Goal: Information Seeking & Learning: Learn about a topic

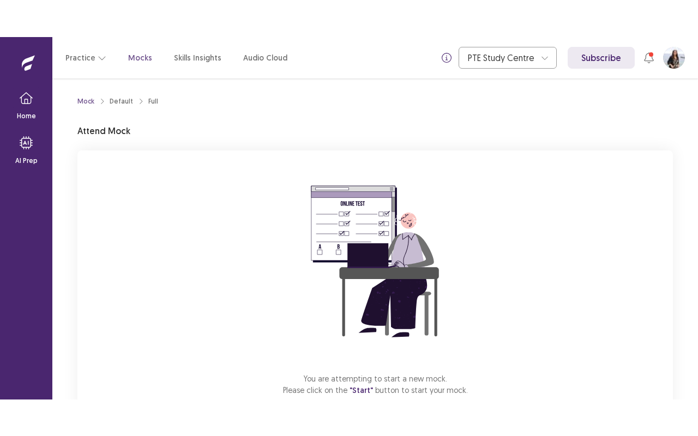
scroll to position [68, 0]
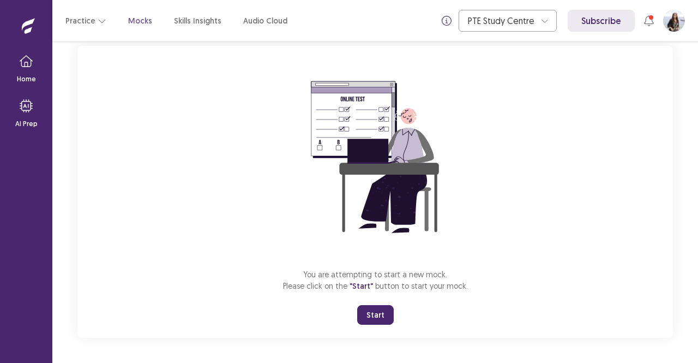
click at [369, 309] on button "Start" at bounding box center [375, 315] width 37 height 20
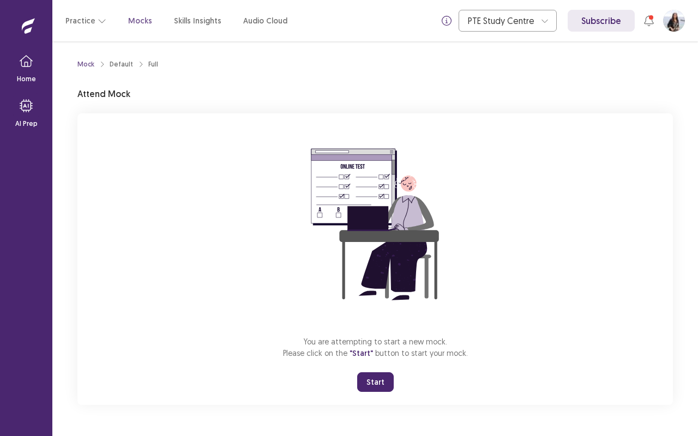
scroll to position [0, 0]
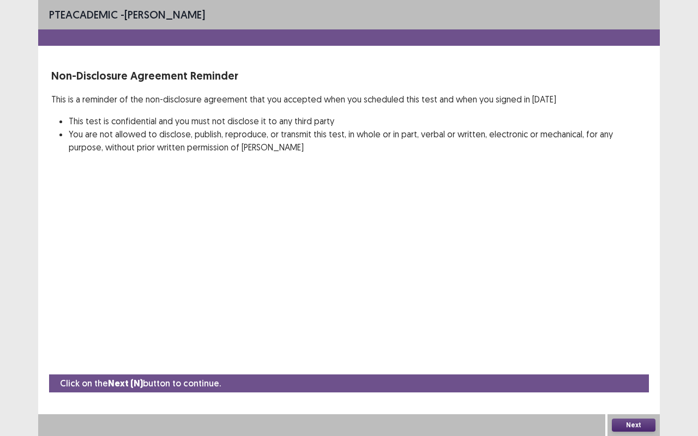
click at [641, 362] on button "Next" at bounding box center [634, 425] width 44 height 13
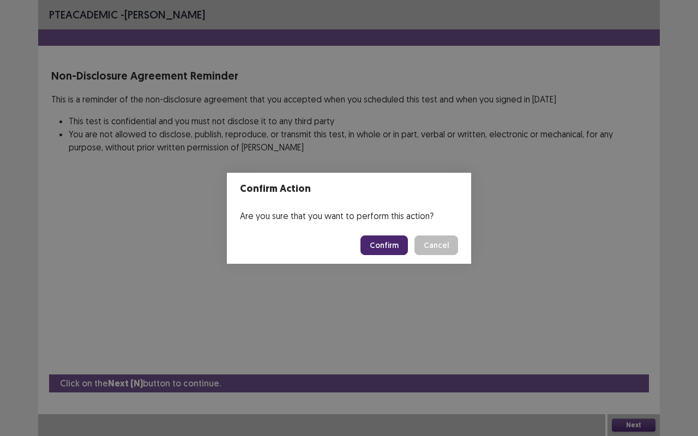
click at [389, 248] on button "Confirm" at bounding box center [383, 246] width 47 height 20
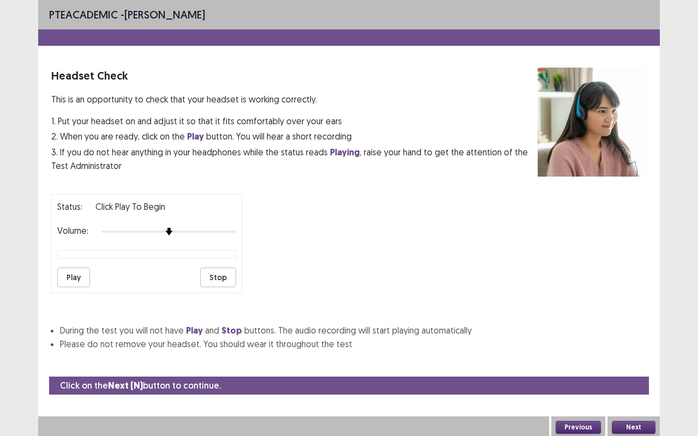
click at [73, 270] on button "Play" at bounding box center [73, 278] width 33 height 20
click at [635, 362] on button "Next" at bounding box center [634, 427] width 44 height 13
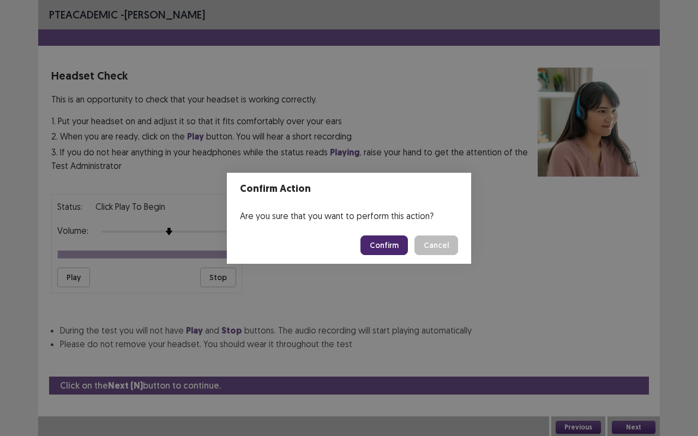
click at [382, 238] on button "Confirm" at bounding box center [383, 246] width 47 height 20
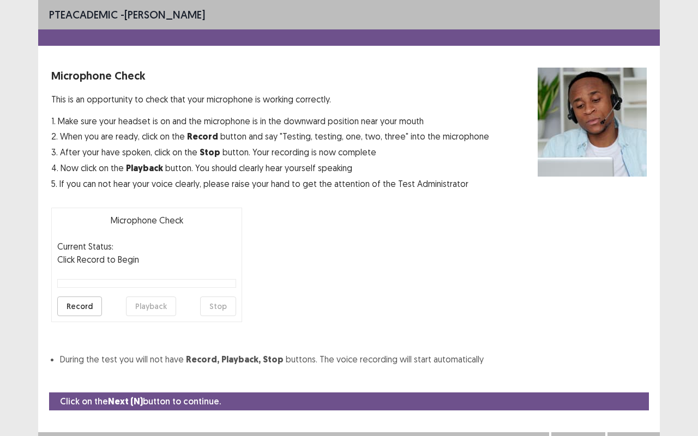
scroll to position [12, 0]
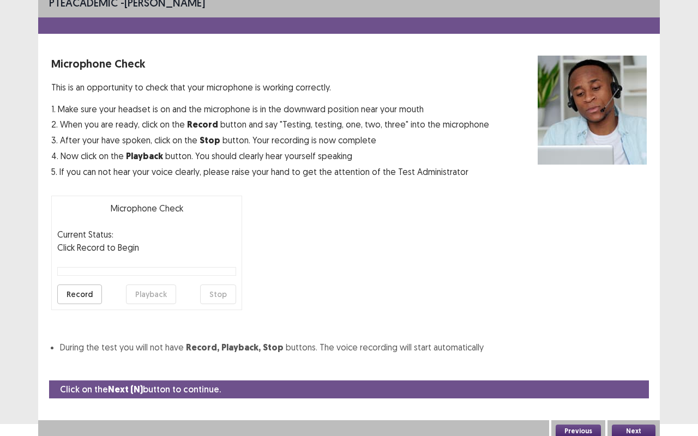
click at [72, 293] on button "Record" at bounding box center [79, 295] width 45 height 20
click at [228, 292] on button "Stop" at bounding box center [218, 295] width 36 height 20
click at [155, 293] on button "Playback" at bounding box center [151, 295] width 50 height 20
click at [638, 362] on button "Next" at bounding box center [634, 431] width 44 height 13
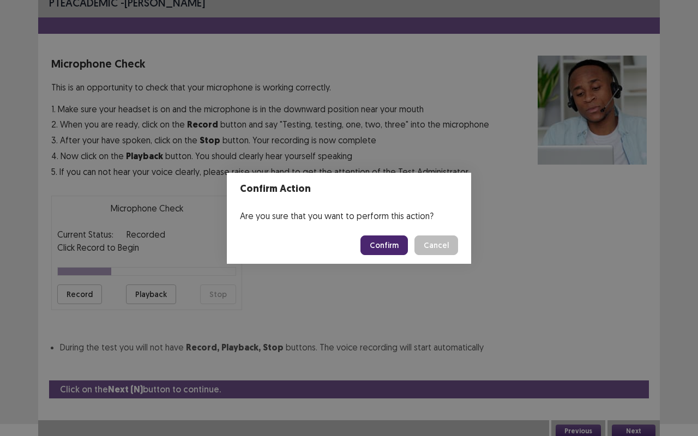
click at [391, 252] on button "Confirm" at bounding box center [383, 246] width 47 height 20
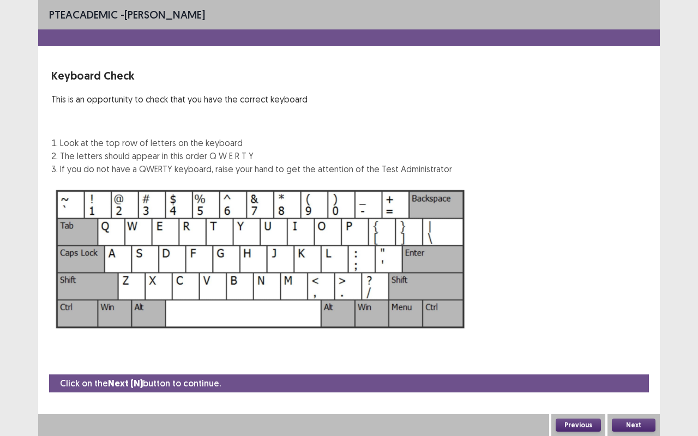
click at [638, 362] on button "Next" at bounding box center [634, 425] width 44 height 13
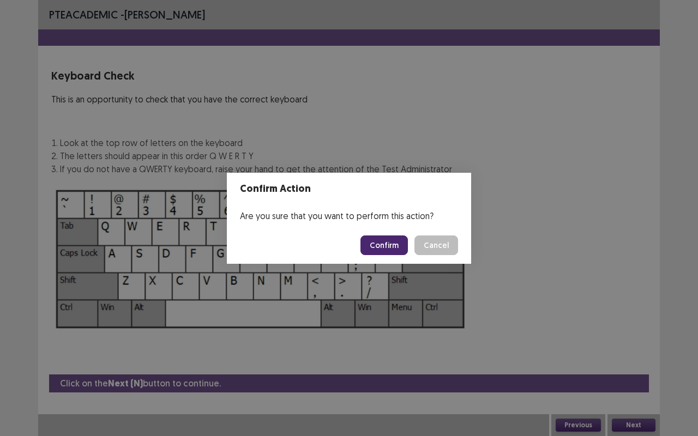
click at [387, 244] on button "Confirm" at bounding box center [383, 246] width 47 height 20
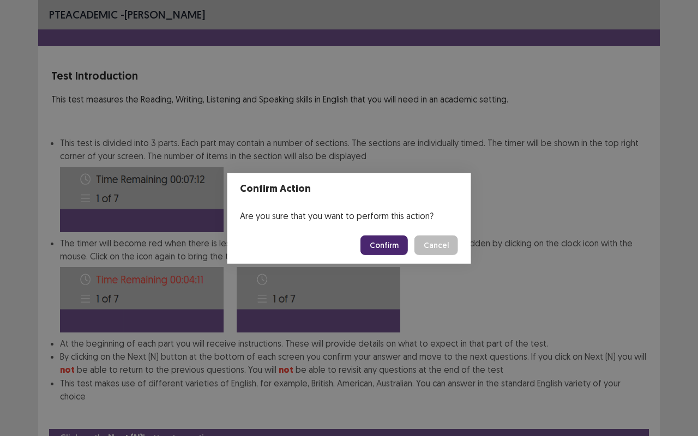
scroll to position [41, 0]
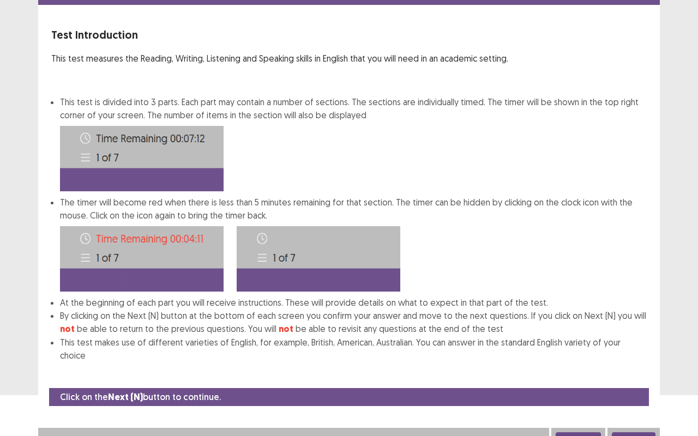
click at [634, 362] on button "Next" at bounding box center [634, 438] width 44 height 13
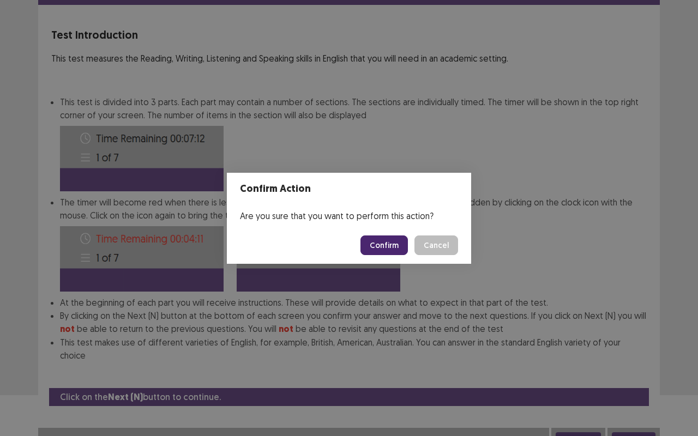
click at [389, 238] on button "Confirm" at bounding box center [383, 246] width 47 height 20
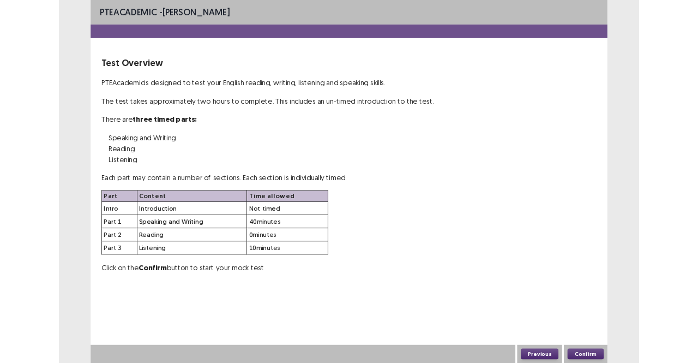
scroll to position [0, 0]
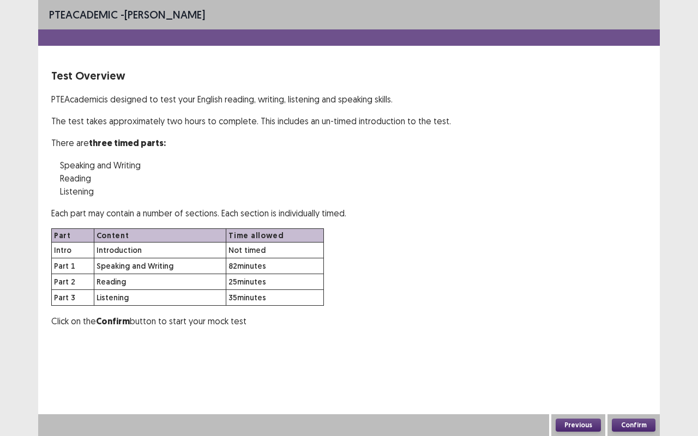
click at [628, 362] on button "Confirm" at bounding box center [634, 425] width 44 height 13
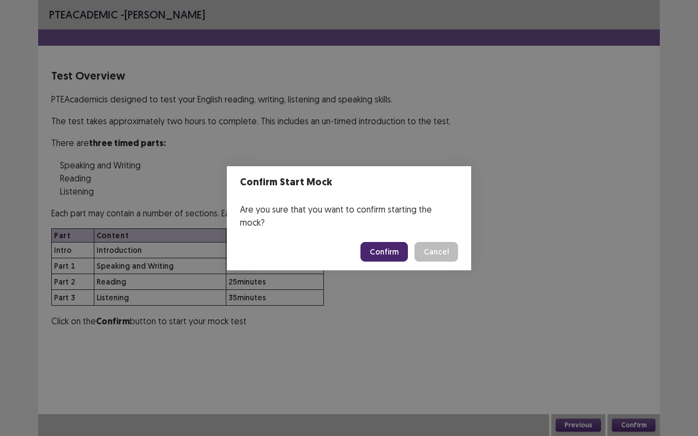
click at [388, 245] on button "Confirm" at bounding box center [383, 252] width 47 height 20
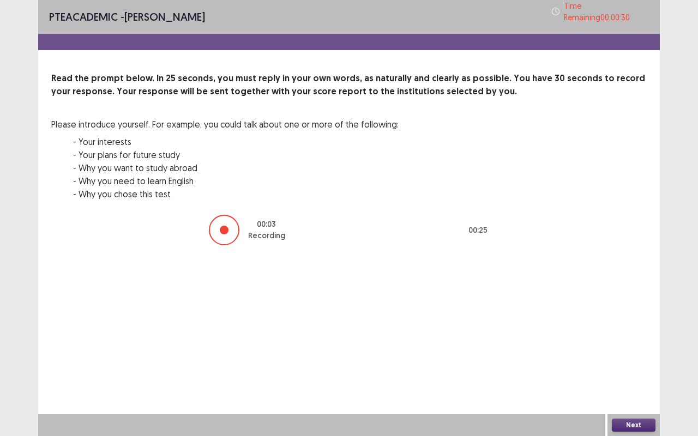
click at [641, 362] on button "Next" at bounding box center [634, 425] width 44 height 13
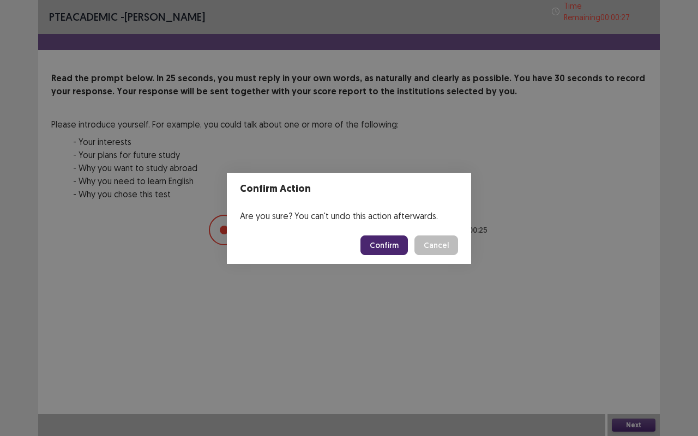
click at [393, 246] on button "Confirm" at bounding box center [383, 246] width 47 height 20
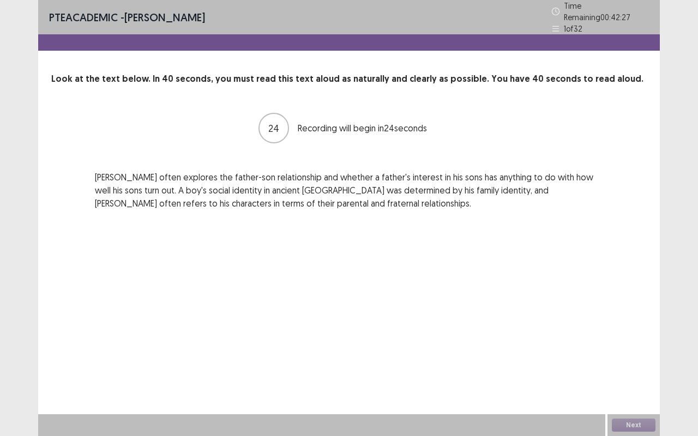
click at [162, 188] on p "Plato often explores the father-son relationship and whether a father's interes…" at bounding box center [349, 190] width 508 height 39
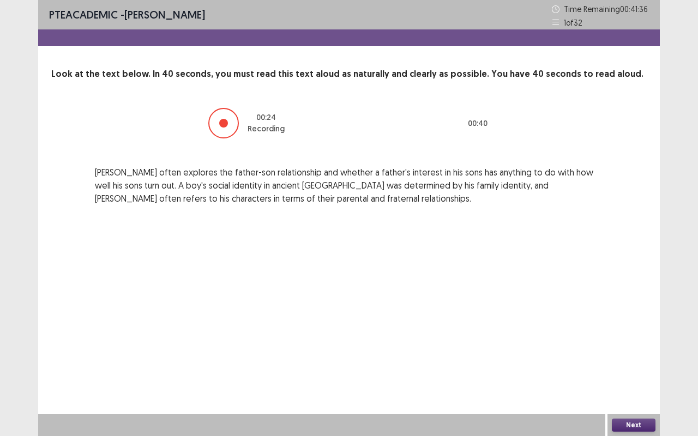
click at [635, 362] on button "Next" at bounding box center [634, 425] width 44 height 13
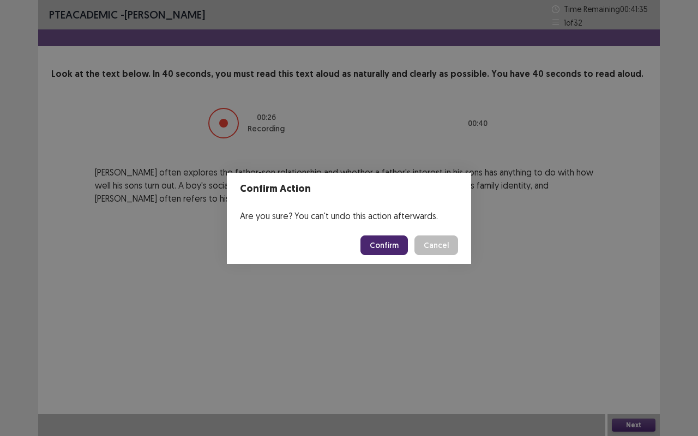
click at [396, 254] on button "Confirm" at bounding box center [383, 246] width 47 height 20
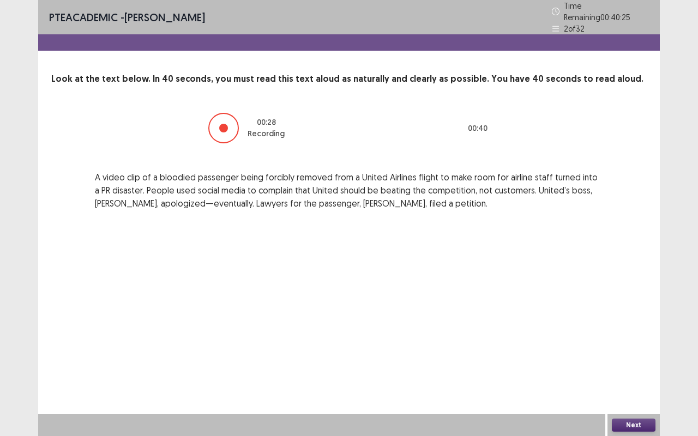
click at [632, 362] on button "Next" at bounding box center [634, 425] width 44 height 13
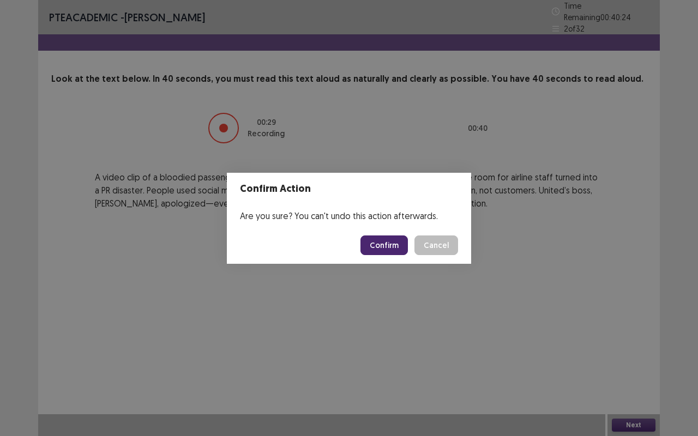
click at [387, 249] on button "Confirm" at bounding box center [383, 246] width 47 height 20
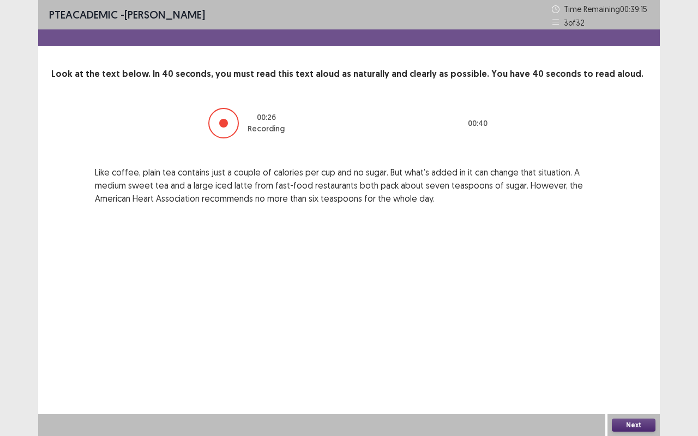
click at [641, 362] on button "Next" at bounding box center [634, 425] width 44 height 13
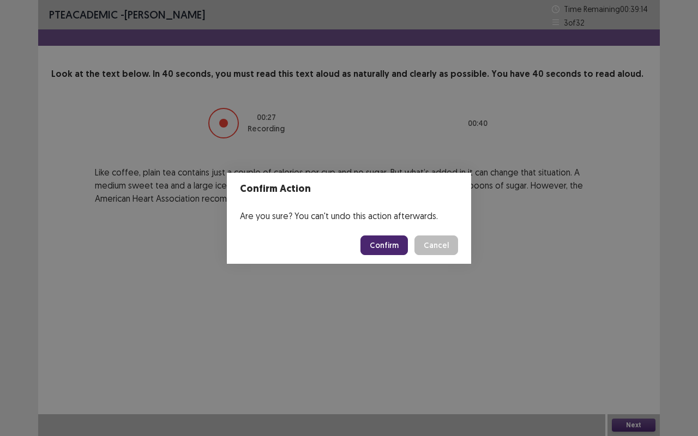
click at [384, 240] on button "Confirm" at bounding box center [383, 246] width 47 height 20
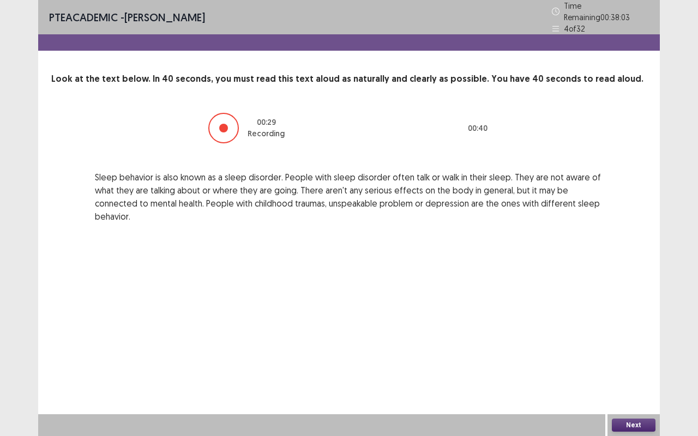
click at [639, 362] on button "Next" at bounding box center [634, 425] width 44 height 13
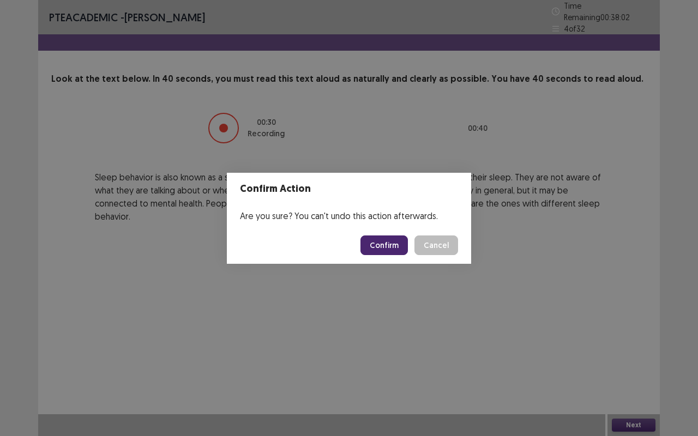
click at [391, 243] on button "Confirm" at bounding box center [383, 246] width 47 height 20
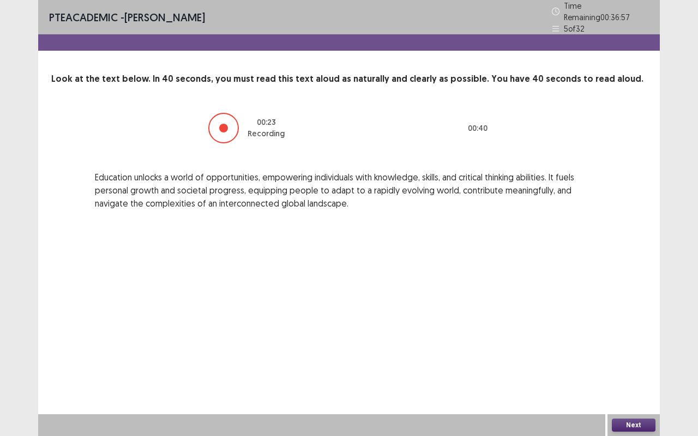
click at [641, 362] on button "Next" at bounding box center [634, 425] width 44 height 13
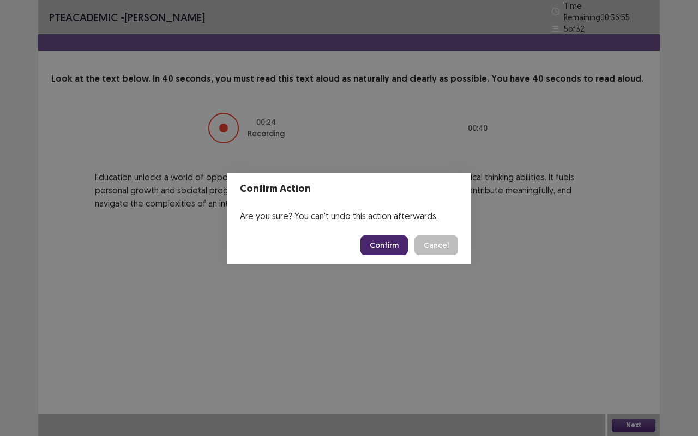
click at [393, 243] on button "Confirm" at bounding box center [383, 246] width 47 height 20
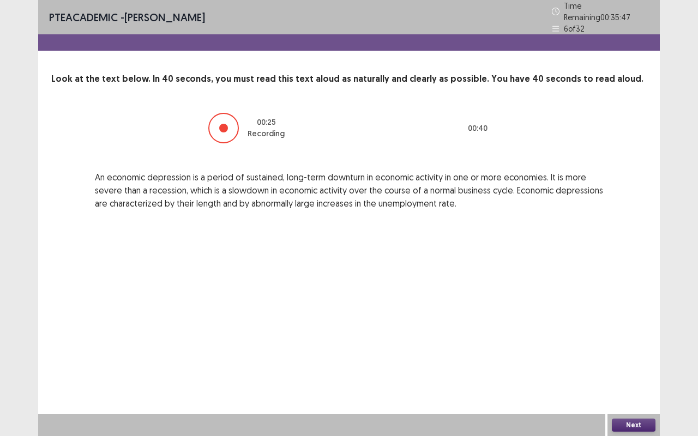
click at [644, 362] on div "Next" at bounding box center [633, 425] width 52 height 22
drag, startPoint x: 624, startPoint y: 425, endPoint x: 630, endPoint y: 426, distance: 6.0
click at [630, 362] on button "Next" at bounding box center [634, 425] width 44 height 13
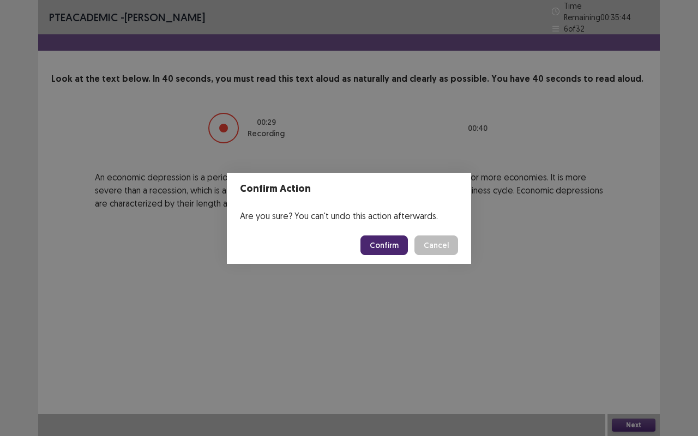
click at [630, 362] on div "Confirm Action Are you sure? You can't undo this action afterwards. Confirm Can…" at bounding box center [349, 218] width 698 height 436
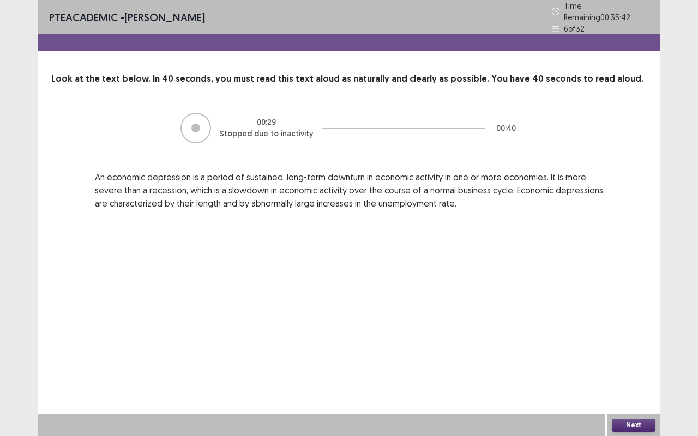
click at [631, 362] on button "Next" at bounding box center [634, 425] width 44 height 13
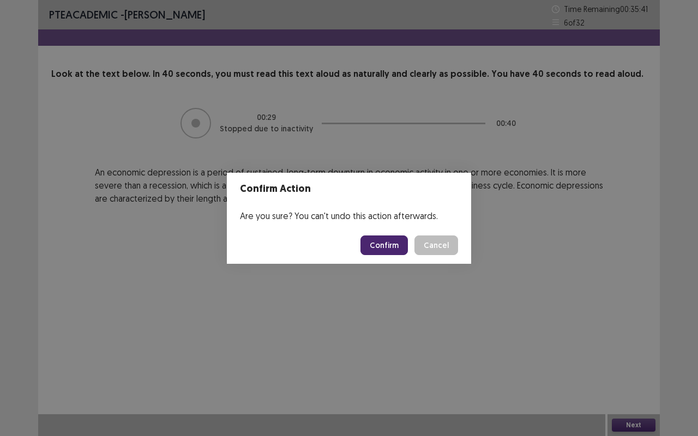
click at [382, 239] on button "Confirm" at bounding box center [383, 246] width 47 height 20
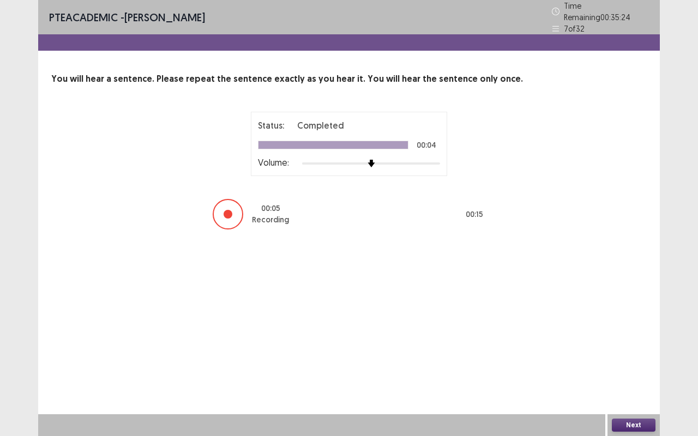
click at [637, 362] on button "Next" at bounding box center [634, 425] width 44 height 13
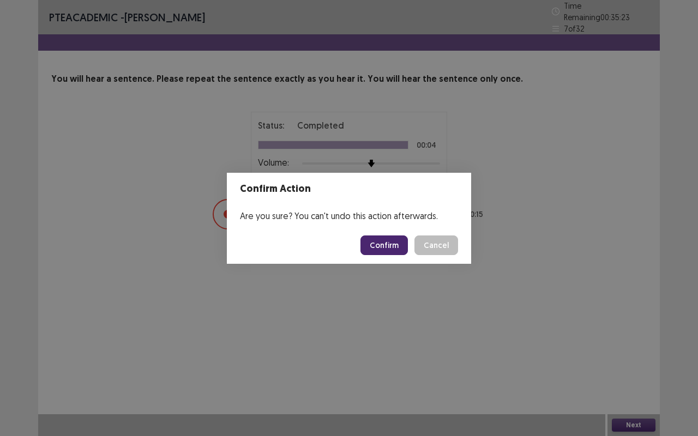
click at [384, 248] on button "Confirm" at bounding box center [383, 246] width 47 height 20
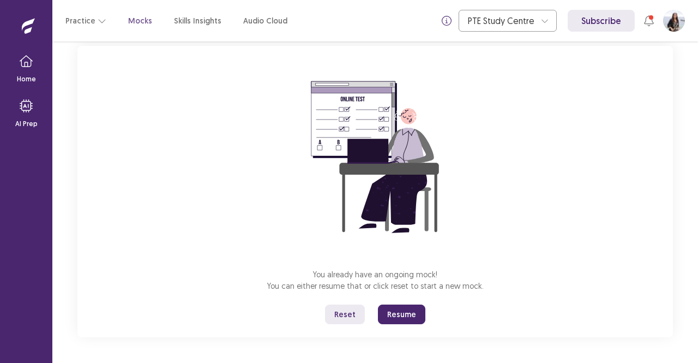
click at [417, 315] on button "Resume" at bounding box center [401, 314] width 47 height 20
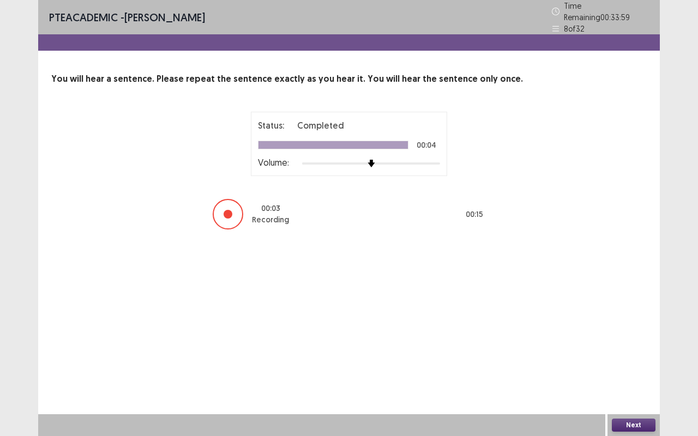
click at [634, 362] on button "Next" at bounding box center [634, 425] width 44 height 13
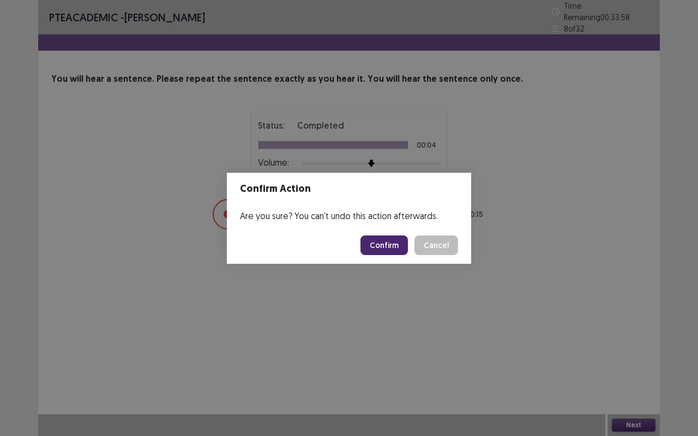
click at [389, 245] on button "Confirm" at bounding box center [383, 246] width 47 height 20
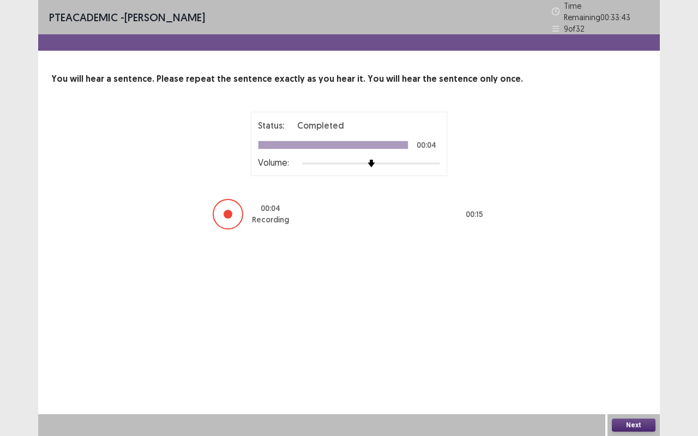
click at [632, 362] on button "Next" at bounding box center [634, 425] width 44 height 13
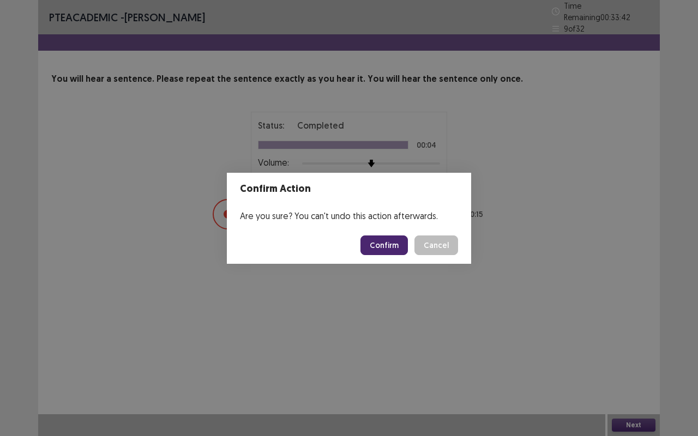
click at [378, 242] on button "Confirm" at bounding box center [383, 246] width 47 height 20
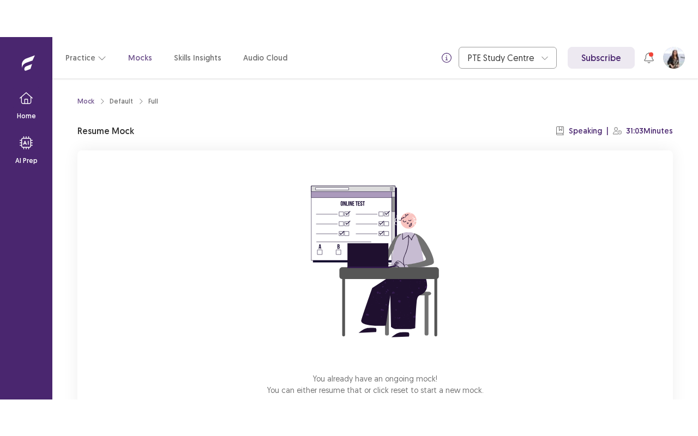
scroll to position [68, 0]
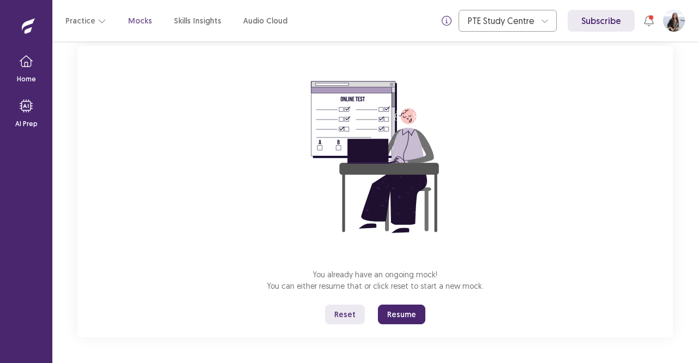
click at [409, 314] on button "Resume" at bounding box center [401, 314] width 47 height 20
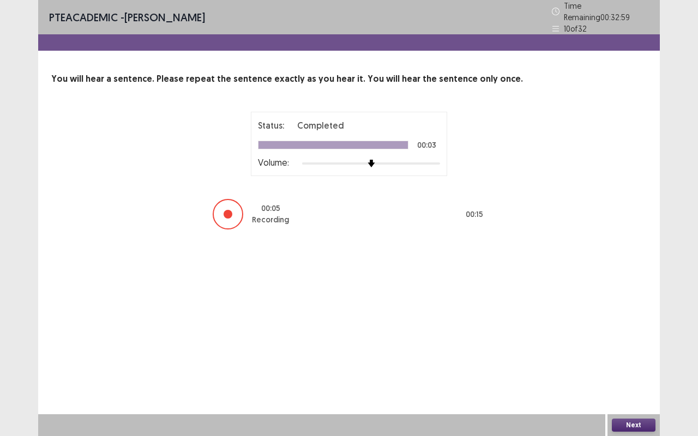
click at [638, 362] on button "Next" at bounding box center [634, 425] width 44 height 13
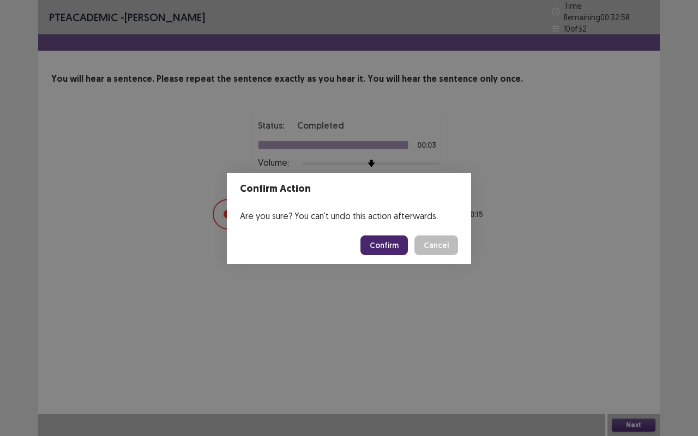
click at [393, 240] on button "Confirm" at bounding box center [383, 246] width 47 height 20
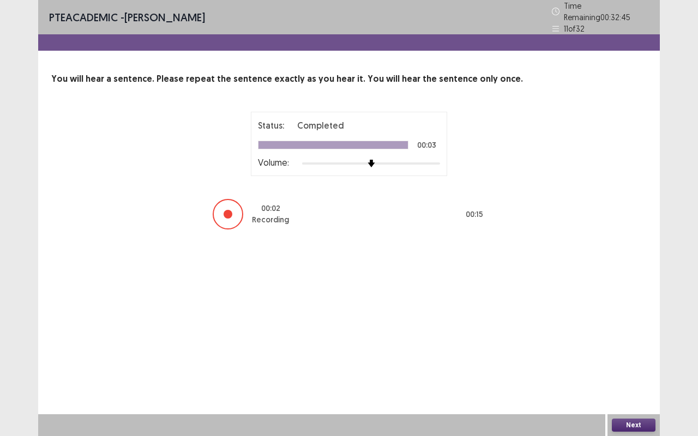
click at [642, 362] on button "Next" at bounding box center [634, 425] width 44 height 13
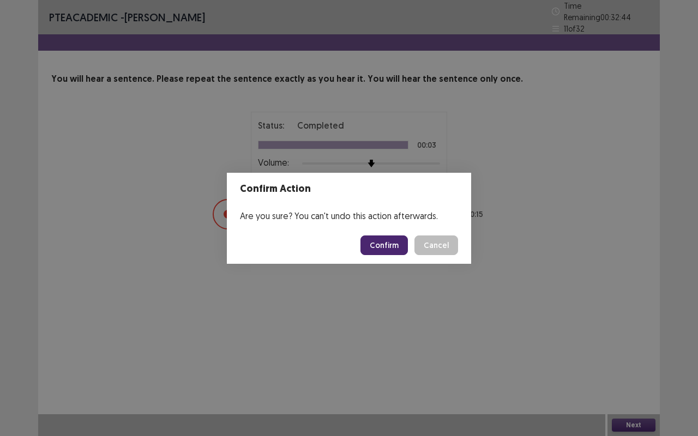
click at [382, 242] on button "Confirm" at bounding box center [383, 246] width 47 height 20
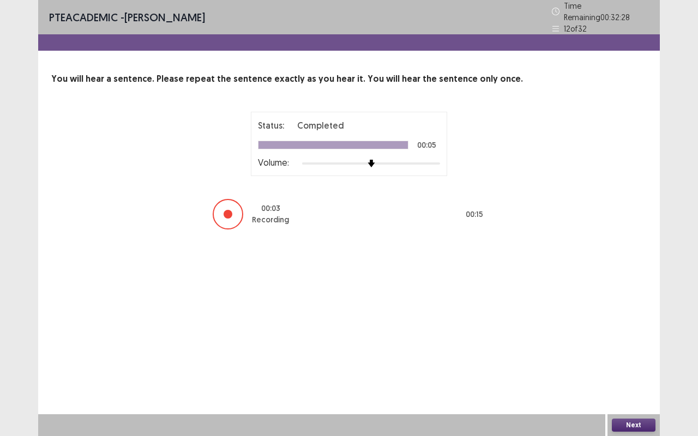
click at [639, 362] on button "Next" at bounding box center [634, 425] width 44 height 13
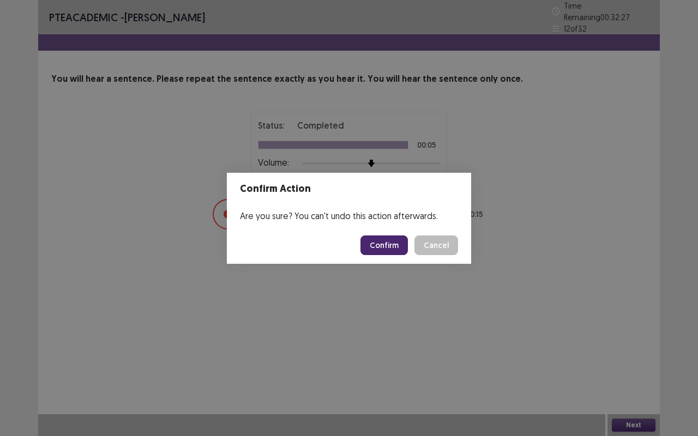
click at [378, 242] on button "Confirm" at bounding box center [383, 246] width 47 height 20
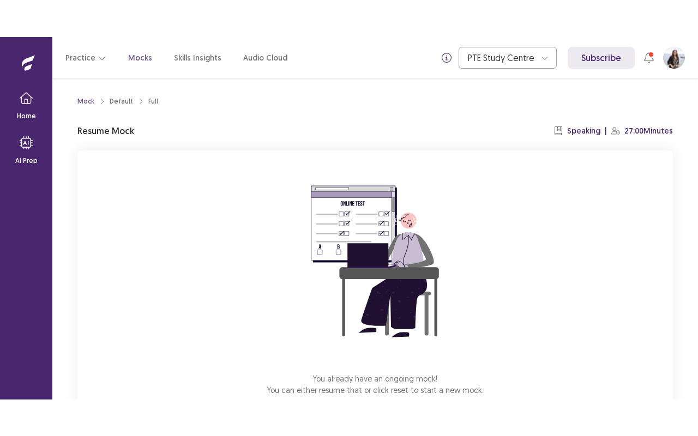
scroll to position [68, 0]
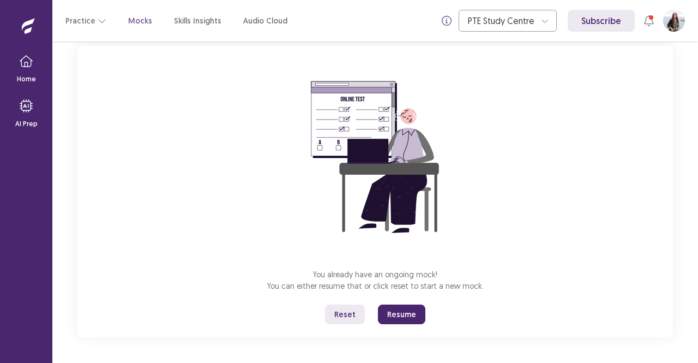
click at [408, 317] on button "Resume" at bounding box center [401, 314] width 47 height 20
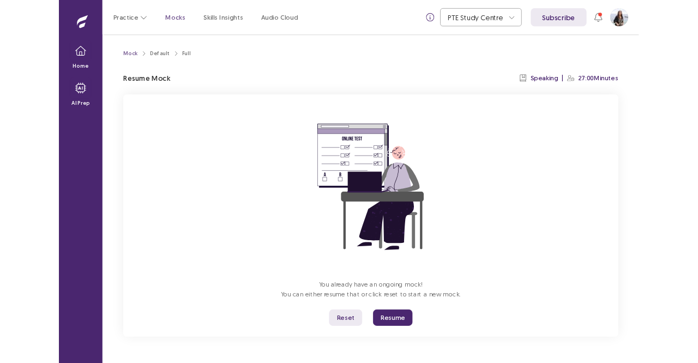
scroll to position [0, 0]
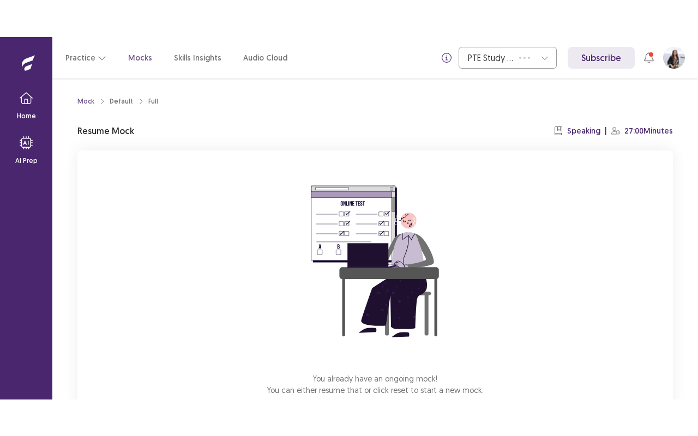
scroll to position [68, 0]
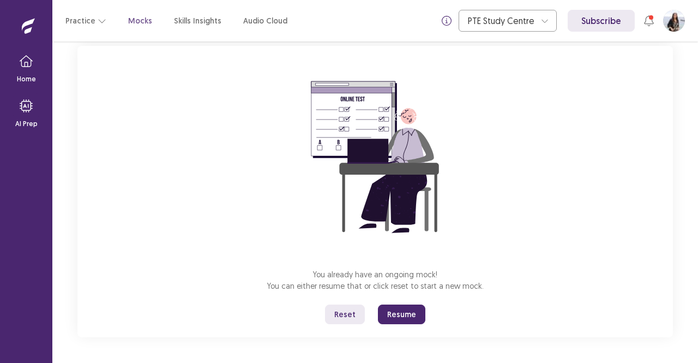
click at [402, 313] on button "Resume" at bounding box center [401, 314] width 47 height 20
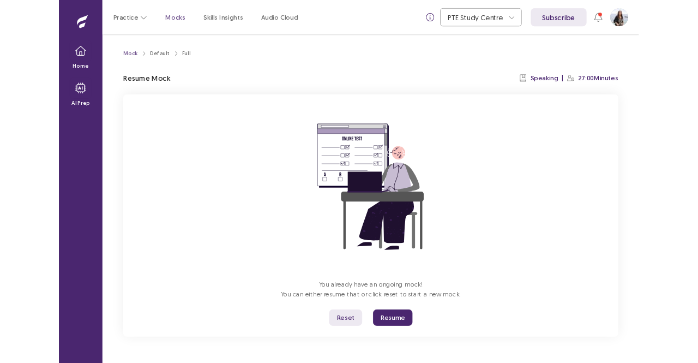
scroll to position [0, 0]
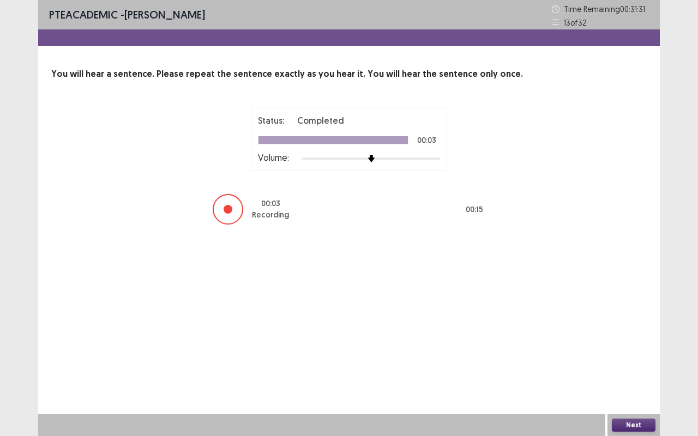
click at [631, 362] on button "Next" at bounding box center [634, 425] width 44 height 13
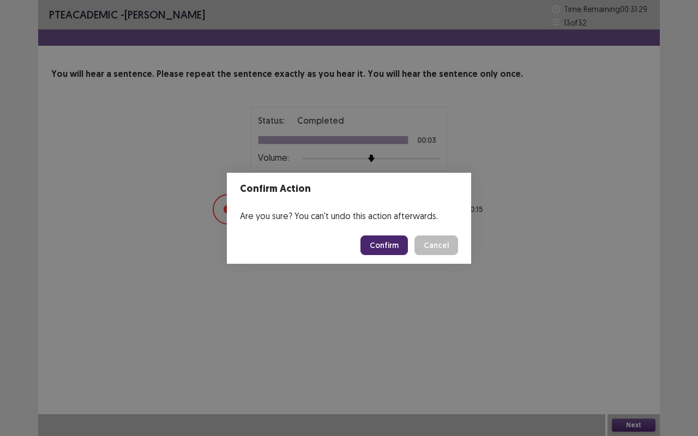
click at [385, 243] on button "Confirm" at bounding box center [383, 246] width 47 height 20
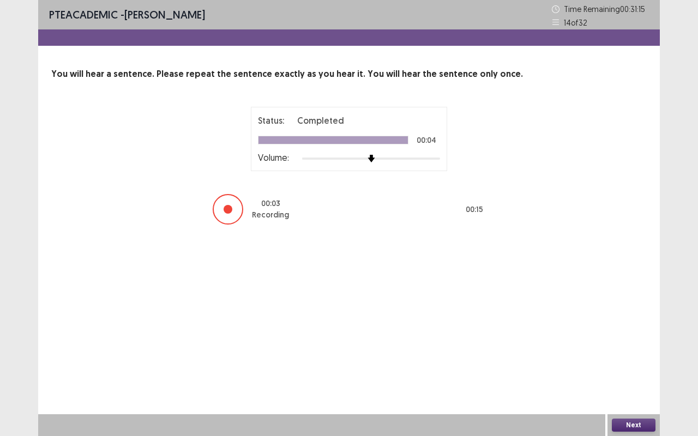
click at [617, 362] on button "Next" at bounding box center [634, 425] width 44 height 13
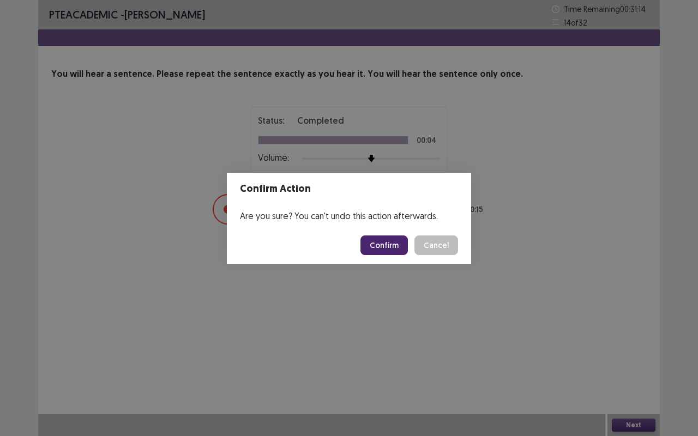
click at [391, 245] on button "Confirm" at bounding box center [383, 246] width 47 height 20
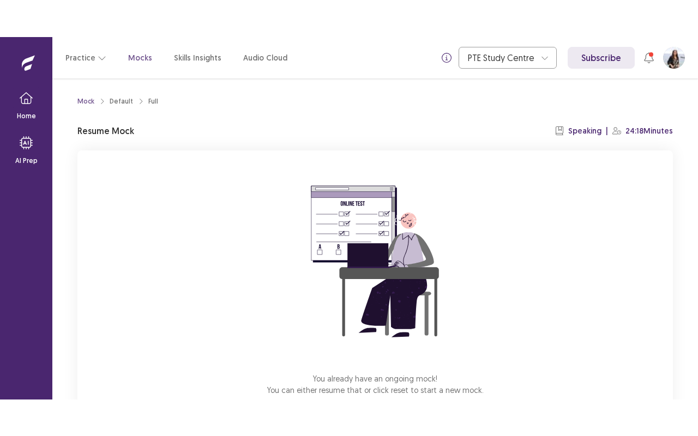
scroll to position [68, 0]
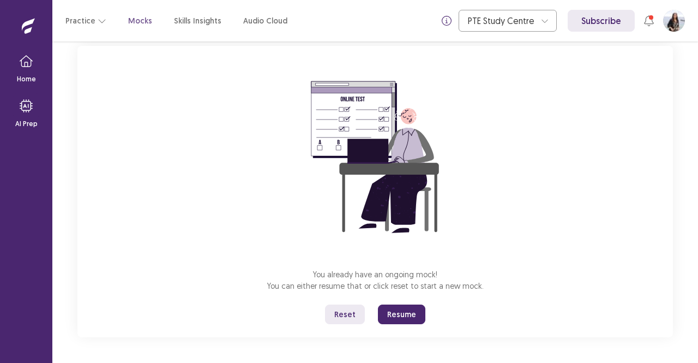
click at [394, 317] on button "Resume" at bounding box center [401, 314] width 47 height 20
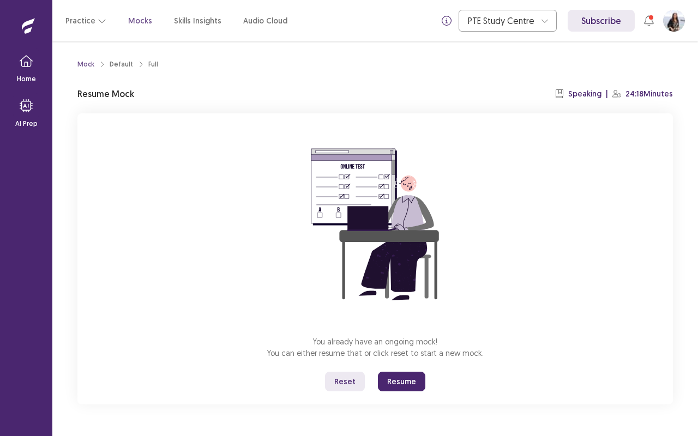
scroll to position [0, 0]
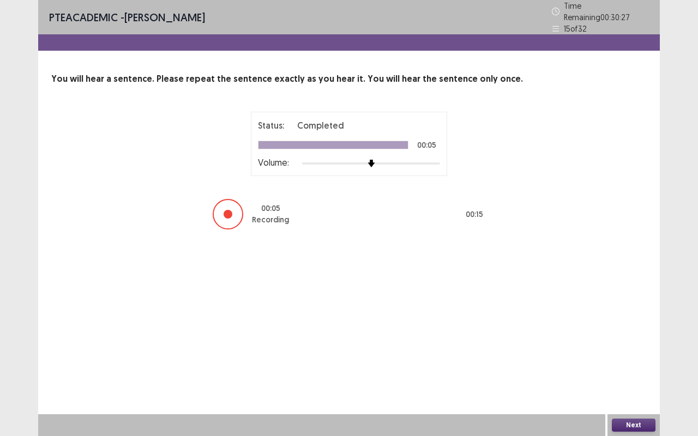
click at [633, 362] on button "Next" at bounding box center [634, 425] width 44 height 13
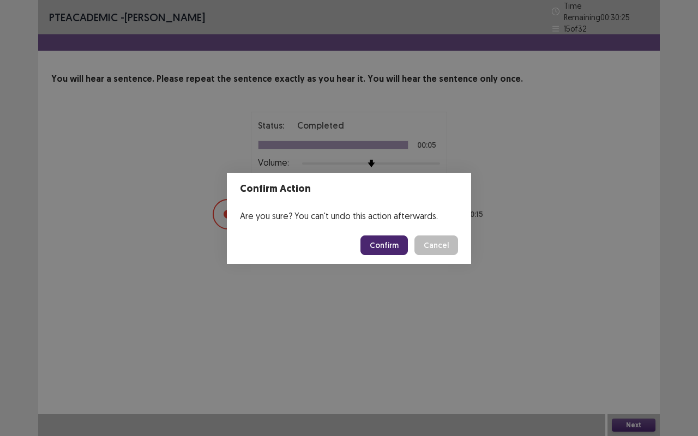
click at [384, 245] on button "Confirm" at bounding box center [383, 246] width 47 height 20
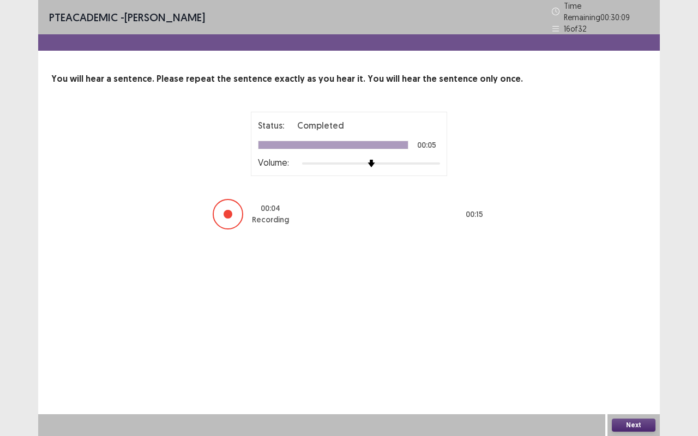
click at [629, 362] on button "Next" at bounding box center [634, 425] width 44 height 13
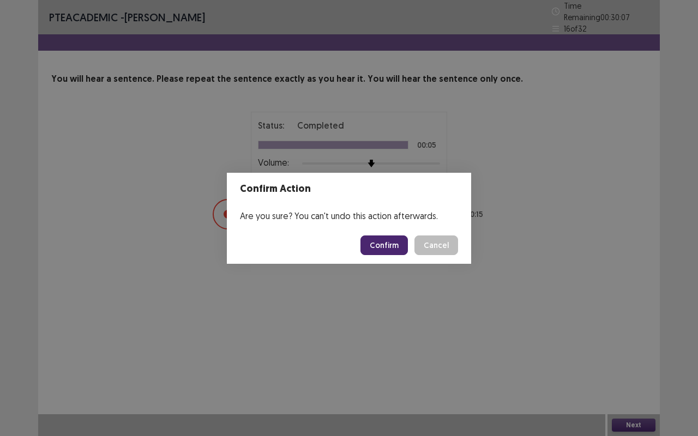
click at [384, 244] on button "Confirm" at bounding box center [383, 246] width 47 height 20
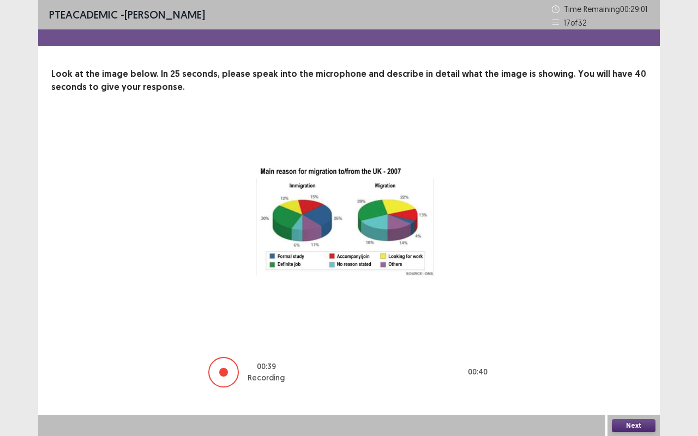
click at [631, 362] on button "Next" at bounding box center [634, 425] width 44 height 13
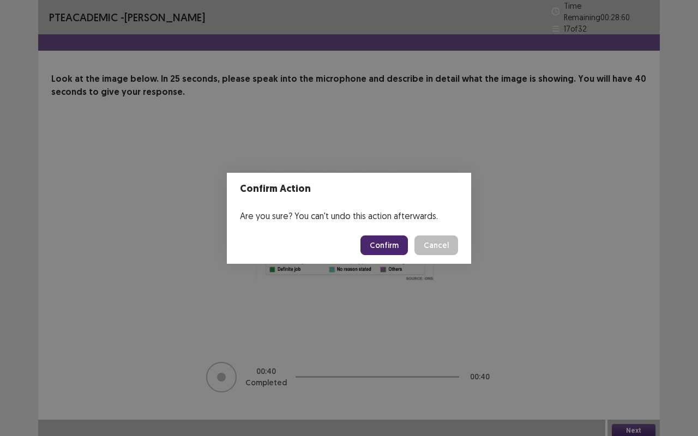
click at [374, 237] on button "Confirm" at bounding box center [383, 246] width 47 height 20
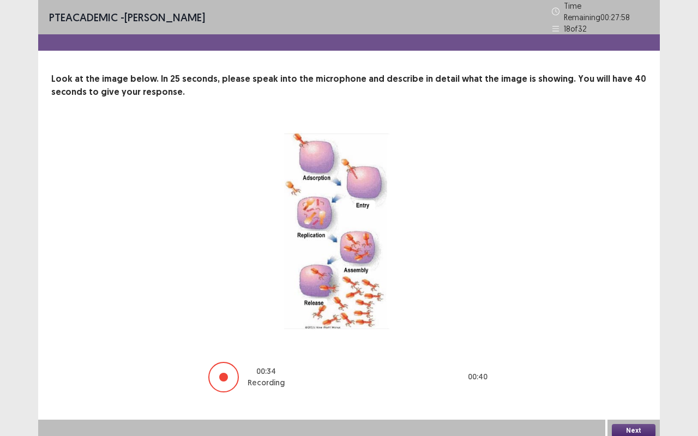
click at [635, 362] on button "Next" at bounding box center [634, 430] width 44 height 13
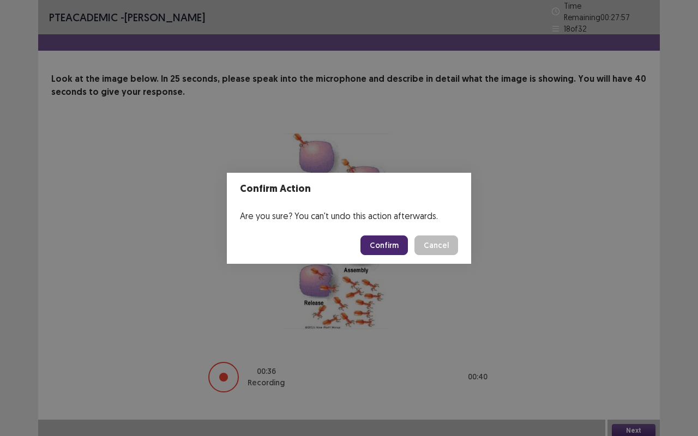
click at [396, 239] on button "Confirm" at bounding box center [383, 246] width 47 height 20
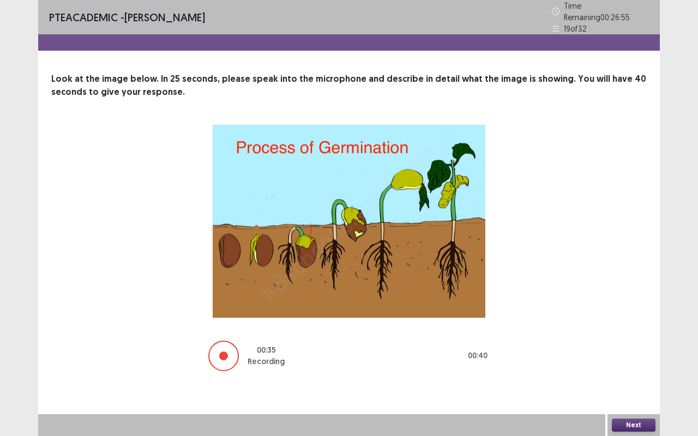
click at [627, 362] on button "Next" at bounding box center [634, 425] width 44 height 13
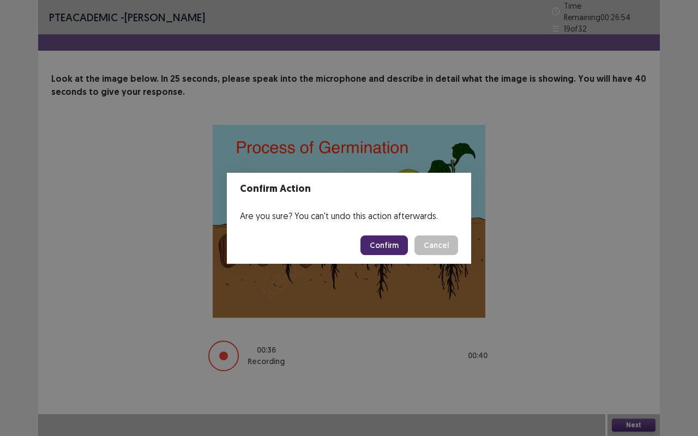
click at [393, 243] on button "Confirm" at bounding box center [383, 246] width 47 height 20
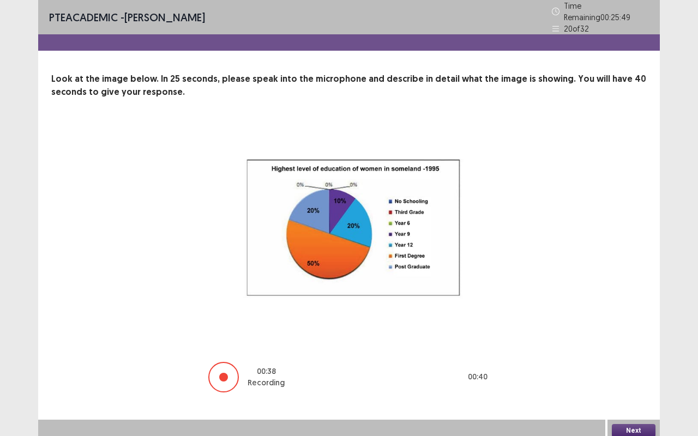
click at [632, 362] on button "Next" at bounding box center [634, 430] width 44 height 13
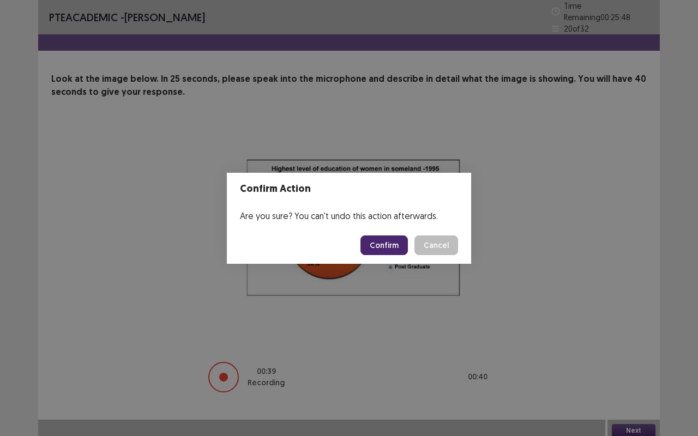
click at [393, 248] on button "Confirm" at bounding box center [383, 246] width 47 height 20
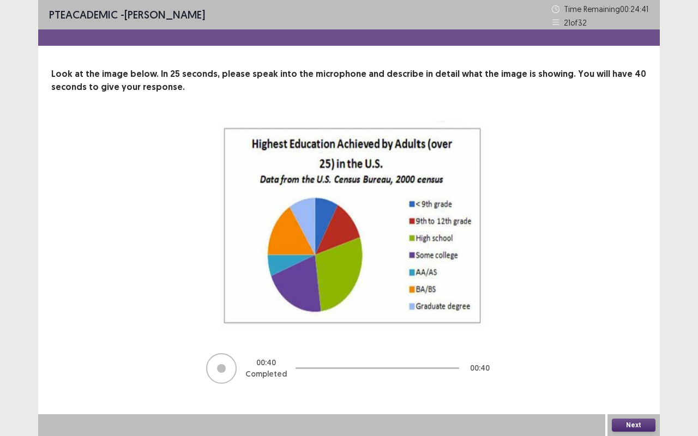
click at [641, 362] on button "Next" at bounding box center [634, 425] width 44 height 13
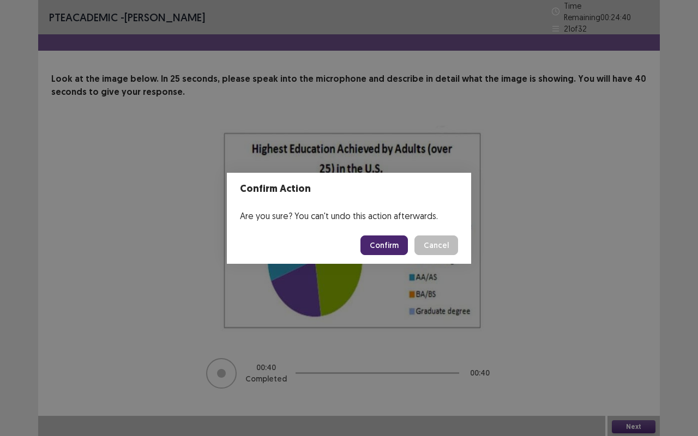
click at [376, 247] on button "Confirm" at bounding box center [383, 246] width 47 height 20
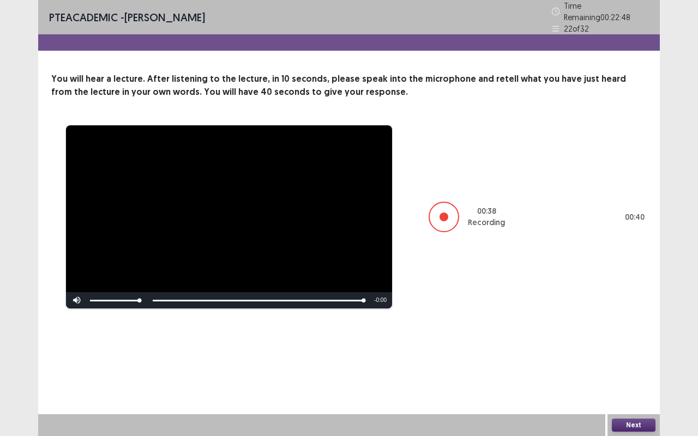
click at [627, 362] on button "Next" at bounding box center [634, 425] width 44 height 13
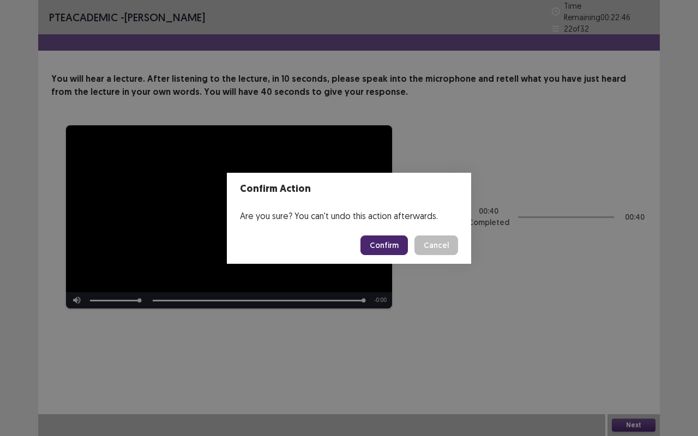
click at [382, 241] on button "Confirm" at bounding box center [383, 246] width 47 height 20
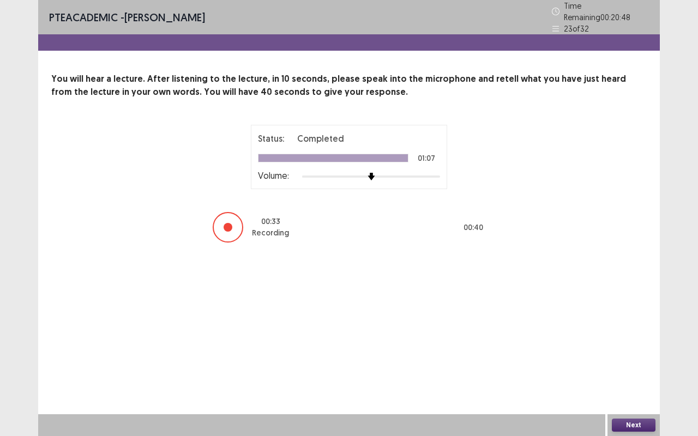
click at [638, 362] on button "Next" at bounding box center [634, 425] width 44 height 13
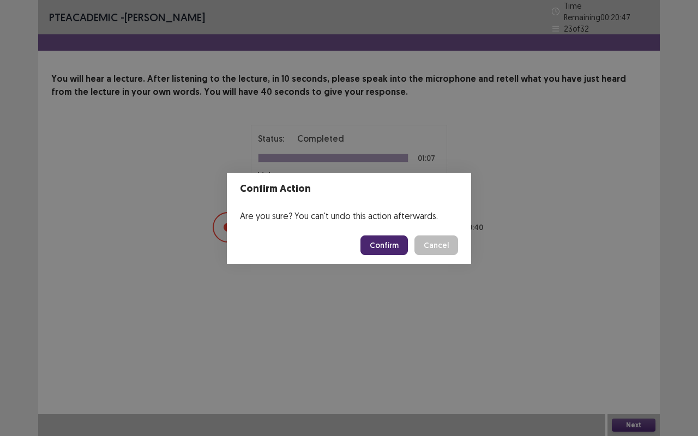
click at [383, 241] on button "Confirm" at bounding box center [383, 246] width 47 height 20
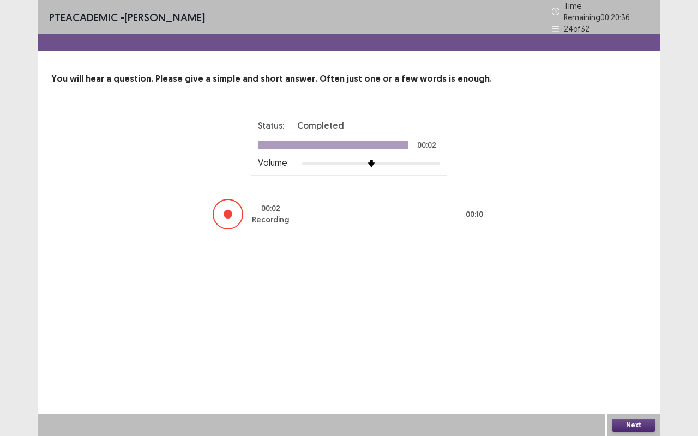
click at [635, 362] on button "Next" at bounding box center [634, 425] width 44 height 13
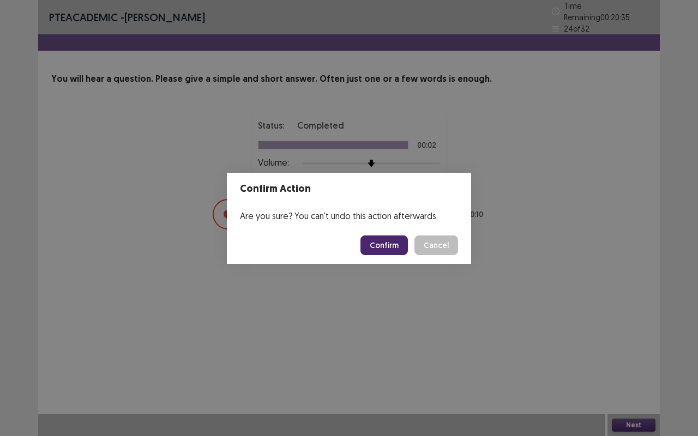
click at [390, 243] on button "Confirm" at bounding box center [383, 246] width 47 height 20
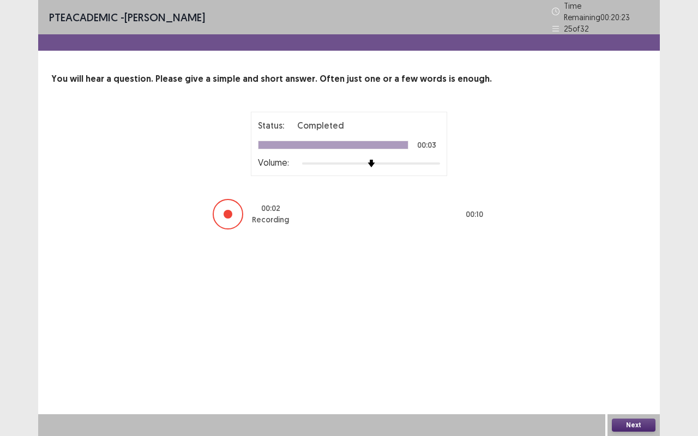
click at [623, 362] on button "Next" at bounding box center [634, 425] width 44 height 13
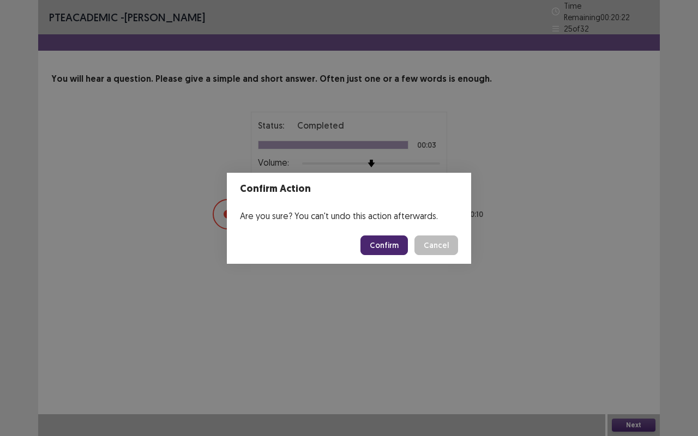
click at [389, 240] on button "Confirm" at bounding box center [383, 246] width 47 height 20
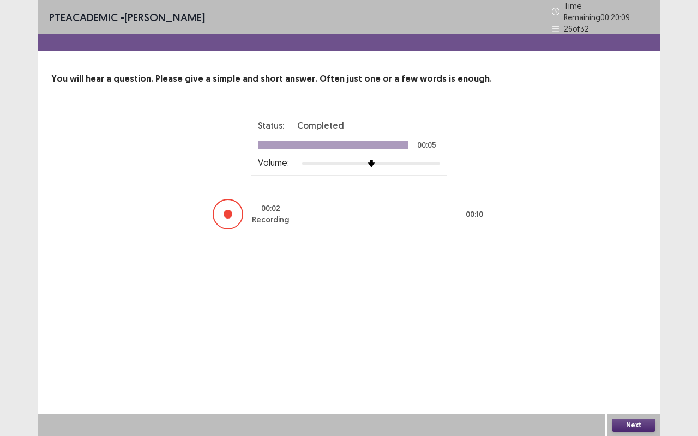
click at [641, 362] on button "Next" at bounding box center [634, 425] width 44 height 13
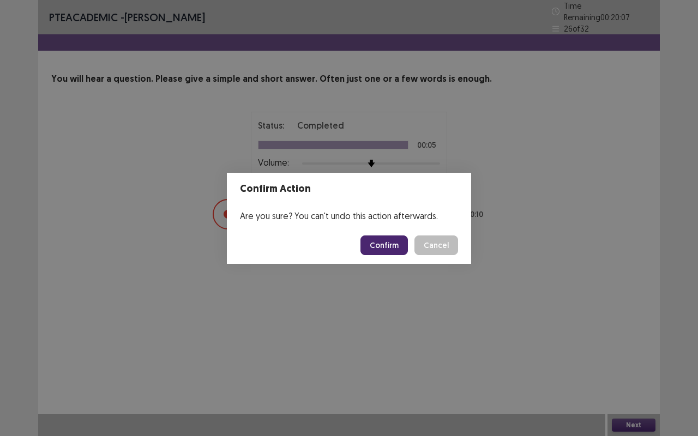
click at [394, 244] on button "Confirm" at bounding box center [383, 246] width 47 height 20
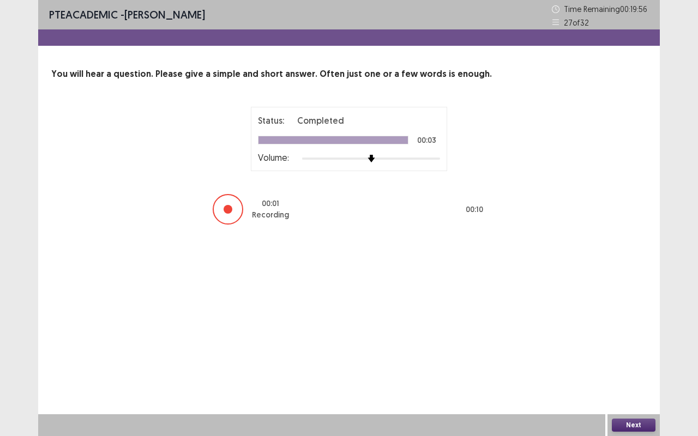
click at [637, 362] on button "Next" at bounding box center [634, 425] width 44 height 13
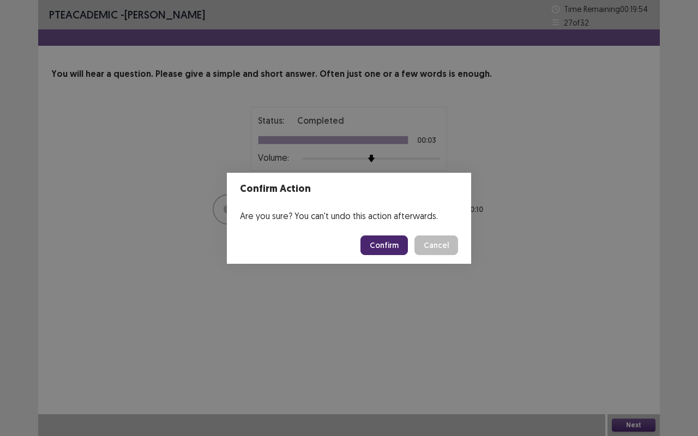
click at [385, 243] on button "Confirm" at bounding box center [383, 246] width 47 height 20
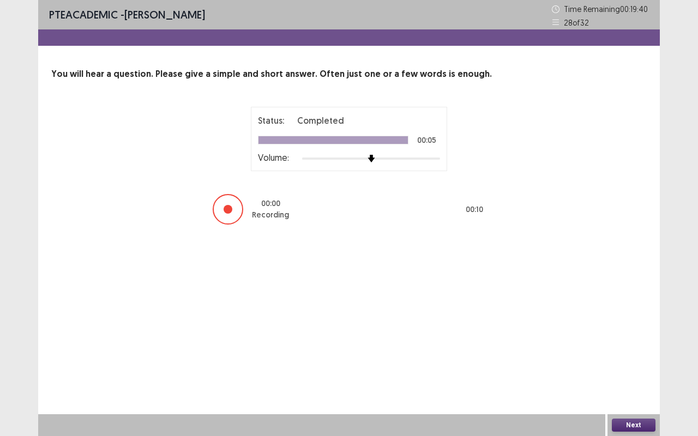
click at [647, 362] on button "Next" at bounding box center [634, 425] width 44 height 13
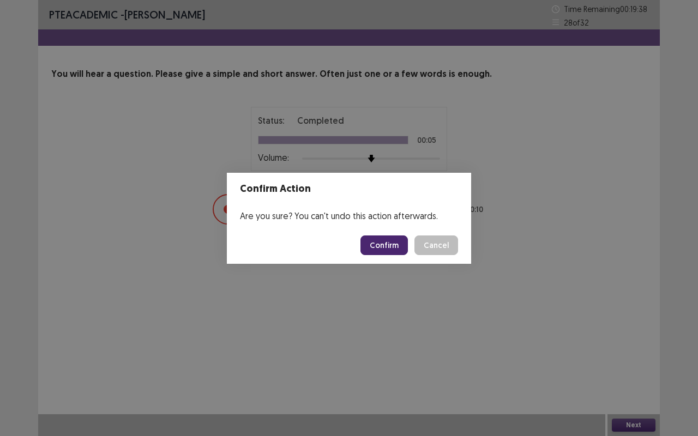
click at [379, 244] on button "Confirm" at bounding box center [383, 246] width 47 height 20
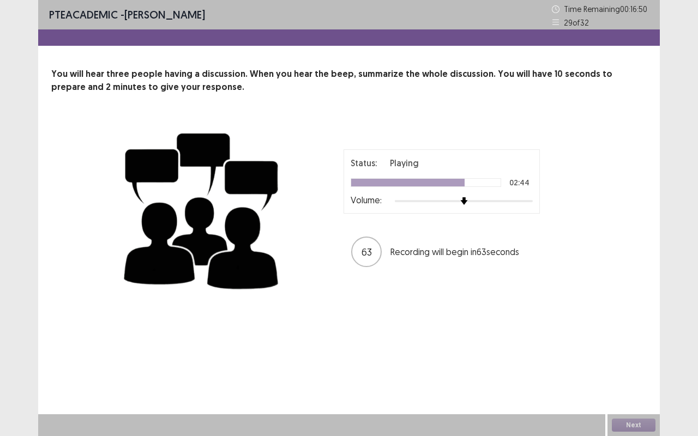
click at [520, 362] on div "PTE academic - [PERSON_NAME] Time Remaining 00 : 16 : 50 29 of 32 You will hear…" at bounding box center [349, 218] width 622 height 436
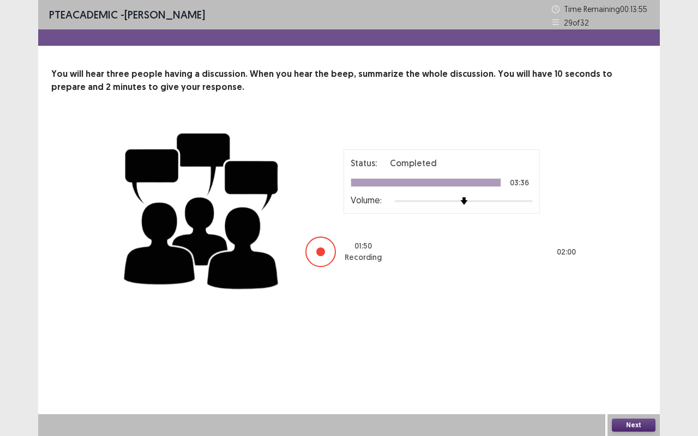
click at [635, 362] on button "Next" at bounding box center [634, 425] width 44 height 13
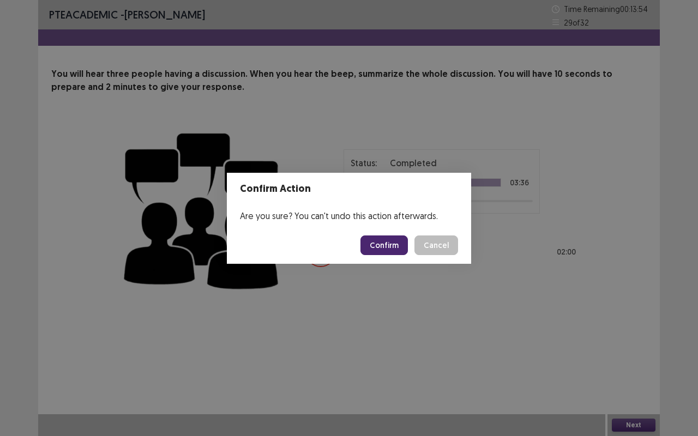
click at [388, 240] on button "Confirm" at bounding box center [383, 246] width 47 height 20
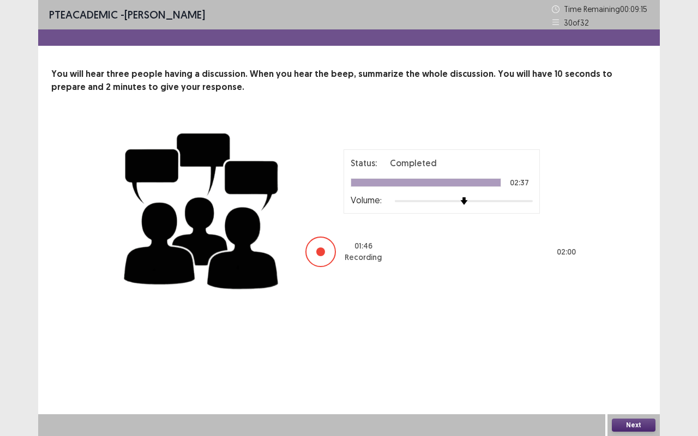
click at [645, 362] on button "Next" at bounding box center [634, 425] width 44 height 13
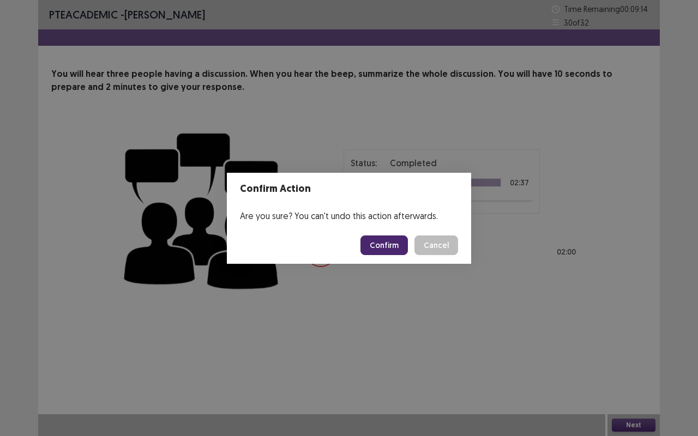
click at [388, 239] on button "Confirm" at bounding box center [383, 246] width 47 height 20
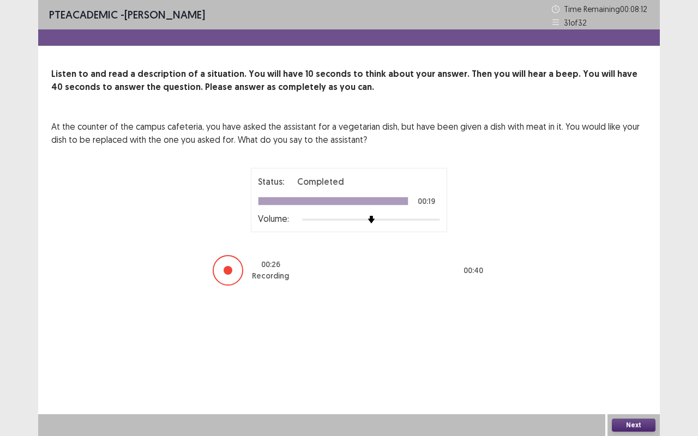
click at [638, 362] on button "Next" at bounding box center [634, 425] width 44 height 13
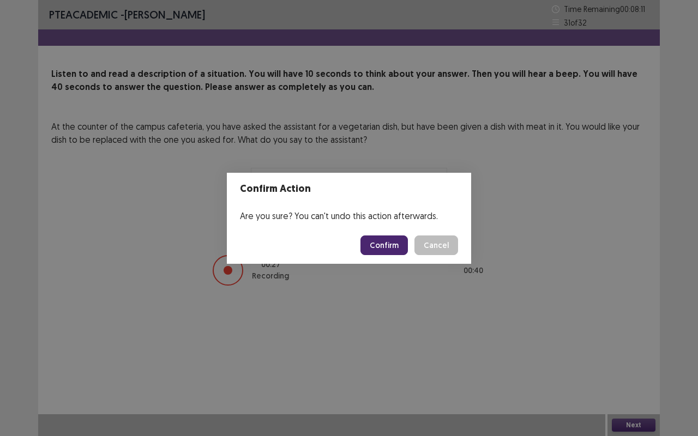
click at [384, 239] on button "Confirm" at bounding box center [383, 246] width 47 height 20
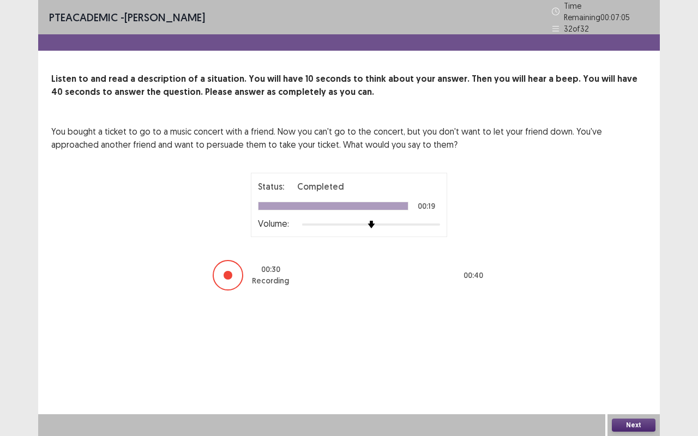
click at [643, 362] on button "Next" at bounding box center [634, 425] width 44 height 13
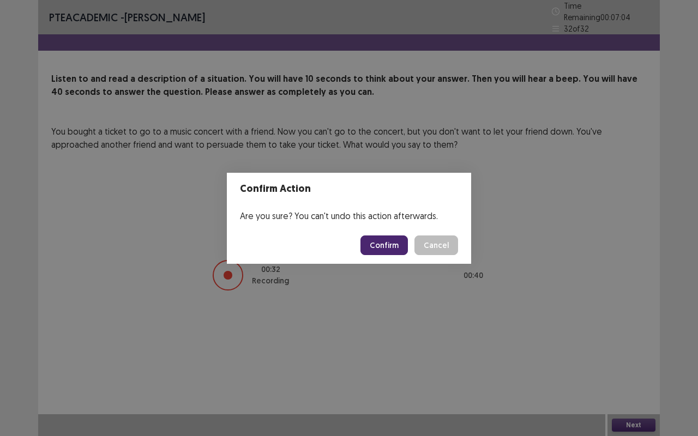
click at [396, 244] on button "Confirm" at bounding box center [383, 246] width 47 height 20
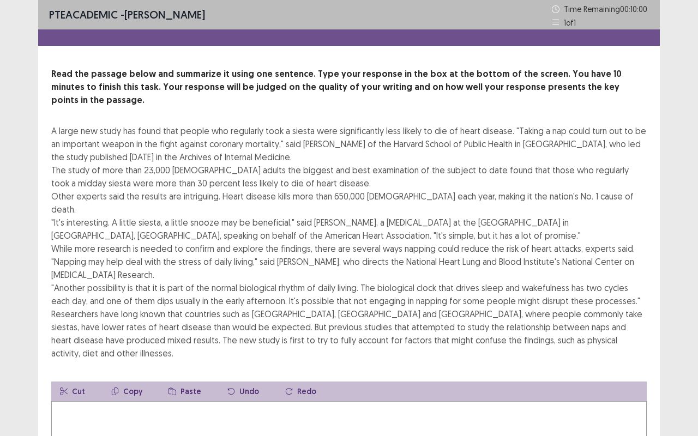
click at [650, 362] on div "Read the passage below and summarize it using one sentence. Type your response …" at bounding box center [349, 304] width 622 height 473
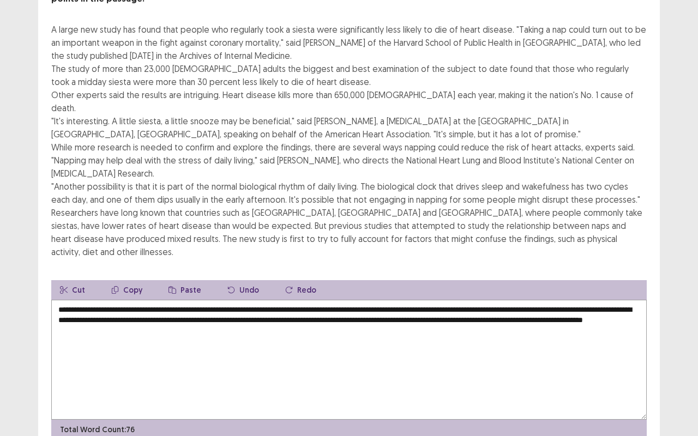
scroll to position [103, 0]
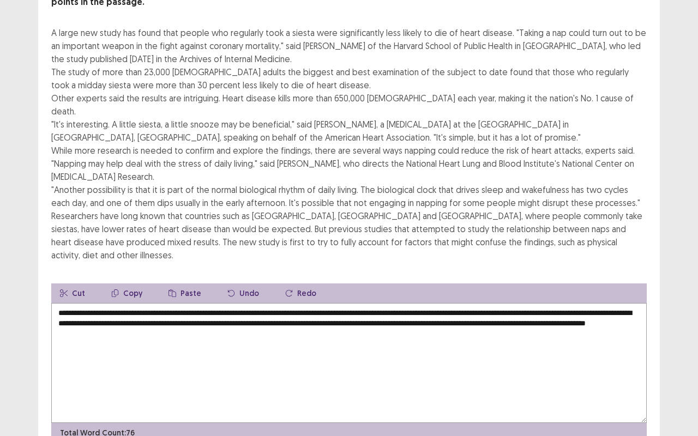
drag, startPoint x: 437, startPoint y: 270, endPoint x: 403, endPoint y: 270, distance: 33.3
click at [403, 303] on textarea "**********" at bounding box center [348, 363] width 595 height 120
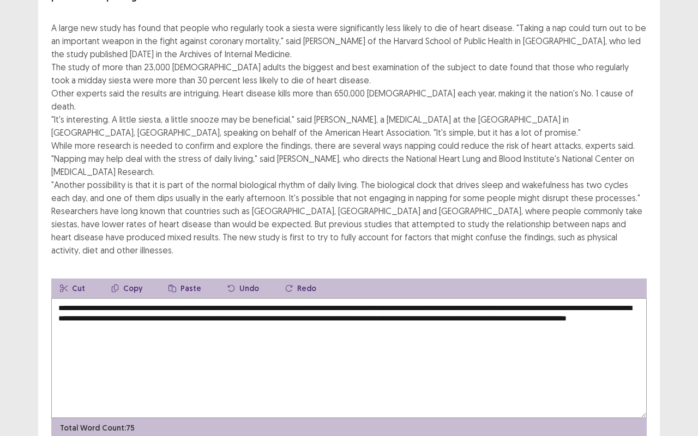
click at [507, 298] on textarea "**********" at bounding box center [348, 358] width 595 height 120
drag, startPoint x: 350, startPoint y: 280, endPoint x: 300, endPoint y: 280, distance: 49.6
click at [300, 298] on textarea "**********" at bounding box center [348, 358] width 595 height 120
click at [324, 309] on textarea "**********" at bounding box center [348, 358] width 595 height 120
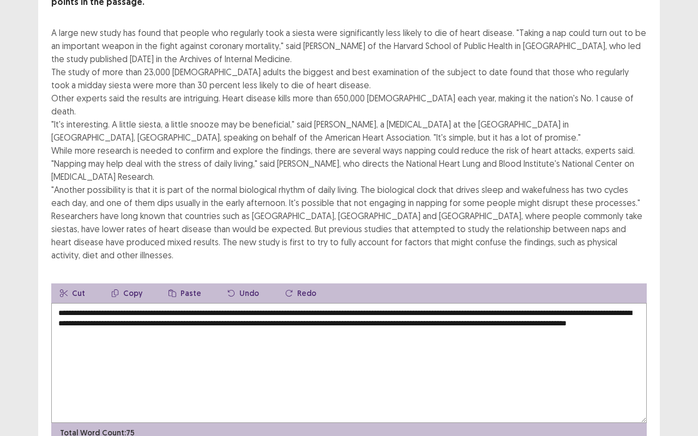
drag, startPoint x: 480, startPoint y: 279, endPoint x: 488, endPoint y: 300, distance: 22.1
click at [488, 303] on textarea "**********" at bounding box center [348, 363] width 595 height 120
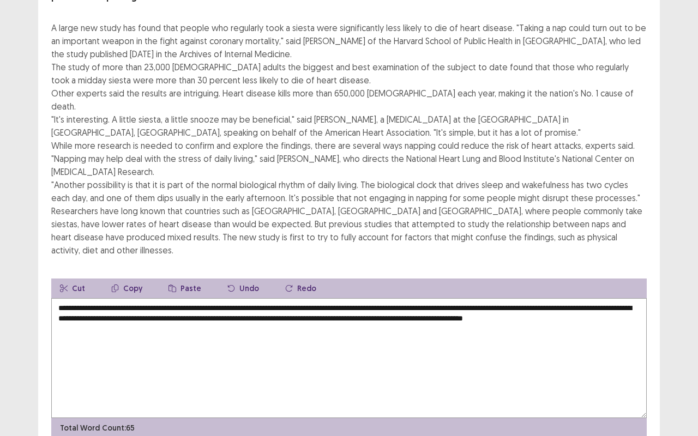
click at [501, 298] on textarea "**********" at bounding box center [348, 358] width 595 height 120
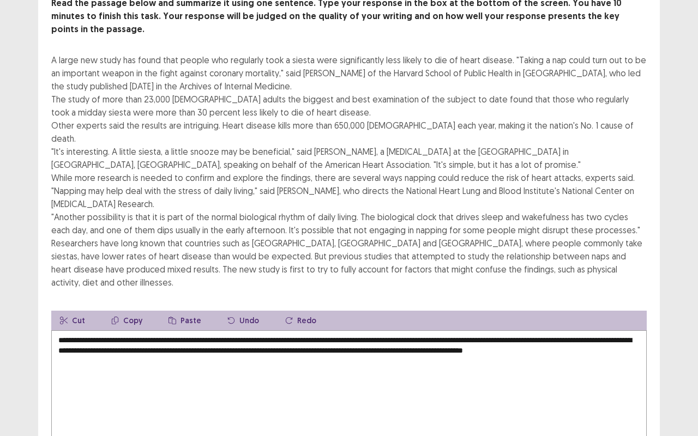
scroll to position [113, 0]
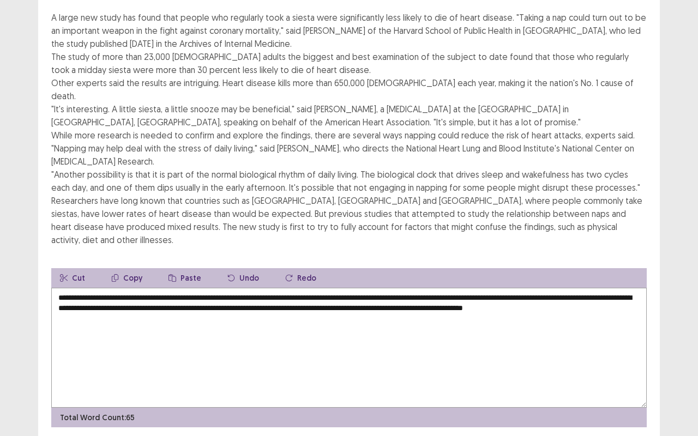
click at [481, 288] on textarea "**********" at bounding box center [348, 348] width 595 height 120
click at [565, 288] on textarea "**********" at bounding box center [348, 348] width 595 height 120
type textarea "**********"
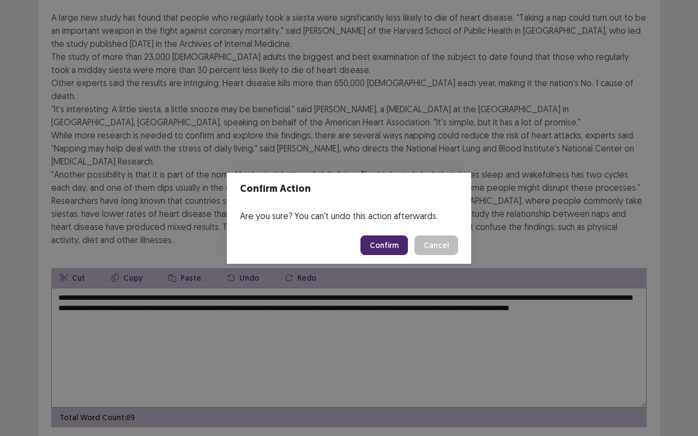
click at [395, 244] on button "Confirm" at bounding box center [383, 246] width 47 height 20
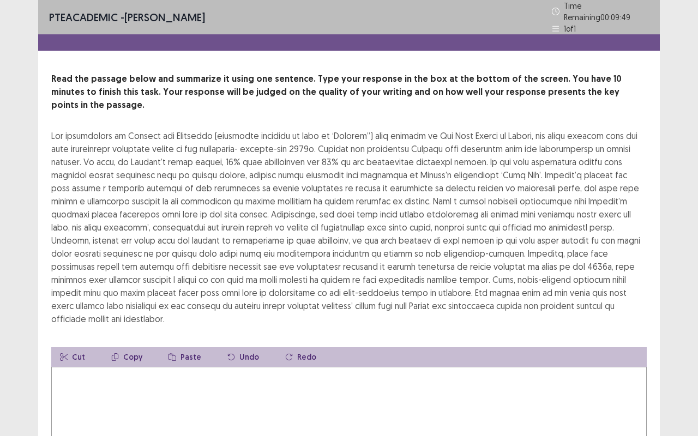
click at [332, 347] on div "Cut Copy Paste Undo Redo" at bounding box center [348, 357] width 595 height 20
click at [300, 362] on textarea at bounding box center [348, 427] width 595 height 120
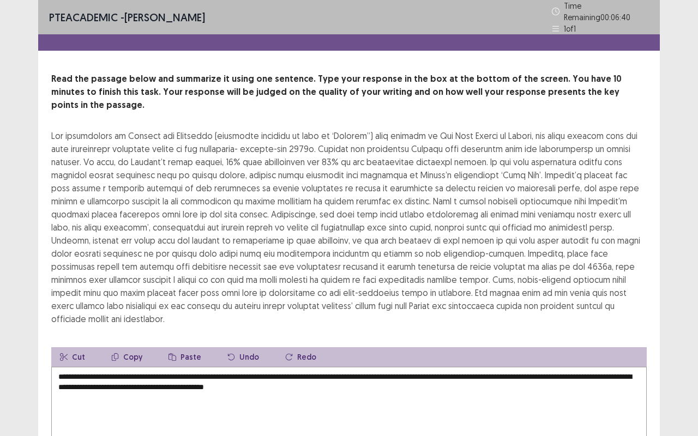
drag, startPoint x: 373, startPoint y: 357, endPoint x: 150, endPoint y: 391, distance: 226.1
click at [150, 362] on textarea "**********" at bounding box center [348, 427] width 595 height 120
click at [631, 362] on textarea "**********" at bounding box center [348, 427] width 595 height 120
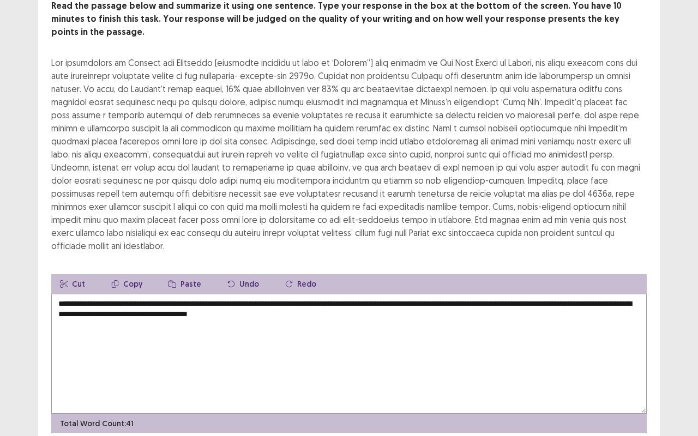
scroll to position [73, 0]
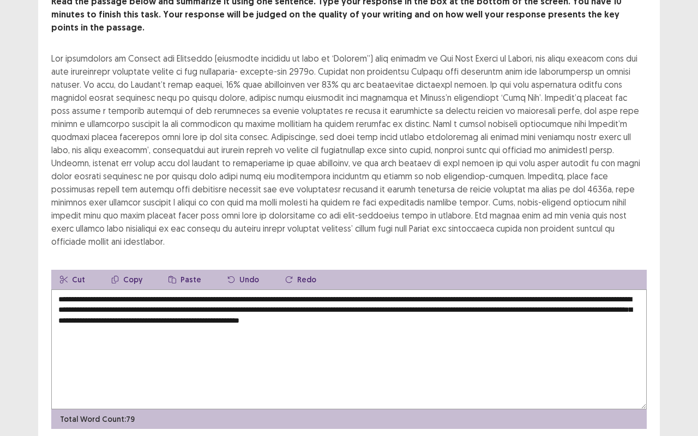
drag, startPoint x: 175, startPoint y: 295, endPoint x: 128, endPoint y: 297, distance: 47.5
click at [128, 297] on textarea "**********" at bounding box center [348, 350] width 595 height 120
click at [396, 297] on textarea "**********" at bounding box center [348, 350] width 595 height 120
click at [579, 298] on textarea "**********" at bounding box center [348, 350] width 595 height 120
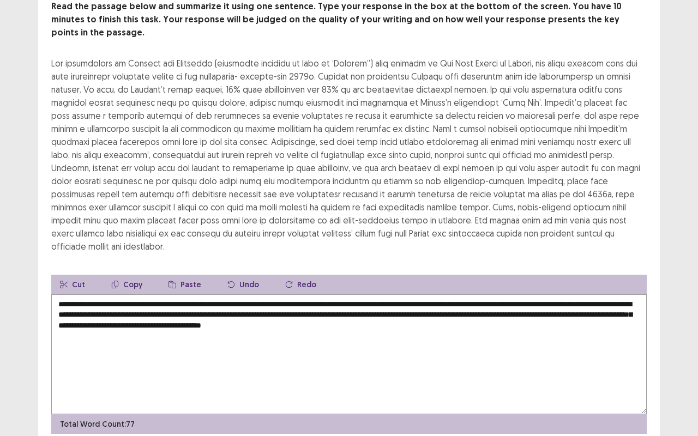
drag, startPoint x: 489, startPoint y: 308, endPoint x: 438, endPoint y: 308, distance: 50.7
click at [438, 308] on textarea "**********" at bounding box center [348, 354] width 595 height 120
click at [578, 342] on textarea "**********" at bounding box center [348, 354] width 595 height 120
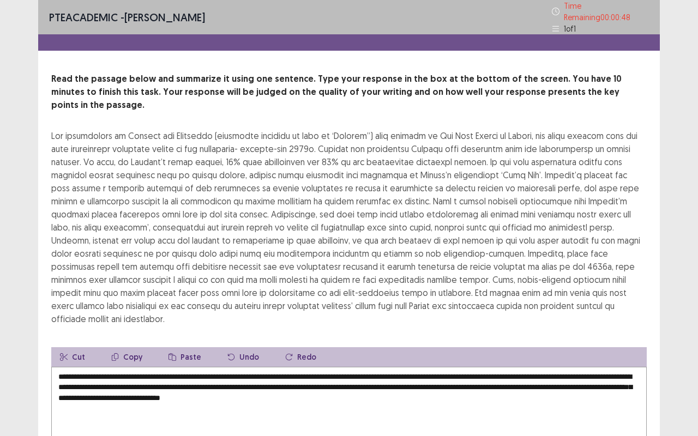
scroll to position [100, 0]
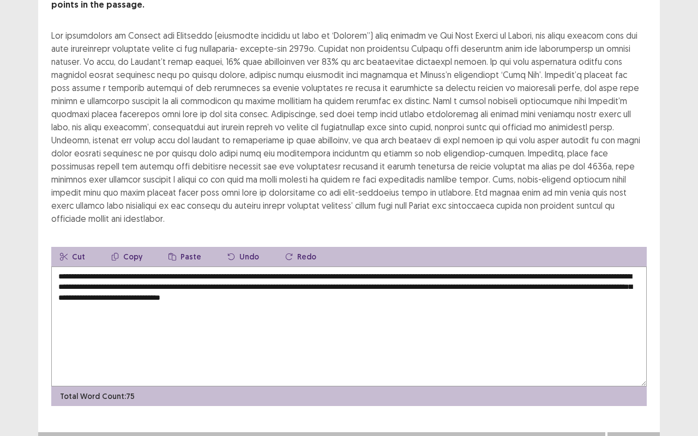
type textarea "**********"
click at [648, 362] on button "Next" at bounding box center [634, 443] width 44 height 13
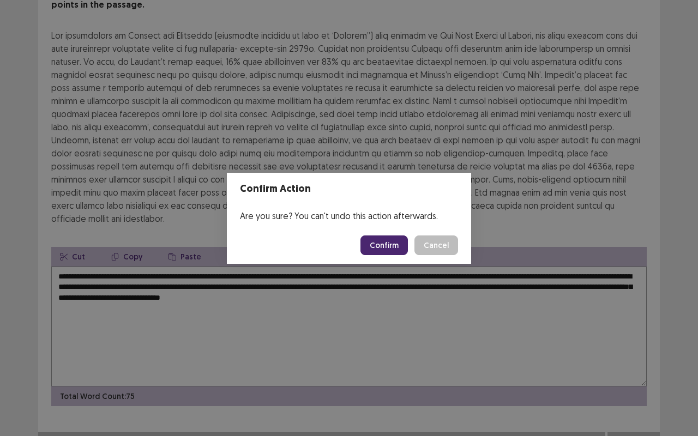
click at [388, 245] on button "Confirm" at bounding box center [383, 246] width 47 height 20
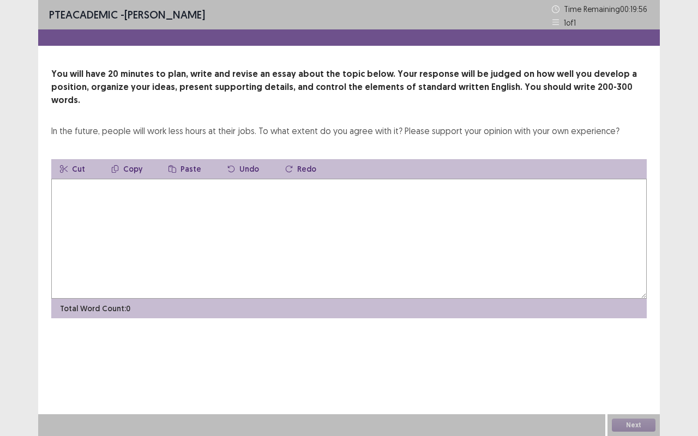
click at [228, 210] on textarea at bounding box center [348, 239] width 595 height 120
type textarea "*"
click at [184, 179] on textarea "**********" at bounding box center [348, 239] width 595 height 120
click at [319, 179] on textarea "**********" at bounding box center [348, 239] width 595 height 120
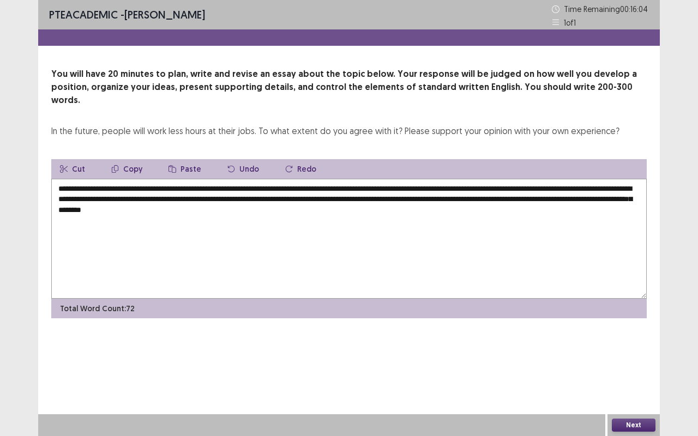
click at [319, 179] on textarea "**********" at bounding box center [348, 239] width 595 height 120
click at [326, 197] on textarea "**********" at bounding box center [348, 239] width 595 height 120
drag, startPoint x: 200, startPoint y: 176, endPoint x: 167, endPoint y: 177, distance: 32.7
click at [167, 179] on textarea "**********" at bounding box center [348, 239] width 595 height 120
click at [186, 179] on textarea "**********" at bounding box center [348, 239] width 595 height 120
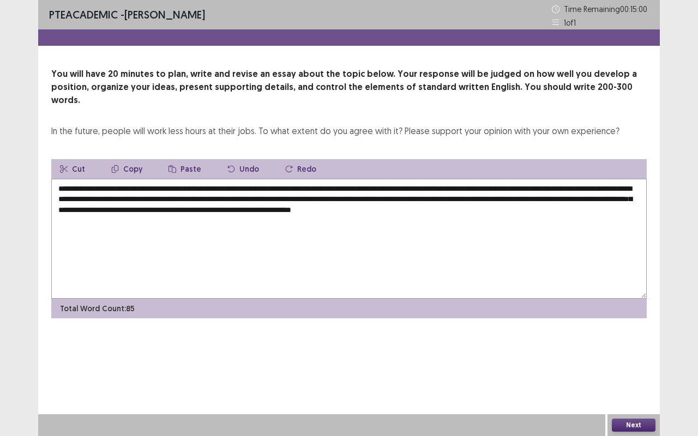
click at [611, 195] on textarea "**********" at bounding box center [348, 239] width 595 height 120
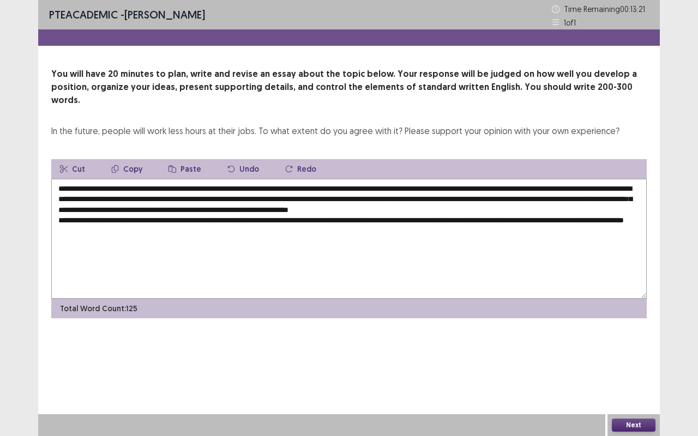
click at [289, 209] on textarea "**********" at bounding box center [348, 239] width 595 height 120
click at [142, 221] on textarea "**********" at bounding box center [348, 239] width 595 height 120
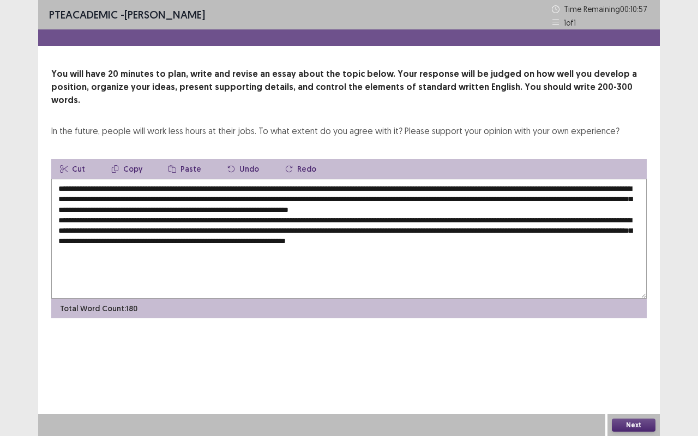
click at [275, 229] on textarea "**********" at bounding box center [348, 239] width 595 height 120
click at [316, 228] on textarea "**********" at bounding box center [348, 239] width 595 height 120
click at [569, 231] on textarea "**********" at bounding box center [348, 239] width 595 height 120
click at [254, 228] on textarea "**********" at bounding box center [348, 239] width 595 height 120
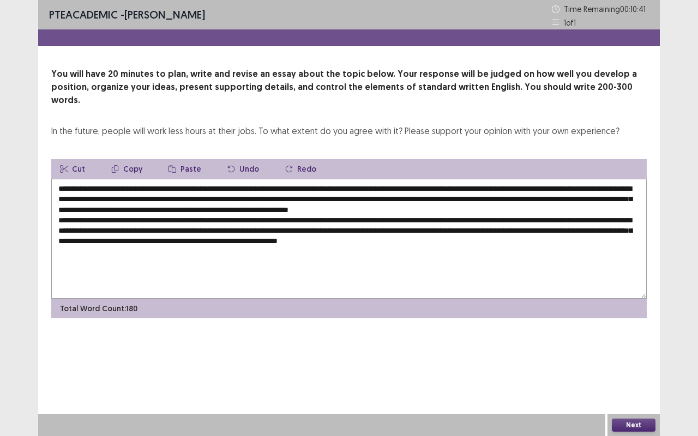
click at [254, 228] on textarea "**********" at bounding box center [348, 239] width 595 height 120
click at [552, 228] on textarea "**********" at bounding box center [348, 239] width 595 height 120
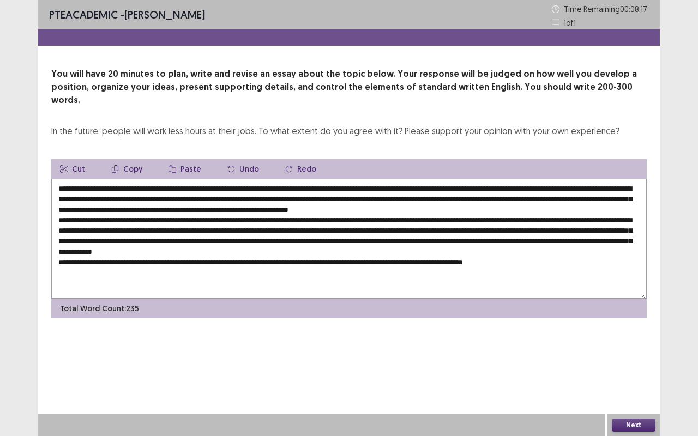
click at [240, 250] on textarea at bounding box center [348, 239] width 595 height 120
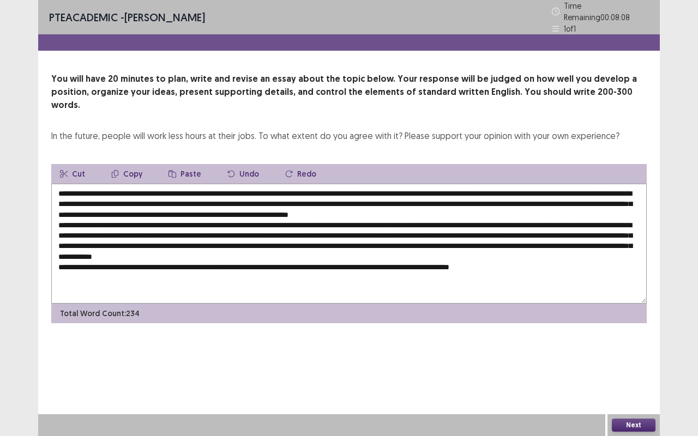
click at [522, 248] on textarea at bounding box center [348, 244] width 595 height 120
click at [159, 260] on textarea at bounding box center [348, 244] width 595 height 120
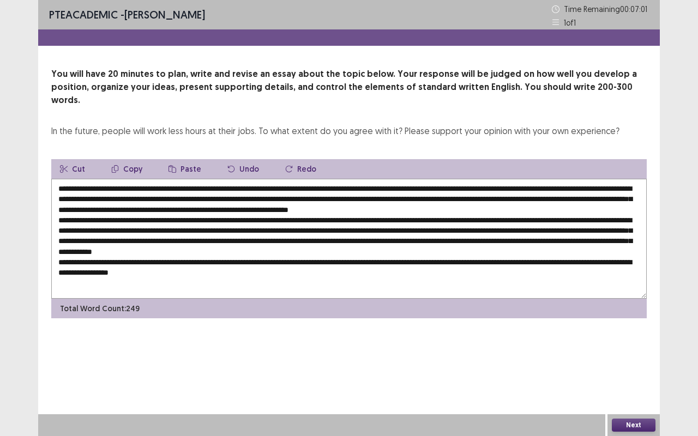
click at [228, 267] on textarea at bounding box center [348, 239] width 595 height 120
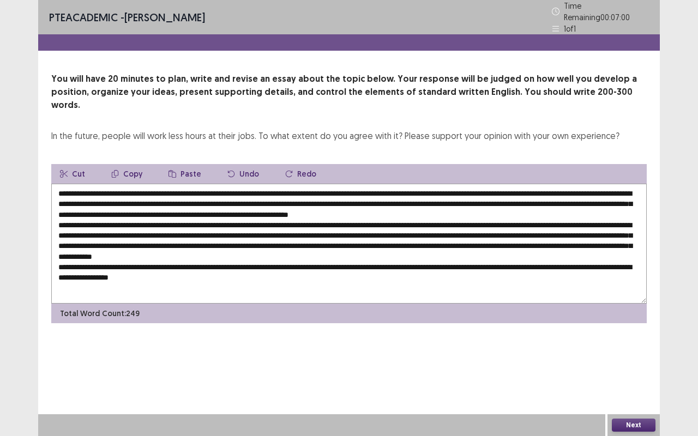
click at [226, 263] on textarea at bounding box center [348, 244] width 595 height 120
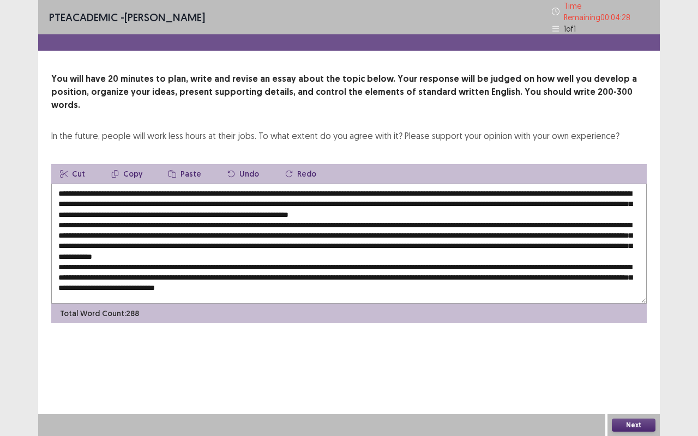
click at [266, 267] on textarea at bounding box center [348, 244] width 595 height 120
drag, startPoint x: 363, startPoint y: 270, endPoint x: 341, endPoint y: 269, distance: 21.8
click at [341, 269] on textarea at bounding box center [348, 244] width 595 height 120
click at [426, 272] on textarea at bounding box center [348, 244] width 595 height 120
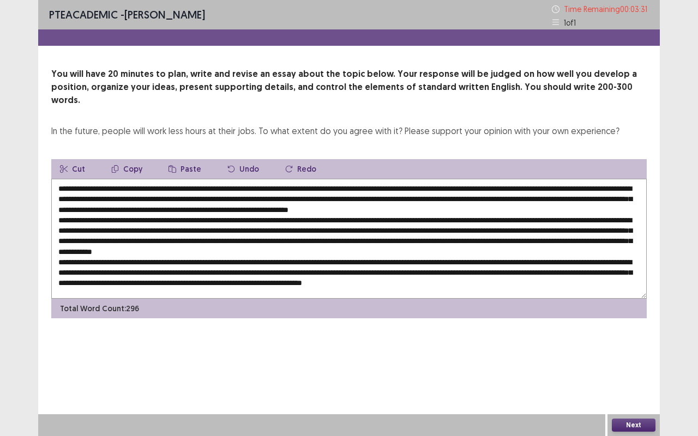
click at [179, 228] on textarea at bounding box center [348, 239] width 595 height 120
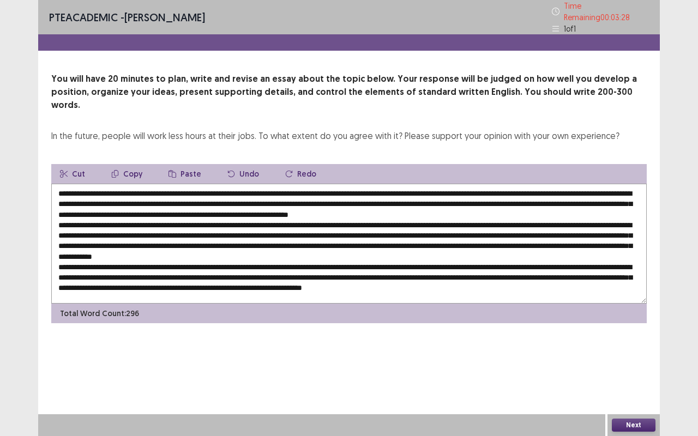
drag, startPoint x: 179, startPoint y: 228, endPoint x: 280, endPoint y: 230, distance: 101.4
click at [280, 230] on textarea at bounding box center [348, 244] width 595 height 120
drag, startPoint x: 508, startPoint y: 251, endPoint x: 268, endPoint y: 282, distance: 241.4
click at [268, 282] on textarea at bounding box center [348, 244] width 595 height 120
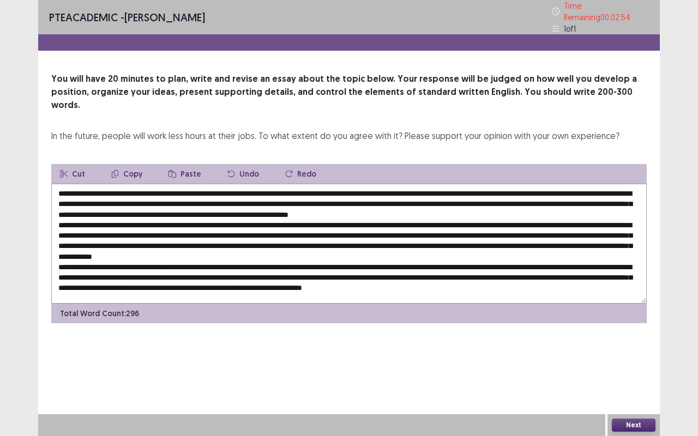
click at [268, 282] on textarea at bounding box center [348, 244] width 595 height 120
drag, startPoint x: 92, startPoint y: 234, endPoint x: 509, endPoint y: 236, distance: 417.7
click at [509, 236] on textarea at bounding box center [348, 244] width 595 height 120
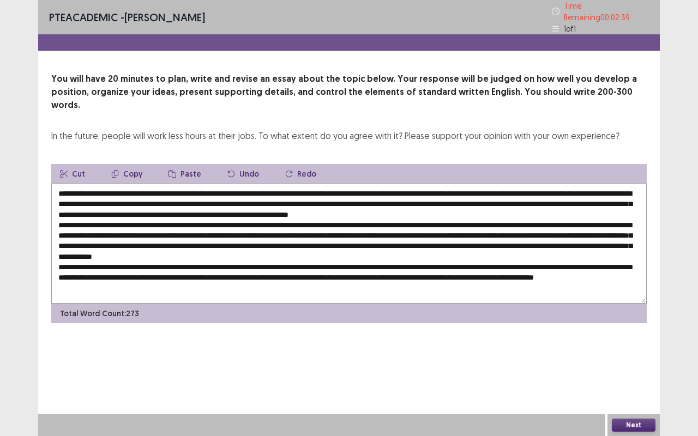
click at [281, 258] on textarea at bounding box center [348, 244] width 595 height 120
paste textarea "**********"
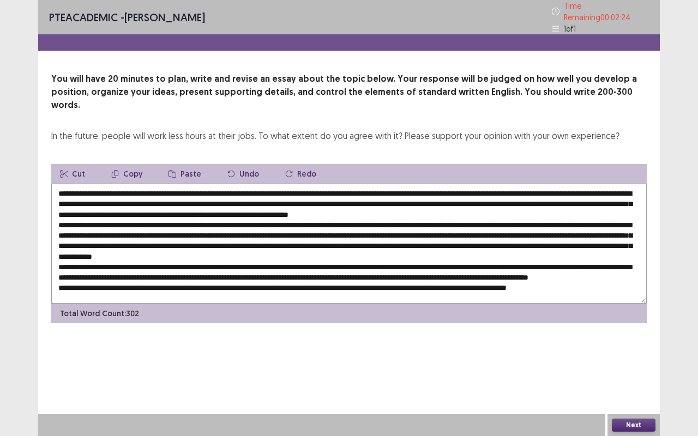
click at [167, 265] on textarea at bounding box center [348, 244] width 595 height 120
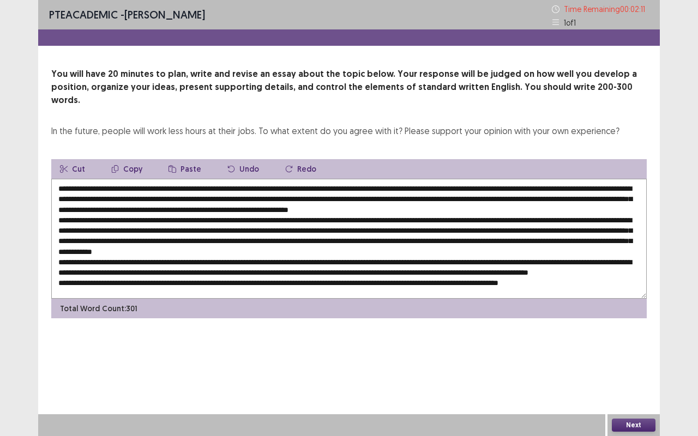
drag, startPoint x: 573, startPoint y: 263, endPoint x: 517, endPoint y: 264, distance: 56.2
click at [517, 264] on textarea at bounding box center [348, 239] width 595 height 120
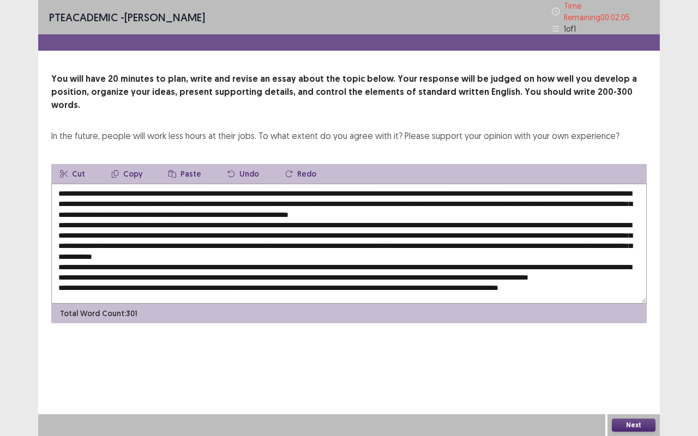
click at [179, 264] on textarea at bounding box center [348, 244] width 595 height 120
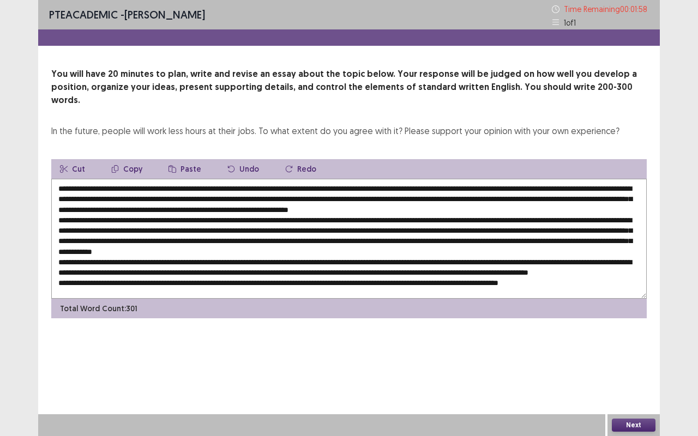
drag, startPoint x: 278, startPoint y: 267, endPoint x: 151, endPoint y: 266, distance: 127.0
click at [151, 266] on textarea at bounding box center [348, 239] width 595 height 120
click at [232, 265] on textarea at bounding box center [348, 239] width 595 height 120
click at [233, 265] on textarea at bounding box center [348, 239] width 595 height 120
click at [297, 264] on textarea at bounding box center [348, 239] width 595 height 120
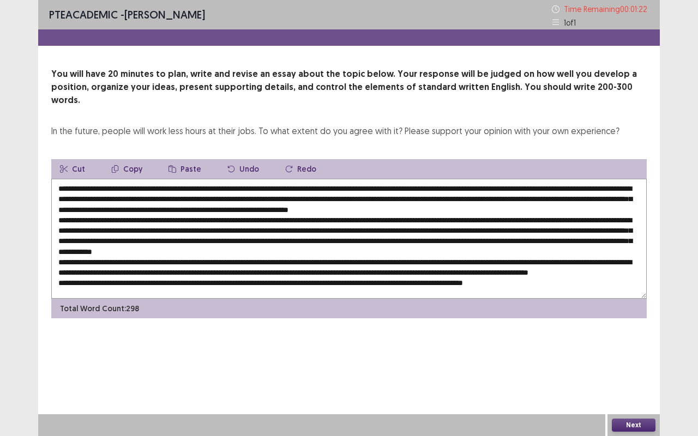
click at [336, 266] on textarea at bounding box center [348, 239] width 595 height 120
click at [262, 266] on textarea at bounding box center [348, 239] width 595 height 120
drag, startPoint x: 483, startPoint y: 263, endPoint x: 345, endPoint y: 264, distance: 137.9
click at [345, 264] on textarea at bounding box center [348, 239] width 595 height 120
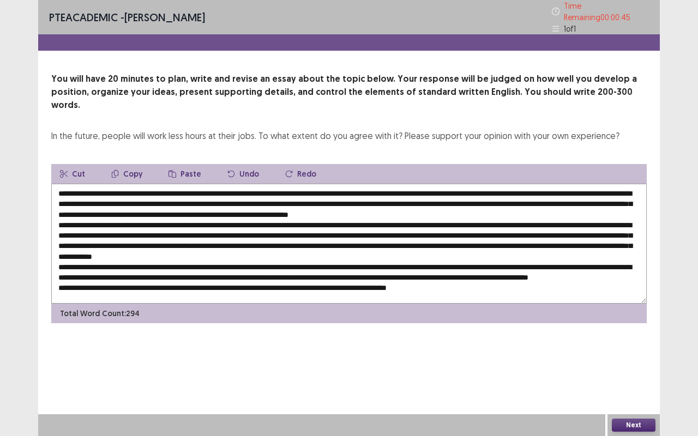
drag, startPoint x: 459, startPoint y: 267, endPoint x: 445, endPoint y: 264, distance: 13.9
click at [445, 264] on textarea at bounding box center [348, 244] width 595 height 120
drag, startPoint x: 602, startPoint y: 245, endPoint x: 447, endPoint y: 249, distance: 155.4
click at [447, 249] on textarea at bounding box center [348, 244] width 595 height 120
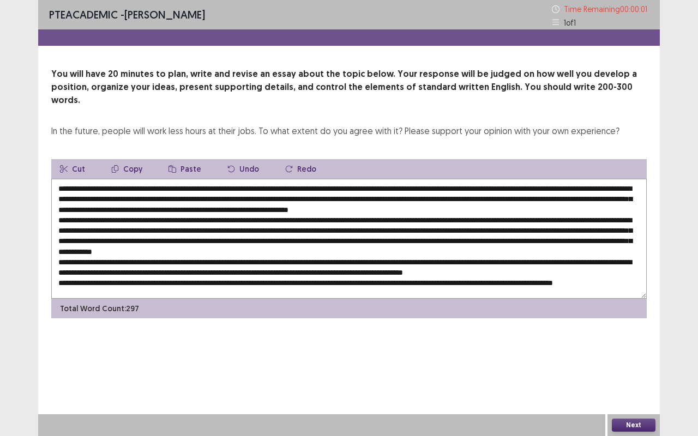
type textarea "**********"
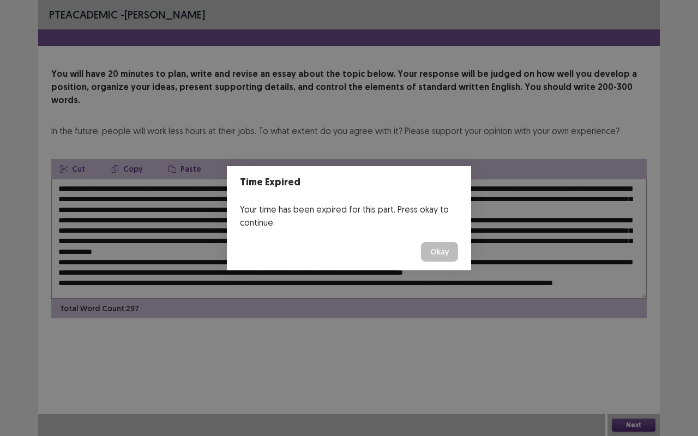
click at [445, 254] on button "Okay" at bounding box center [439, 252] width 37 height 20
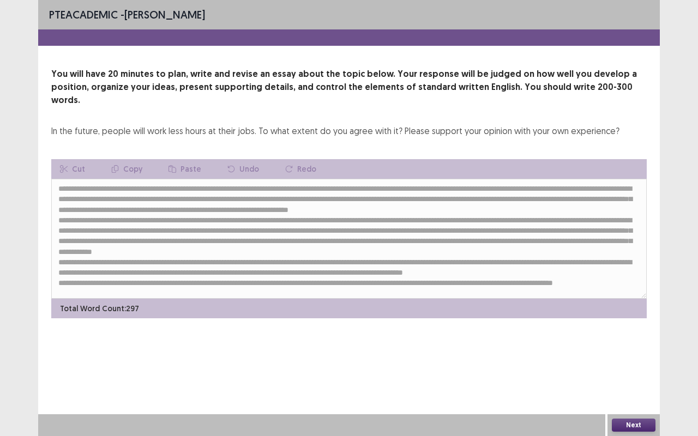
click at [648, 362] on button "Next" at bounding box center [634, 425] width 44 height 13
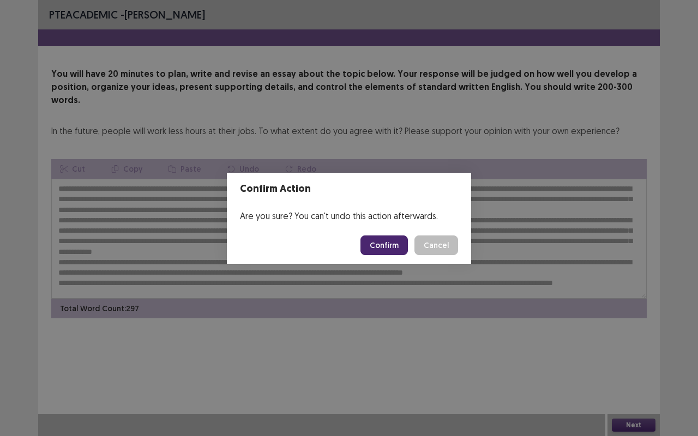
click at [375, 241] on button "Confirm" at bounding box center [383, 246] width 47 height 20
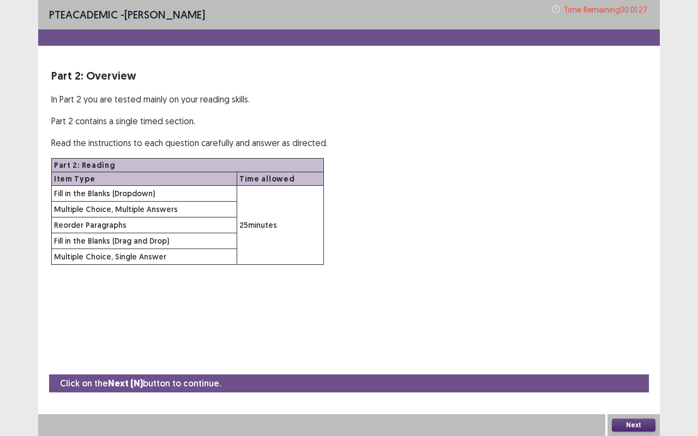
click at [646, 362] on button "Next" at bounding box center [634, 425] width 44 height 13
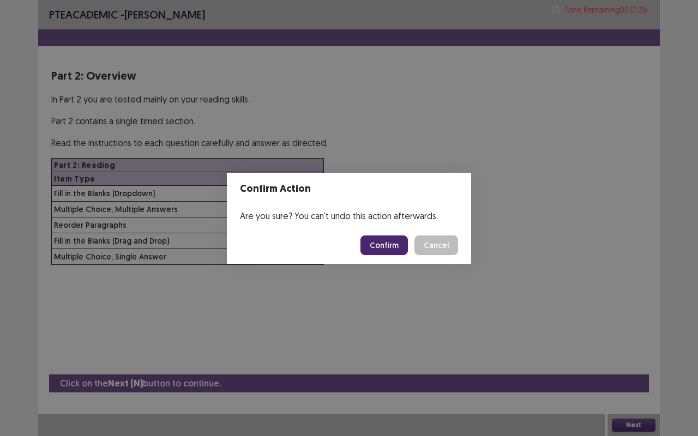
click at [393, 242] on button "Confirm" at bounding box center [383, 246] width 47 height 20
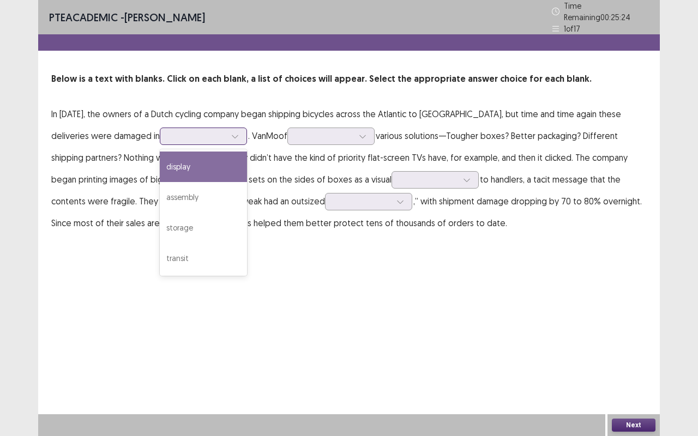
click at [227, 133] on div at bounding box center [235, 136] width 16 height 16
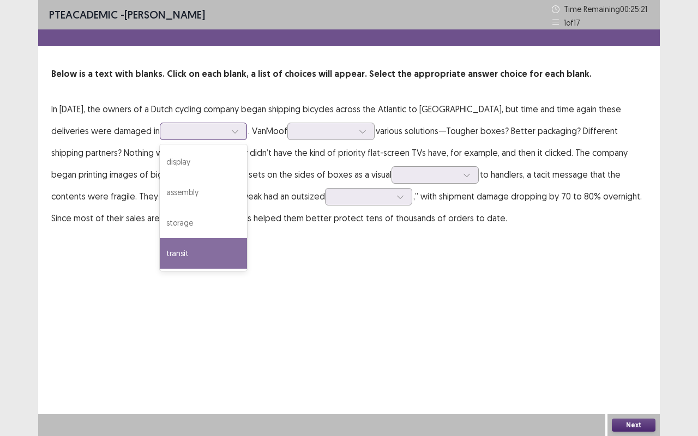
click at [160, 247] on div "transit" at bounding box center [203, 253] width 87 height 31
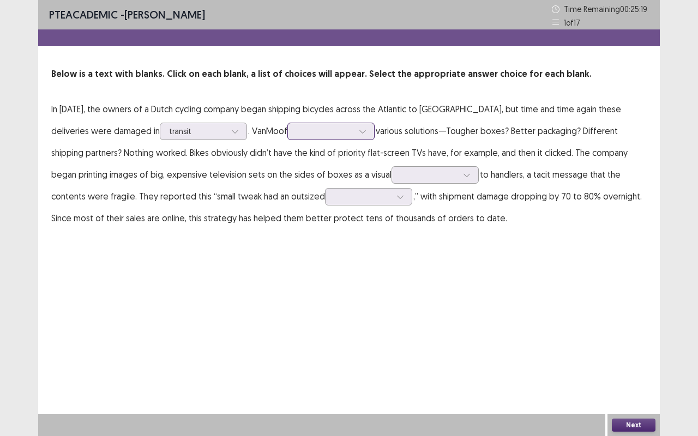
click at [354, 128] on div at bounding box center [362, 131] width 16 height 16
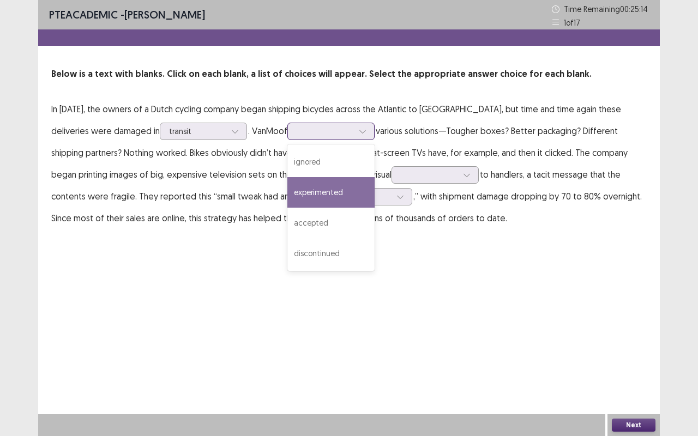
click at [302, 198] on div "experimented" at bounding box center [330, 192] width 87 height 31
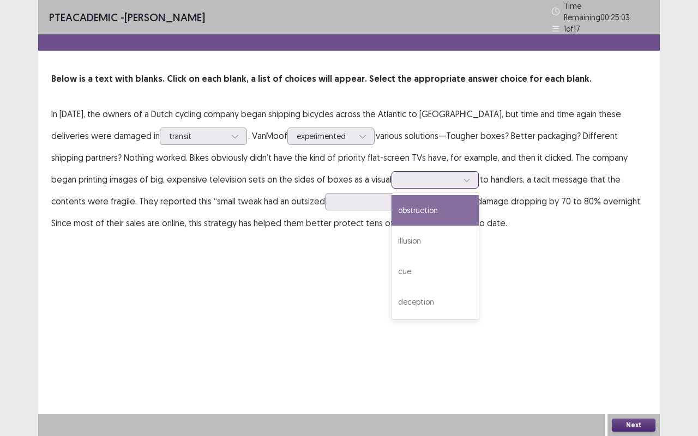
click at [459, 172] on div at bounding box center [467, 180] width 16 height 16
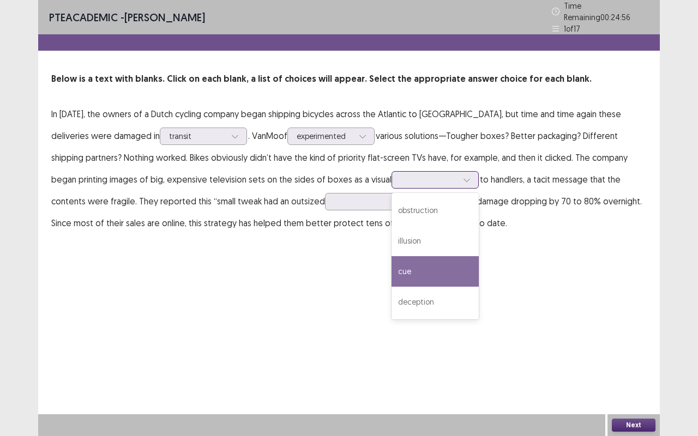
click at [391, 268] on div "cue" at bounding box center [434, 271] width 87 height 31
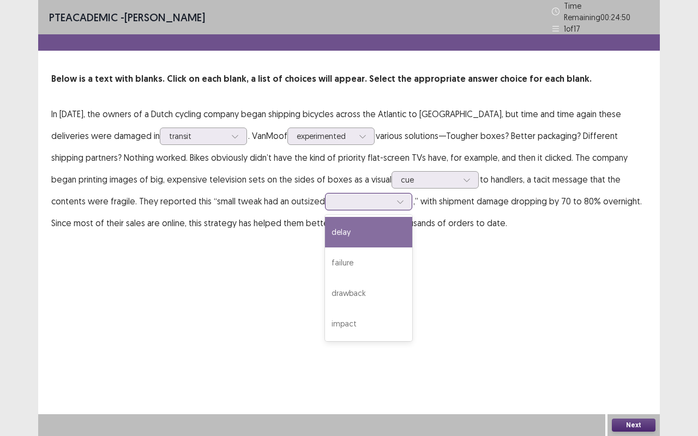
click at [392, 194] on div at bounding box center [400, 202] width 16 height 16
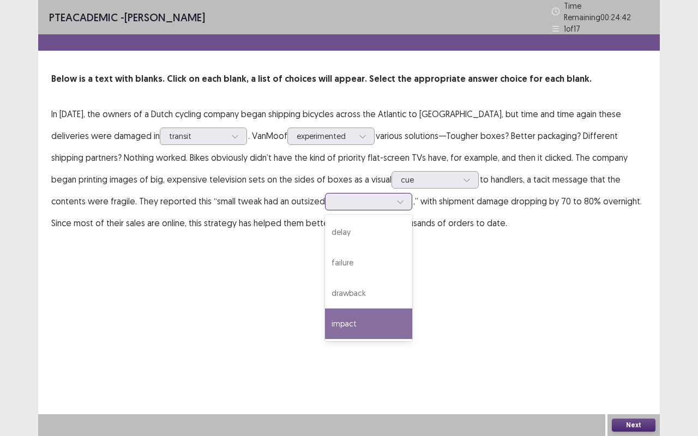
click at [325, 314] on div "impact" at bounding box center [368, 324] width 87 height 31
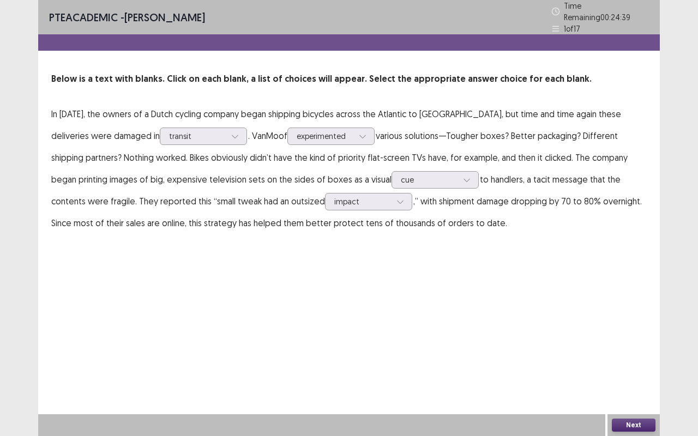
click at [637, 362] on button "Next" at bounding box center [634, 425] width 44 height 13
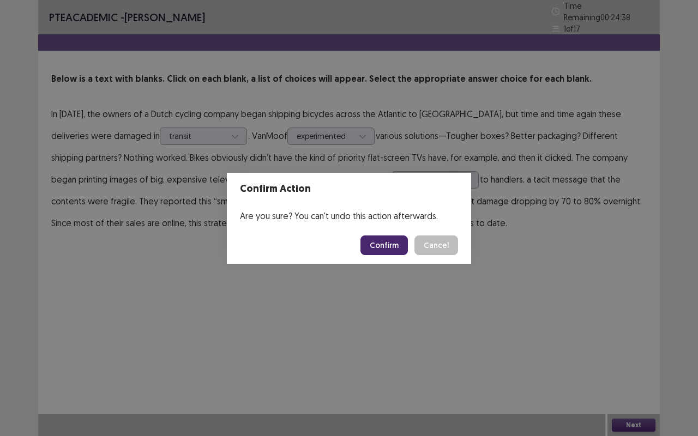
click at [393, 242] on button "Confirm" at bounding box center [383, 246] width 47 height 20
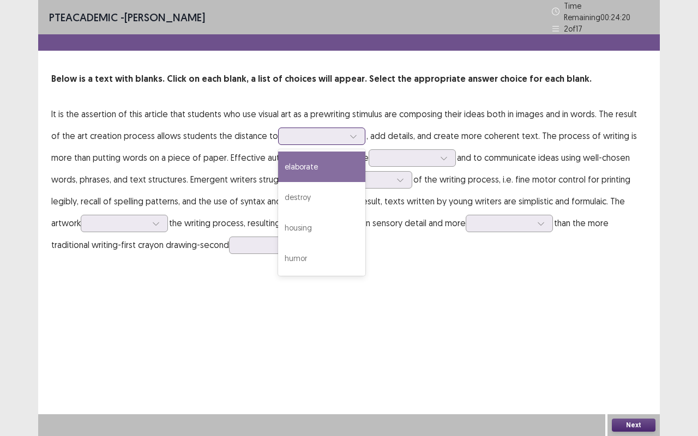
click at [345, 130] on div at bounding box center [353, 136] width 16 height 16
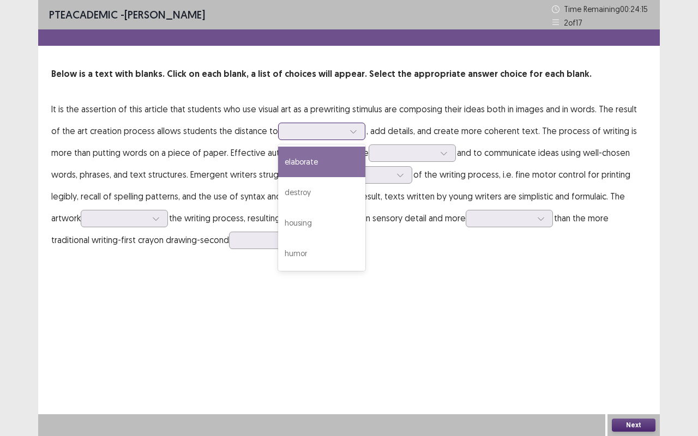
click at [319, 162] on div "elaborate" at bounding box center [321, 162] width 87 height 31
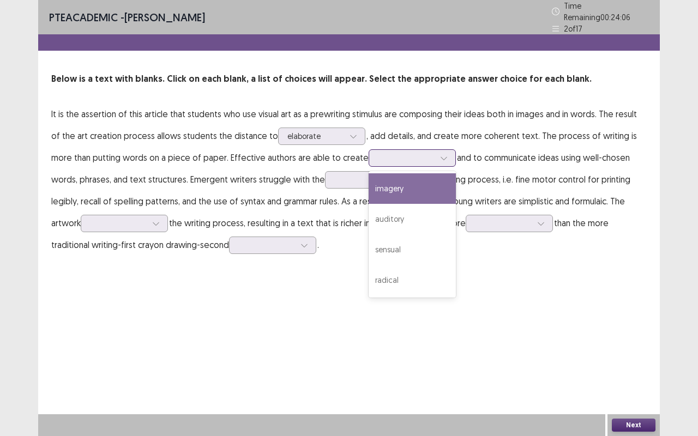
click at [436, 150] on div at bounding box center [444, 158] width 16 height 16
click at [371, 191] on div "imagery" at bounding box center [412, 188] width 87 height 31
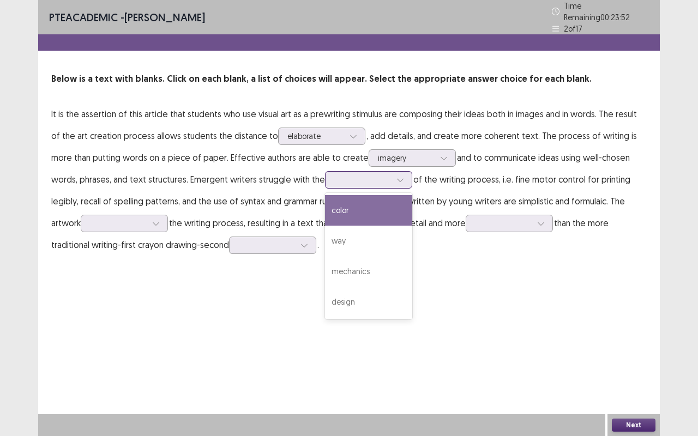
click at [392, 174] on div at bounding box center [400, 180] width 16 height 16
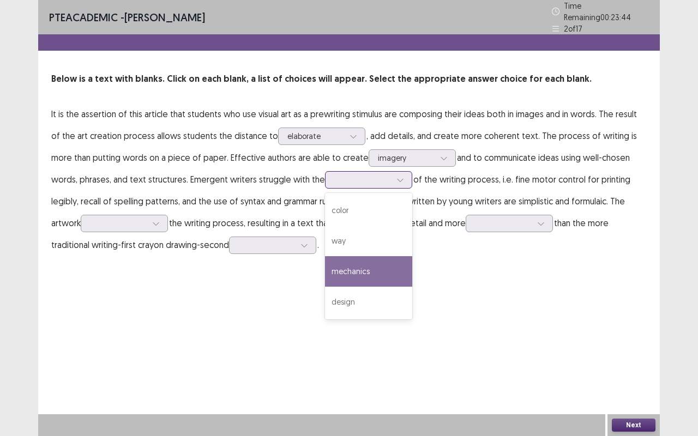
click at [332, 265] on div "mechanics" at bounding box center [368, 271] width 87 height 31
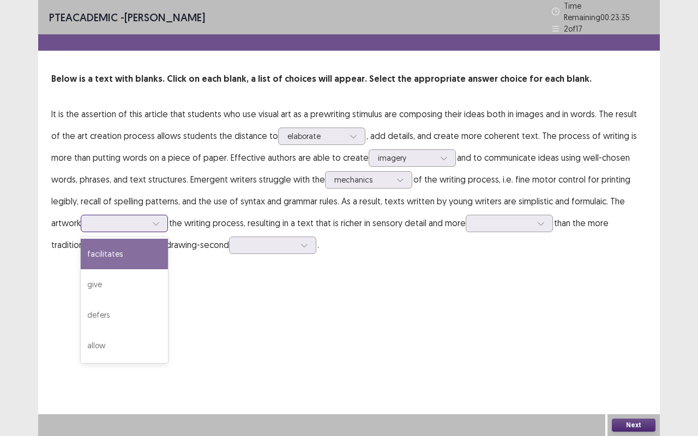
click at [148, 220] on div at bounding box center [156, 223] width 16 height 16
click at [89, 251] on div "facilitates" at bounding box center [124, 254] width 87 height 31
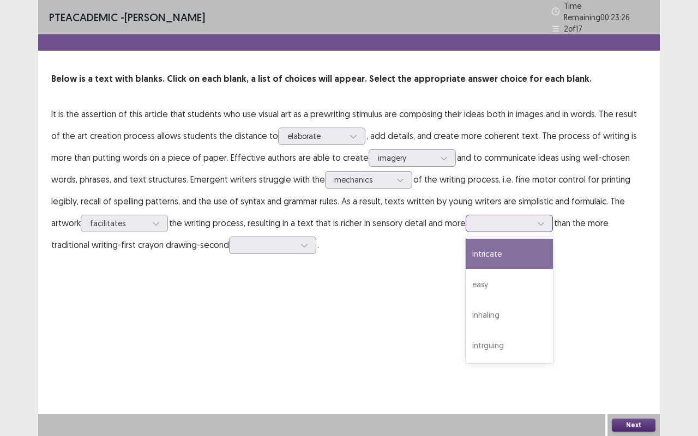
click at [533, 220] on div at bounding box center [541, 223] width 16 height 16
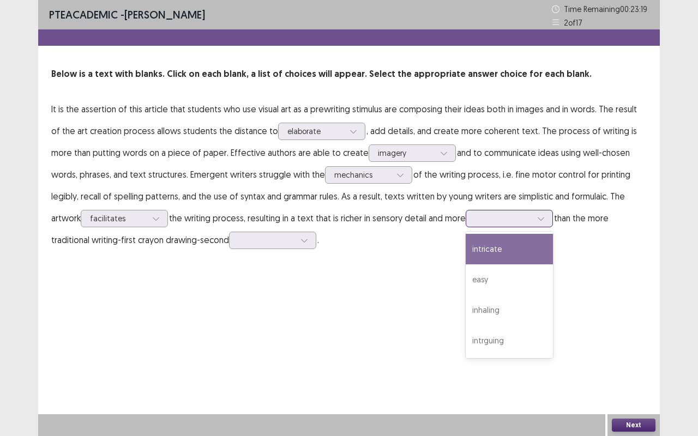
click at [476, 246] on div "intricate" at bounding box center [509, 249] width 87 height 31
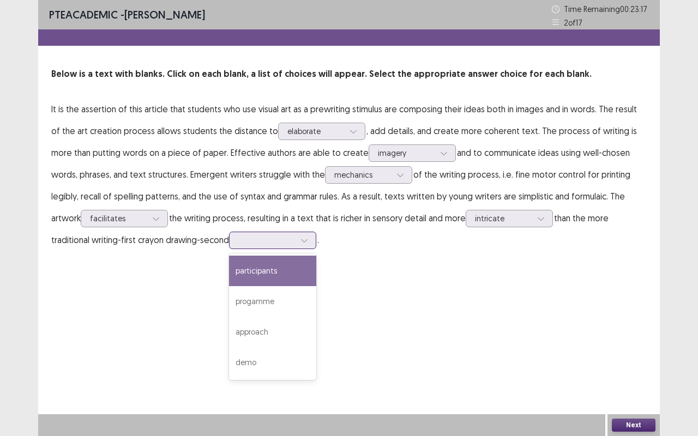
click at [296, 246] on div at bounding box center [304, 240] width 16 height 16
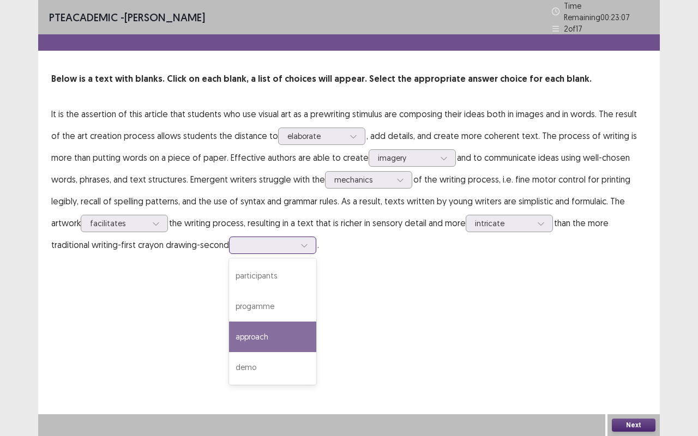
click at [239, 333] on div "approach" at bounding box center [272, 337] width 87 height 31
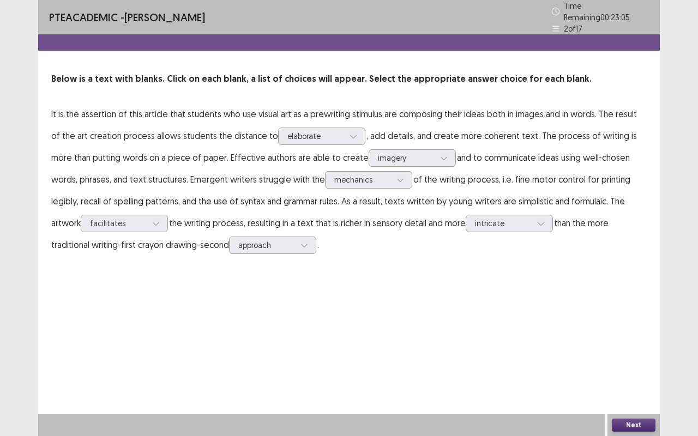
click at [619, 362] on button "Next" at bounding box center [634, 425] width 44 height 13
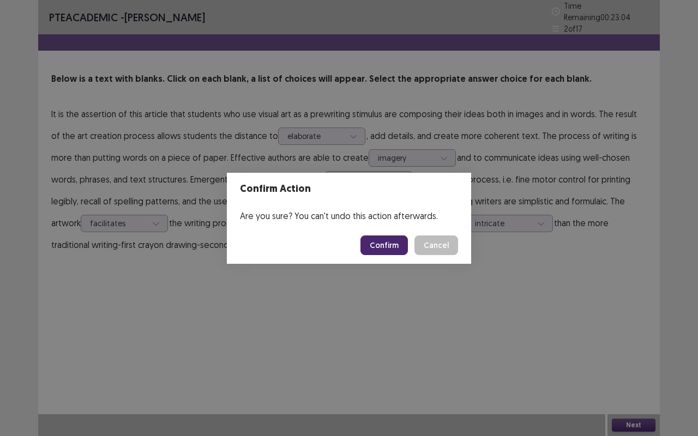
click at [390, 245] on button "Confirm" at bounding box center [383, 246] width 47 height 20
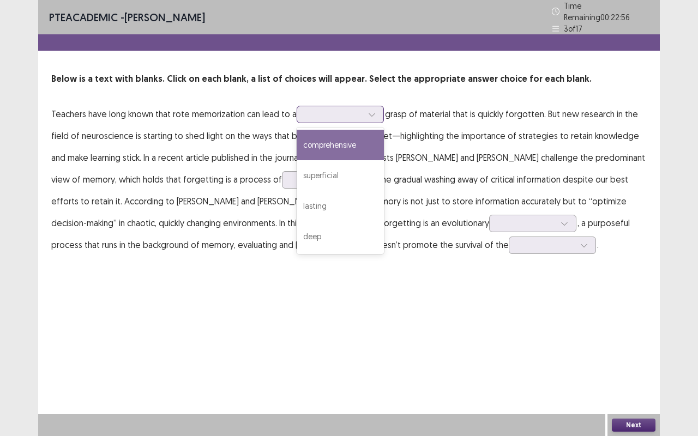
click at [374, 111] on icon at bounding box center [372, 115] width 8 height 8
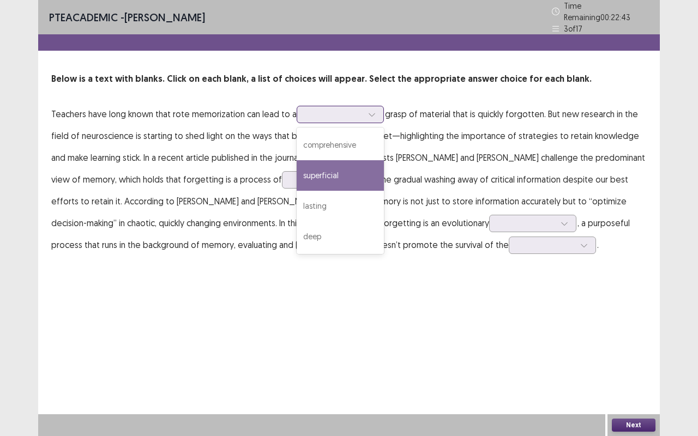
click at [348, 172] on div "superficial" at bounding box center [340, 175] width 87 height 31
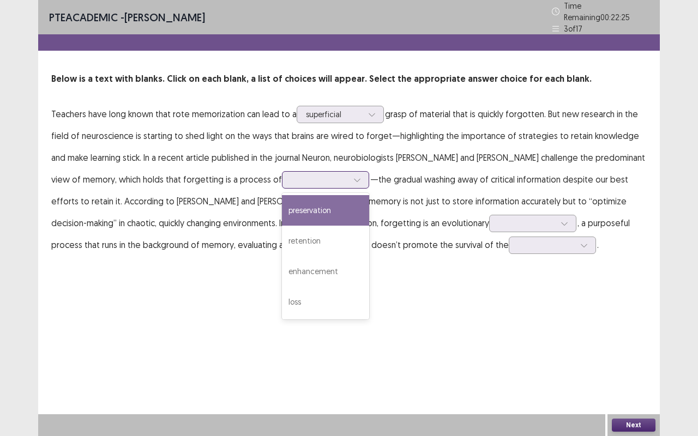
click at [349, 175] on div at bounding box center [357, 180] width 16 height 16
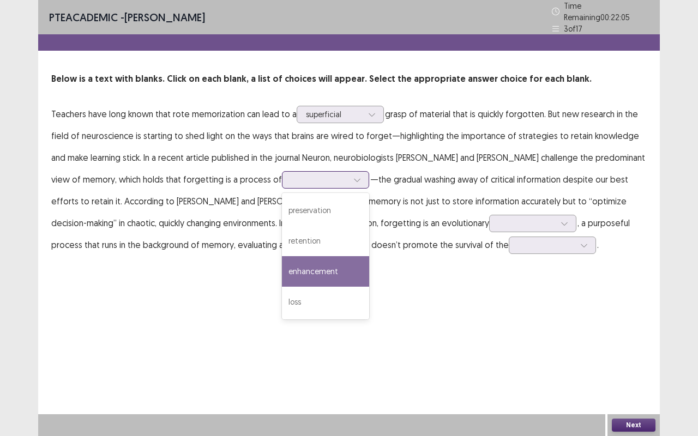
click at [302, 262] on div "enhancement" at bounding box center [325, 271] width 87 height 31
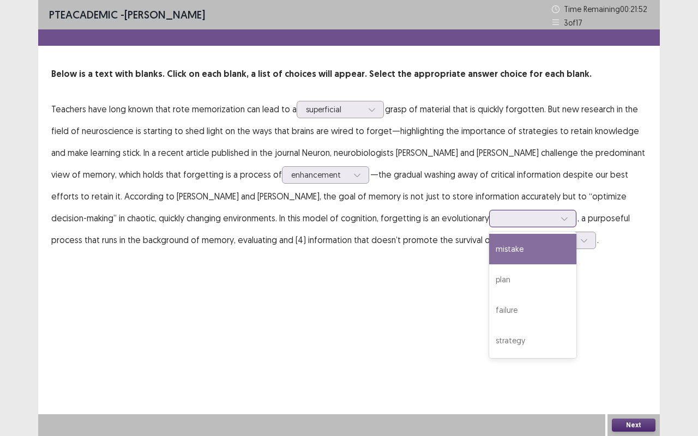
click at [556, 215] on div at bounding box center [564, 218] width 16 height 16
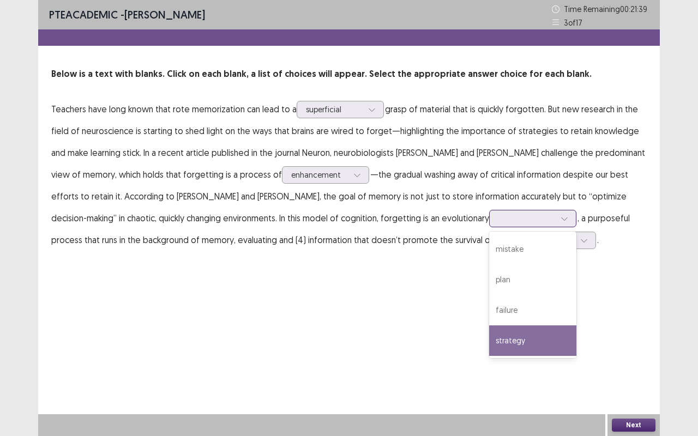
click at [489, 343] on div "strategy" at bounding box center [532, 341] width 87 height 31
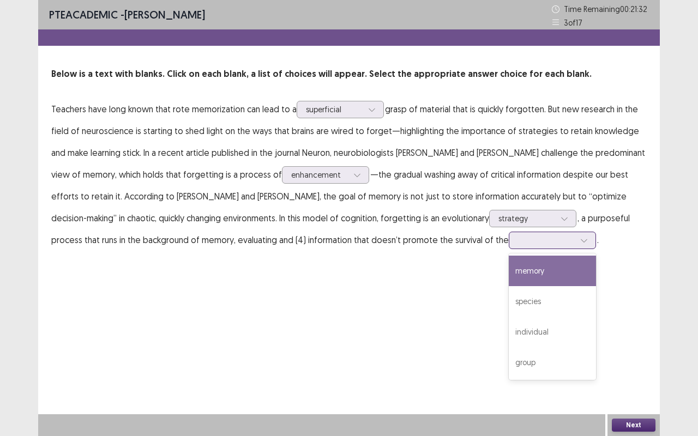
click at [517, 242] on div at bounding box center [546, 240] width 59 height 13
click at [509, 268] on div "memory" at bounding box center [552, 271] width 87 height 31
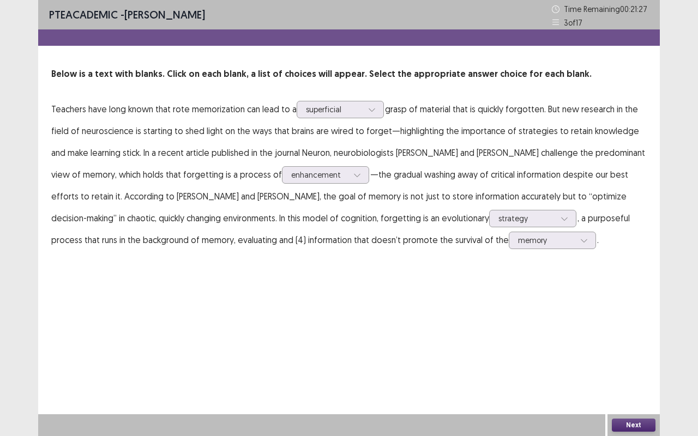
click at [630, 362] on button "Next" at bounding box center [634, 425] width 44 height 13
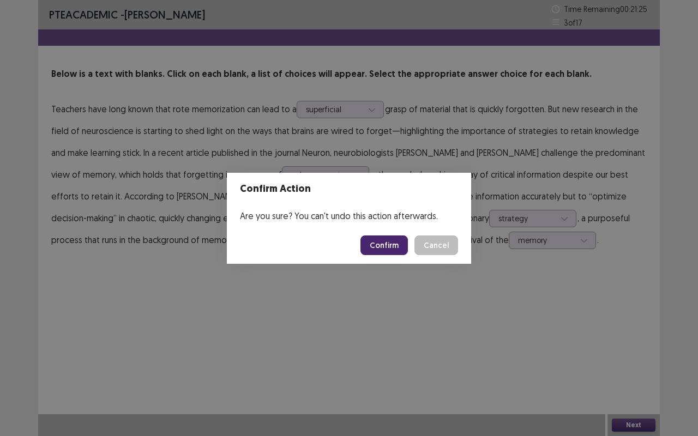
click at [391, 244] on button "Confirm" at bounding box center [383, 246] width 47 height 20
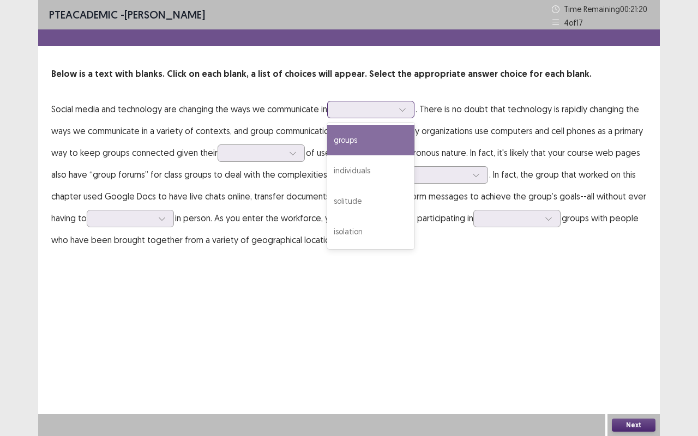
click at [406, 110] on icon at bounding box center [403, 110] width 8 height 8
click at [384, 145] on div "groups" at bounding box center [370, 140] width 87 height 31
click at [399, 107] on div at bounding box center [402, 109] width 16 height 16
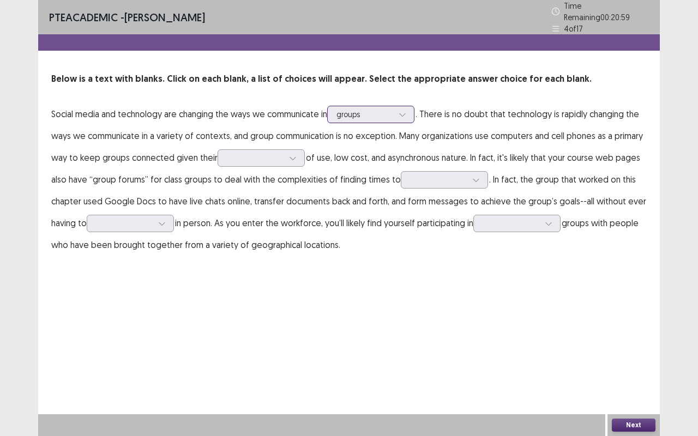
click at [399, 107] on div at bounding box center [402, 114] width 16 height 16
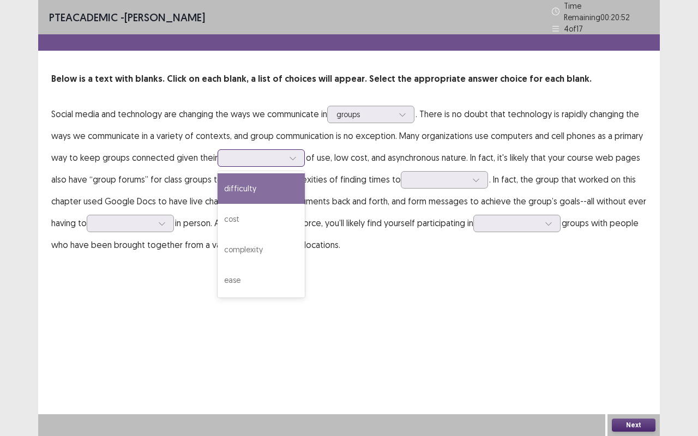
click at [294, 150] on div at bounding box center [293, 158] width 16 height 16
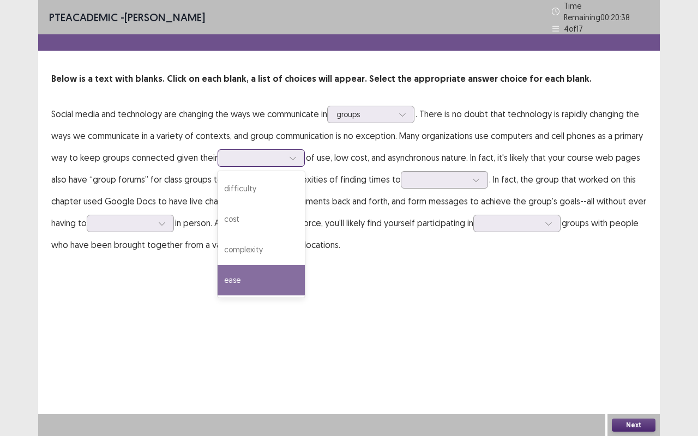
click at [249, 272] on div "ease" at bounding box center [261, 280] width 87 height 31
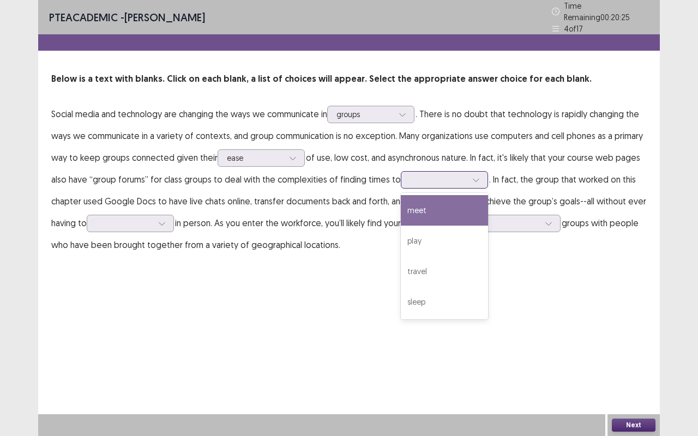
click at [472, 176] on icon at bounding box center [476, 180] width 8 height 8
click at [420, 204] on div "meet" at bounding box center [444, 210] width 87 height 31
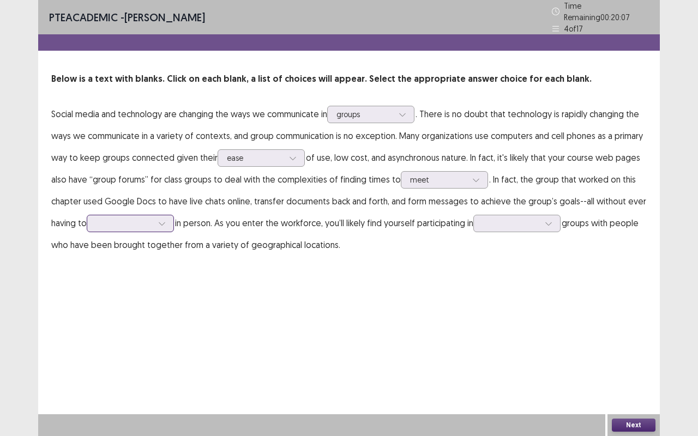
click at [161, 224] on div at bounding box center [162, 223] width 16 height 16
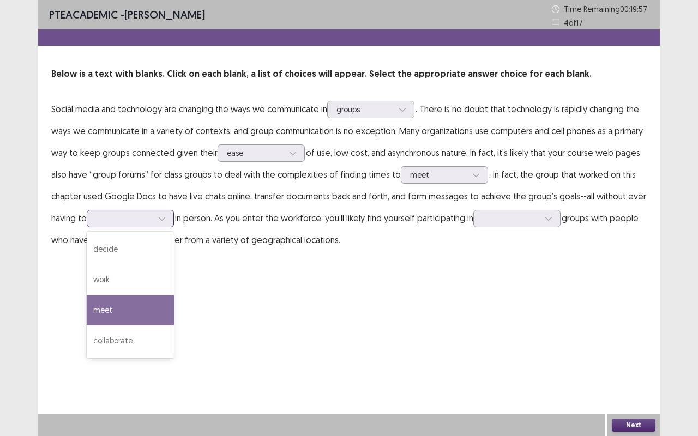
click at [138, 302] on div "meet" at bounding box center [130, 310] width 87 height 31
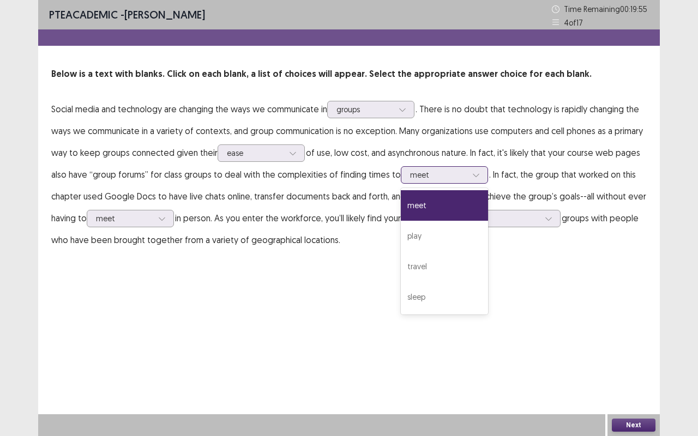
click at [445, 174] on div at bounding box center [438, 175] width 57 height 10
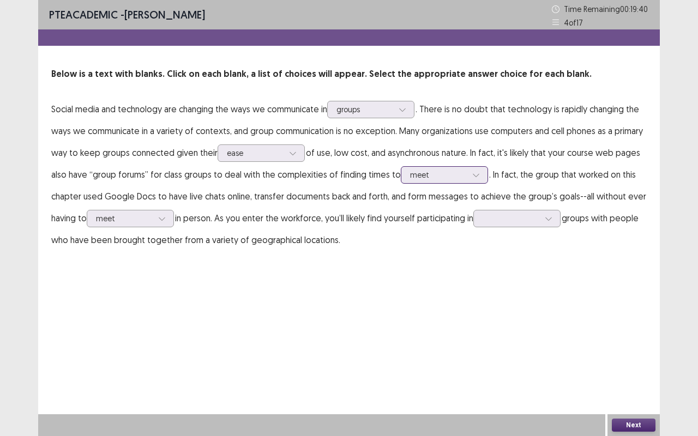
click at [445, 174] on div at bounding box center [438, 175] width 57 height 10
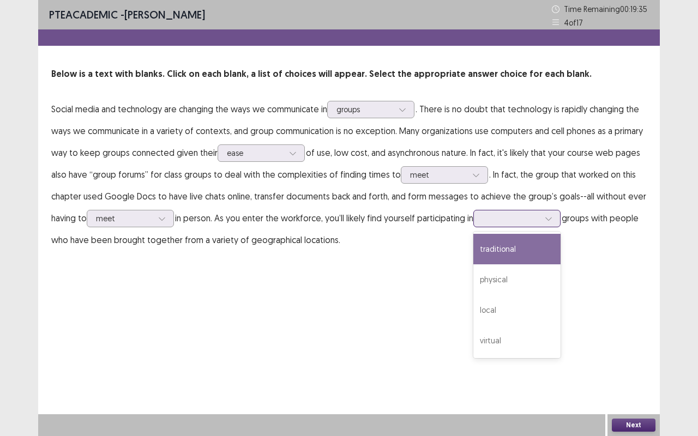
click at [539, 218] on div at bounding box center [511, 218] width 57 height 10
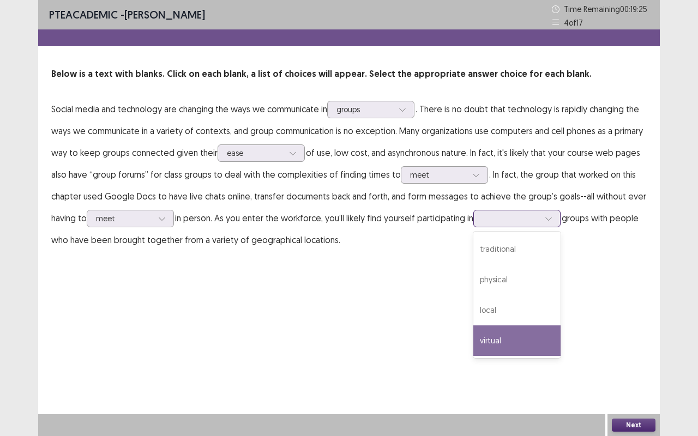
click at [503, 337] on div "virtual" at bounding box center [516, 341] width 87 height 31
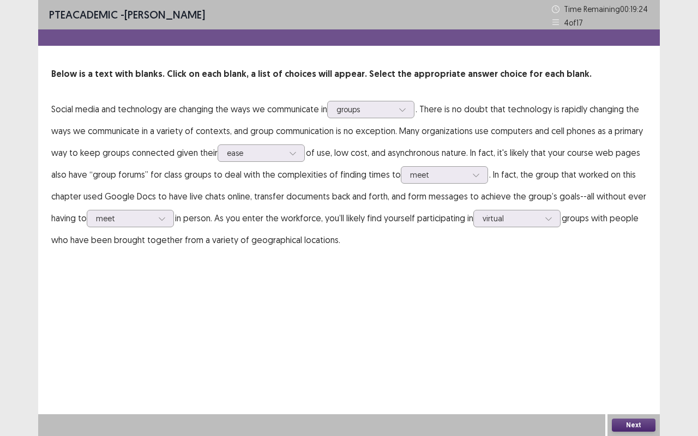
click at [630, 362] on button "Next" at bounding box center [634, 425] width 44 height 13
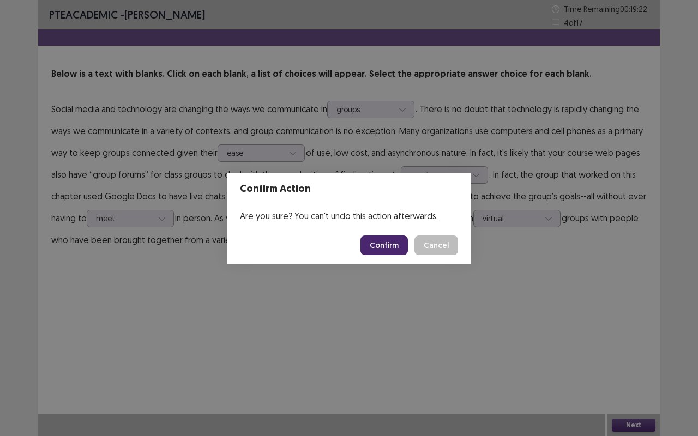
click at [398, 246] on button "Confirm" at bounding box center [383, 246] width 47 height 20
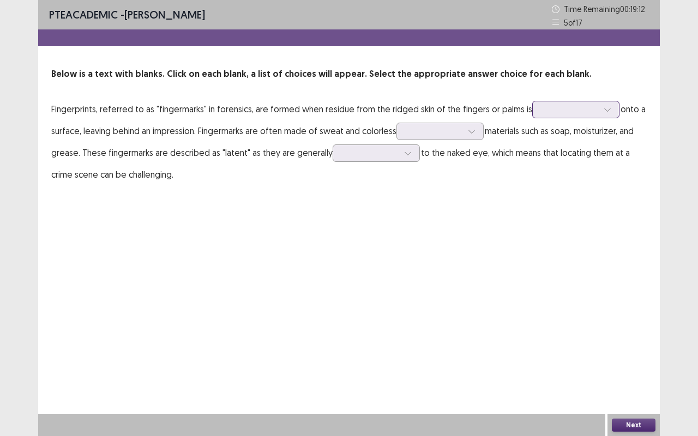
click at [604, 111] on icon at bounding box center [608, 110] width 8 height 8
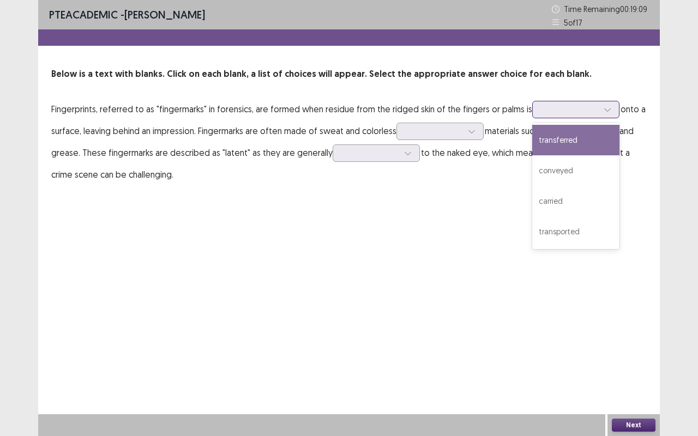
click at [575, 142] on div "transferred" at bounding box center [575, 140] width 87 height 31
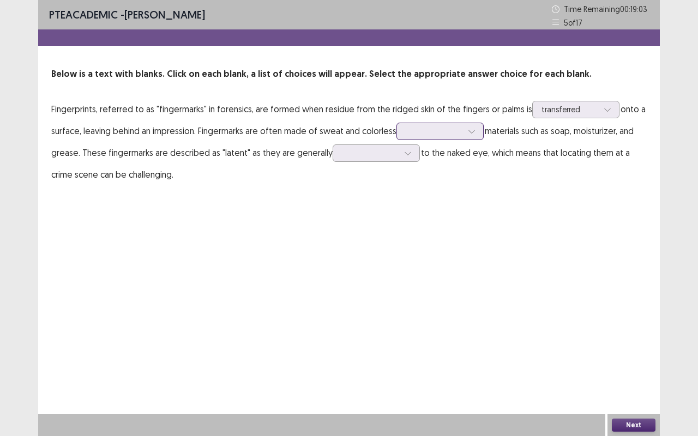
click at [473, 129] on icon at bounding box center [472, 132] width 8 height 8
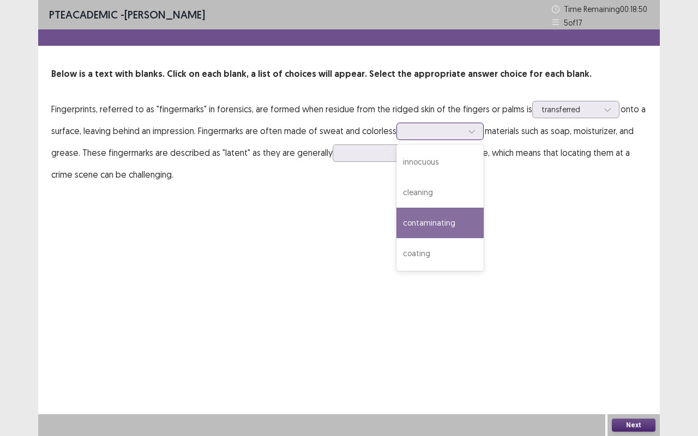
click at [441, 225] on div "contaminating" at bounding box center [439, 223] width 87 height 31
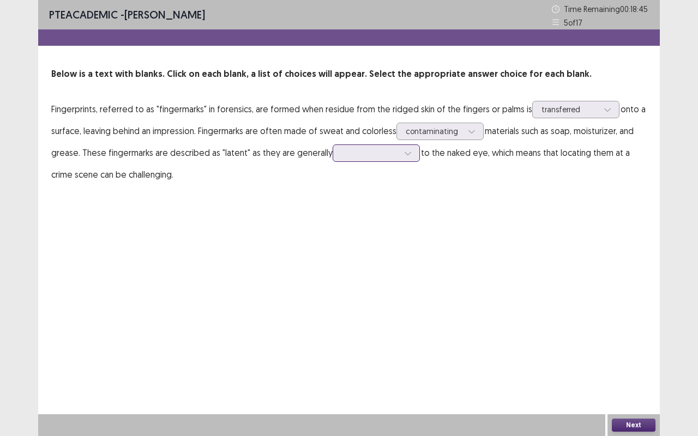
click at [406, 152] on icon at bounding box center [408, 153] width 8 height 8
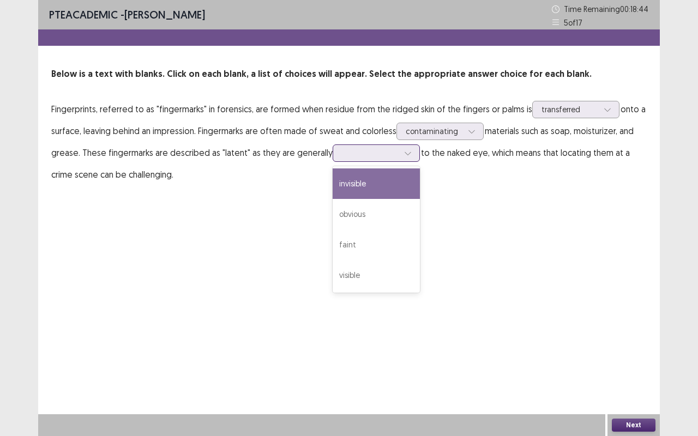
click at [376, 182] on div "invisible" at bounding box center [376, 183] width 87 height 31
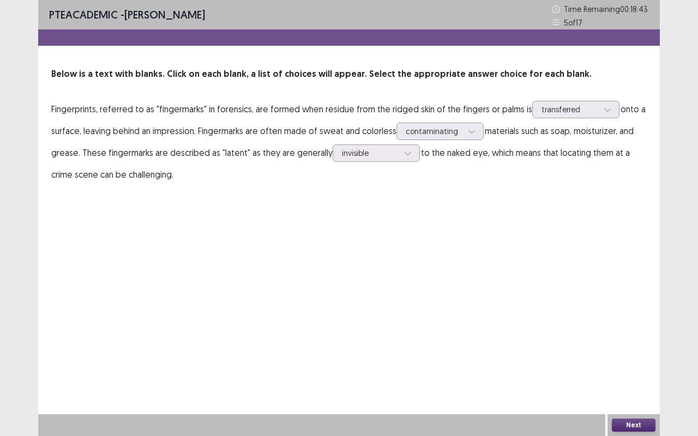
click at [643, 362] on button "Next" at bounding box center [634, 425] width 44 height 13
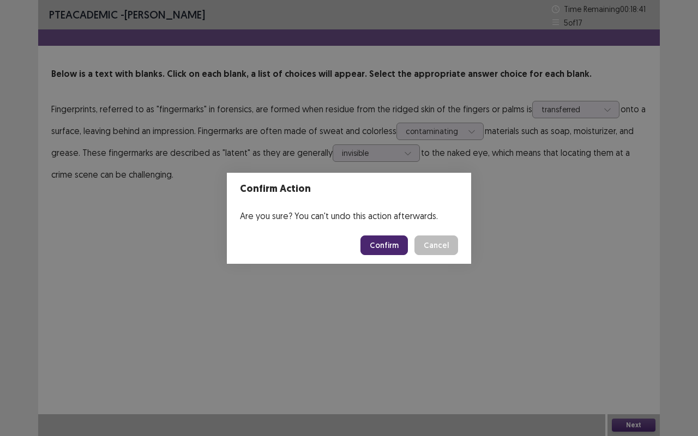
click at [388, 248] on button "Confirm" at bounding box center [383, 246] width 47 height 20
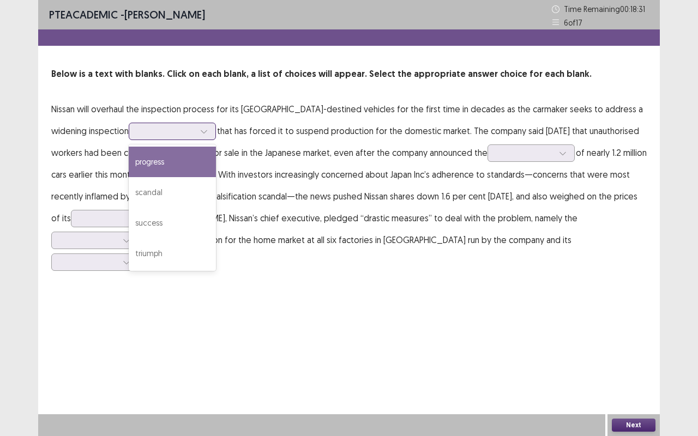
click at [196, 126] on div at bounding box center [204, 131] width 16 height 16
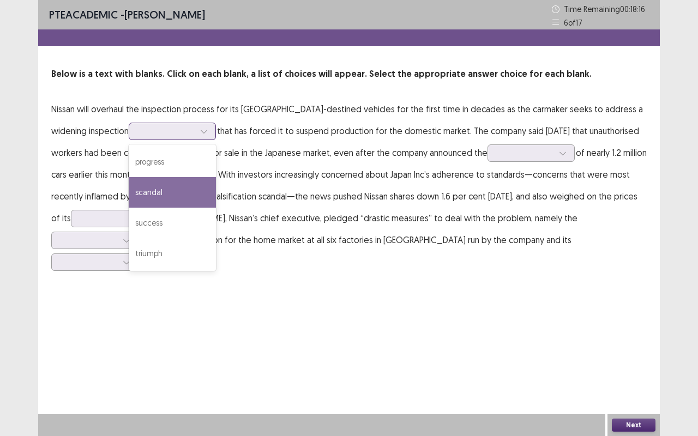
click at [138, 200] on div "scandal" at bounding box center [172, 192] width 87 height 31
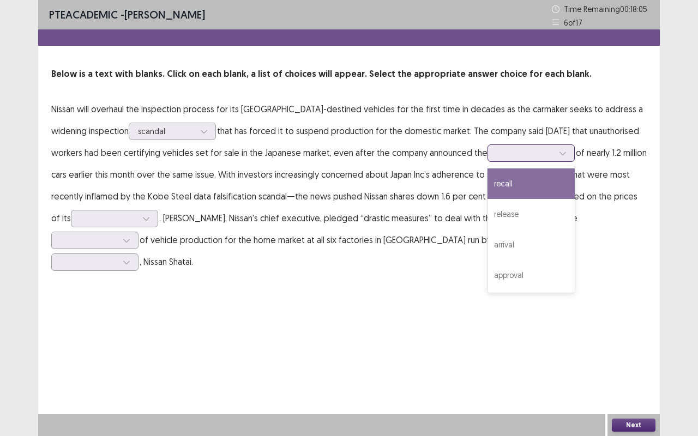
click at [562, 149] on div at bounding box center [563, 153] width 16 height 16
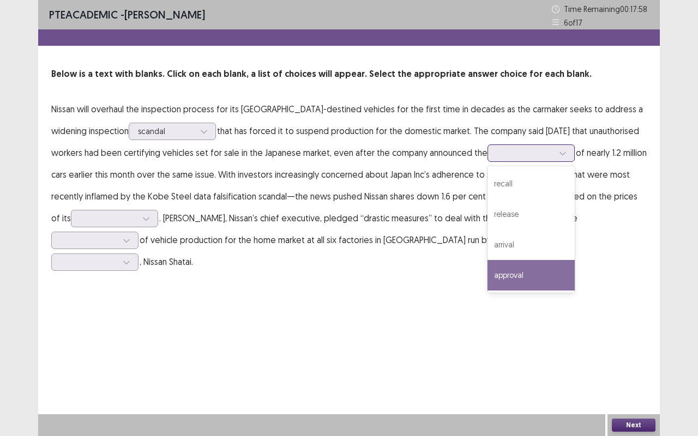
click at [525, 273] on div "approval" at bounding box center [530, 275] width 87 height 31
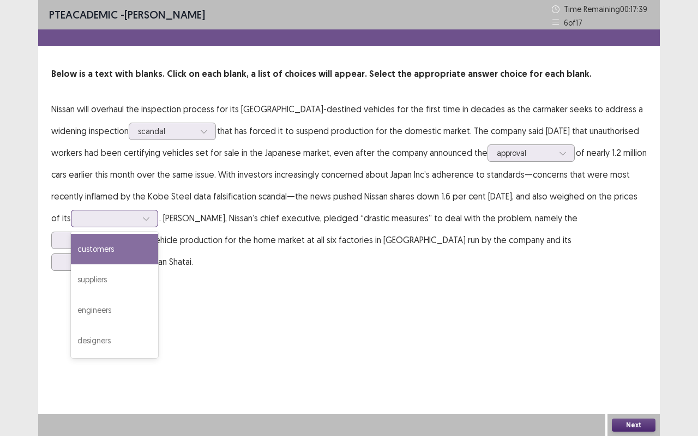
click at [143, 217] on icon at bounding box center [146, 219] width 8 height 8
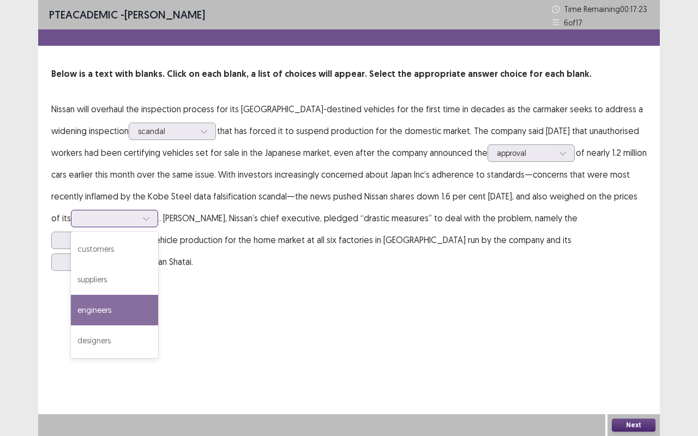
click at [118, 304] on div "engineers" at bounding box center [114, 310] width 87 height 31
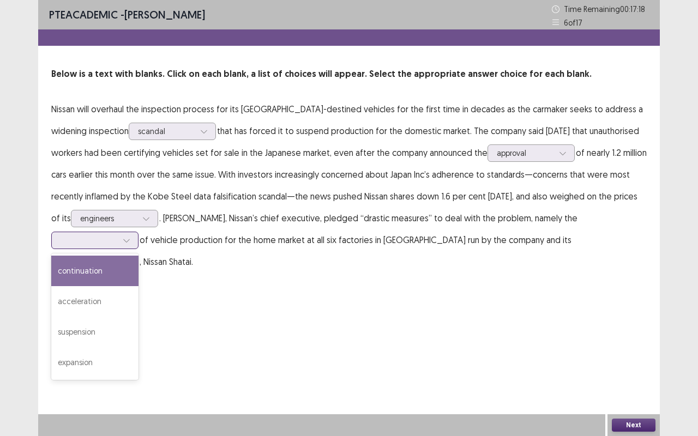
click at [117, 234] on div at bounding box center [88, 240] width 59 height 13
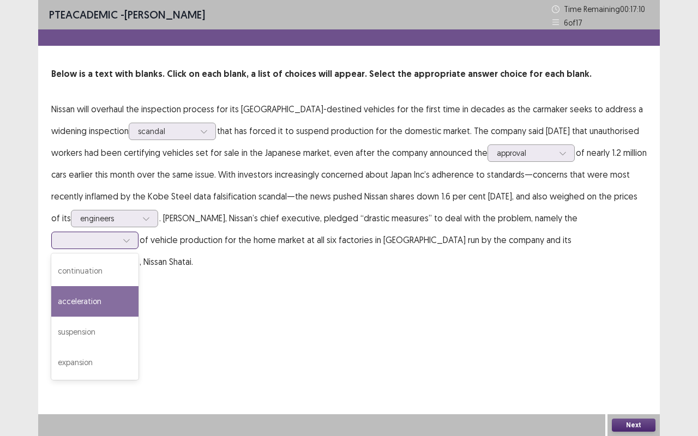
click at [87, 300] on div "acceleration" at bounding box center [94, 301] width 87 height 31
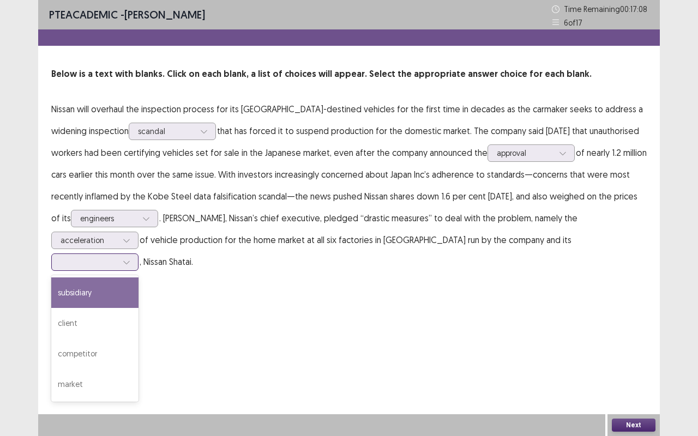
click at [117, 257] on div at bounding box center [89, 262] width 57 height 10
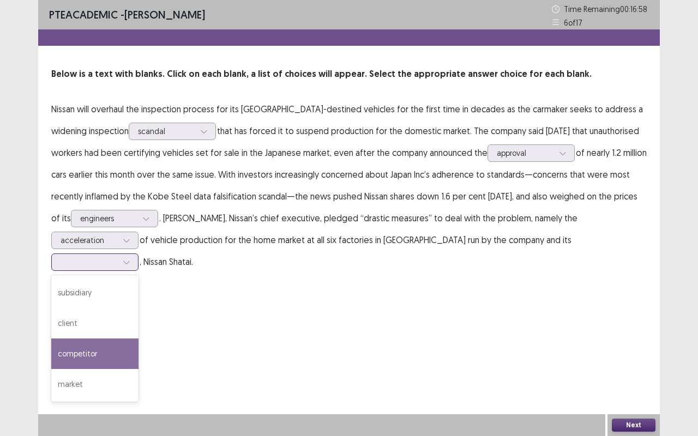
click at [138, 339] on div "competitor" at bounding box center [94, 354] width 87 height 31
click at [117, 257] on div at bounding box center [89, 262] width 57 height 10
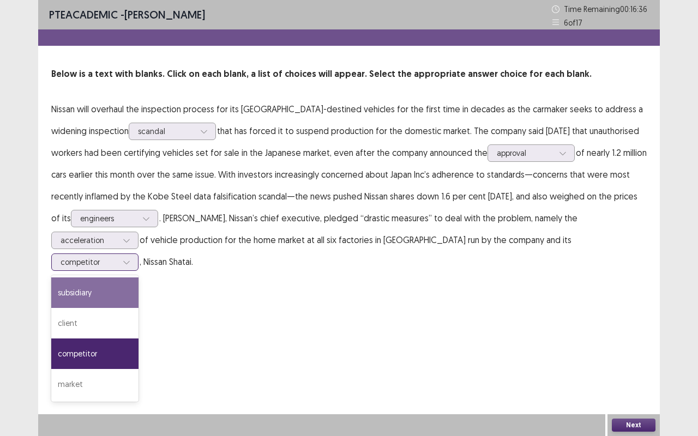
click at [138, 278] on div "subsidiary" at bounding box center [94, 293] width 87 height 31
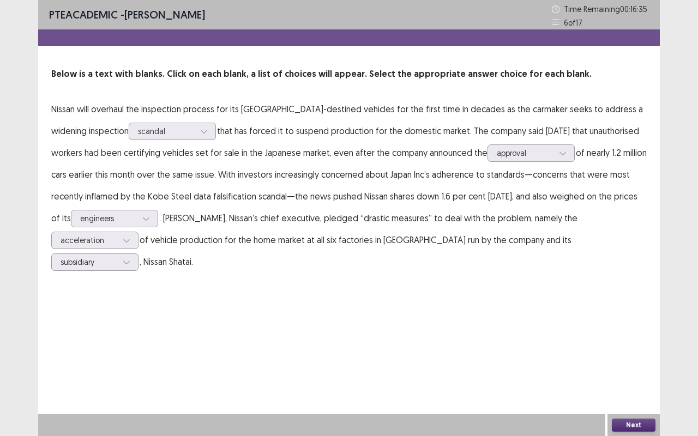
click at [646, 362] on div "Next" at bounding box center [633, 425] width 52 height 22
click at [634, 362] on button "Next" at bounding box center [634, 425] width 44 height 13
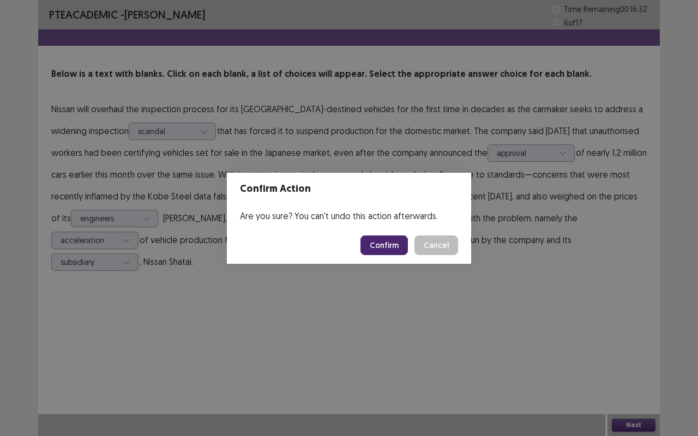
click at [394, 243] on button "Confirm" at bounding box center [383, 246] width 47 height 20
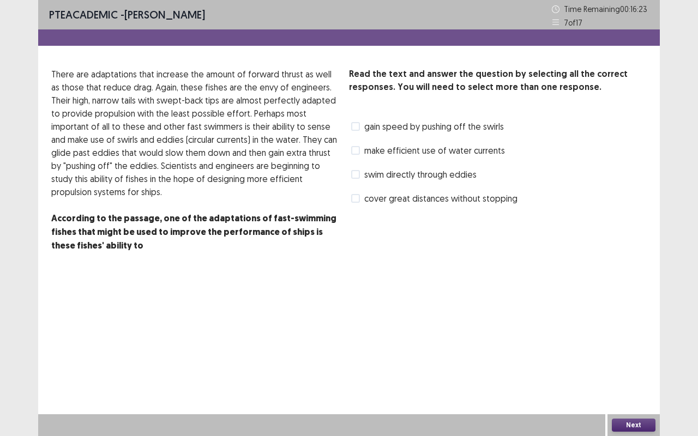
click at [420, 170] on span "swim directly through eddies" at bounding box center [420, 174] width 112 height 13
click at [406, 148] on span "make efficient use of water currents" at bounding box center [434, 150] width 141 height 13
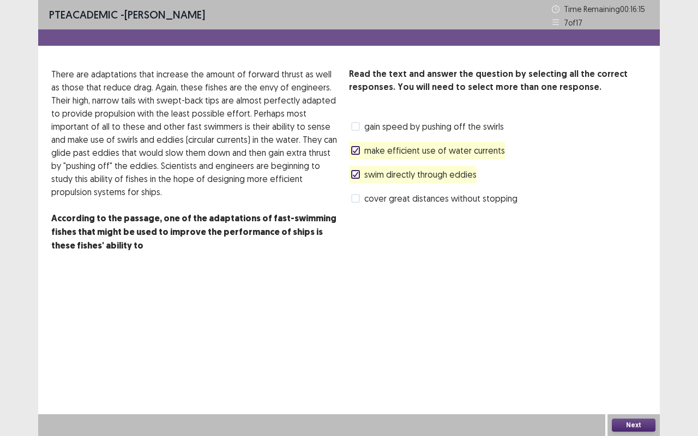
click at [418, 176] on span "swim directly through eddies" at bounding box center [420, 174] width 112 height 13
click at [408, 123] on span "gain speed by pushing off the swirls" at bounding box center [434, 126] width 140 height 13
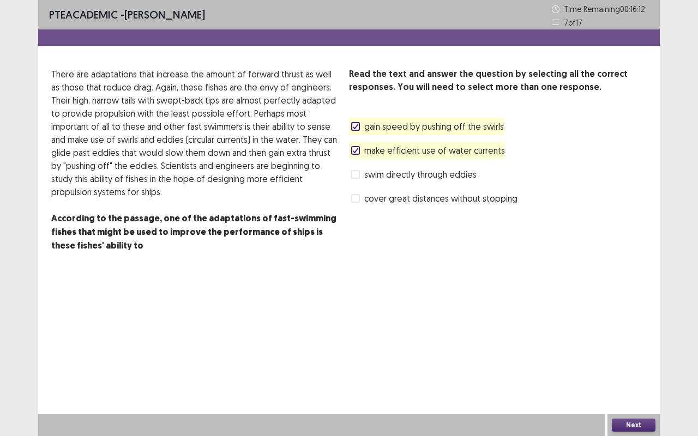
click at [646, 362] on button "Next" at bounding box center [634, 425] width 44 height 13
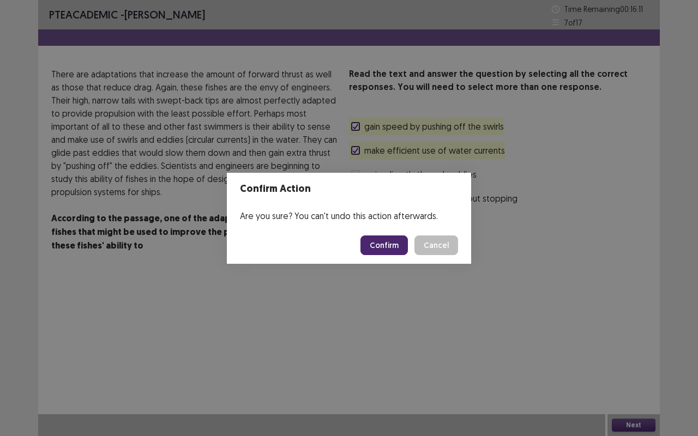
click at [394, 246] on button "Confirm" at bounding box center [383, 246] width 47 height 20
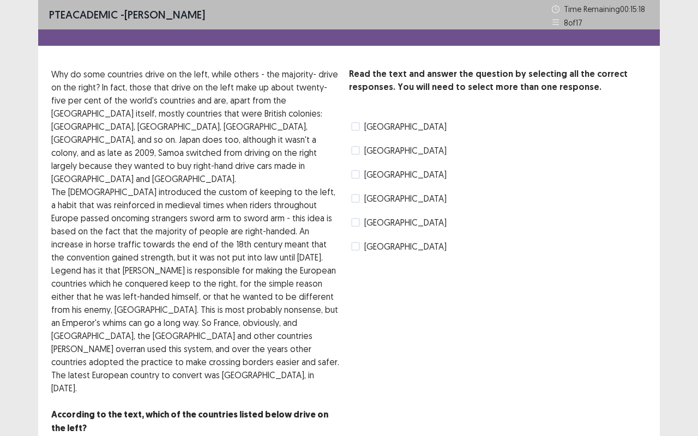
click at [372, 219] on span "Spain" at bounding box center [405, 222] width 82 height 13
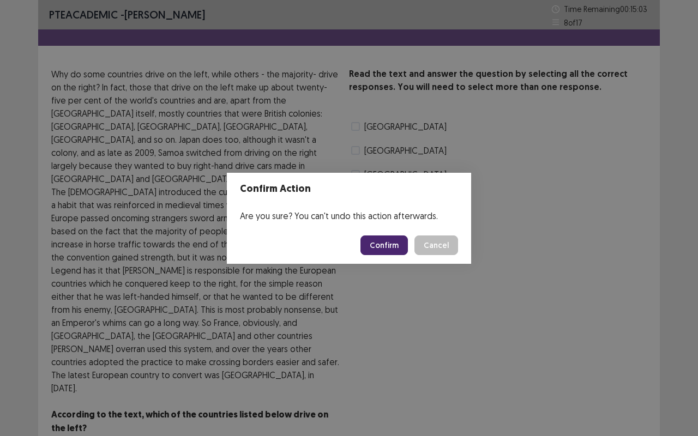
click at [396, 245] on button "Confirm" at bounding box center [383, 246] width 47 height 20
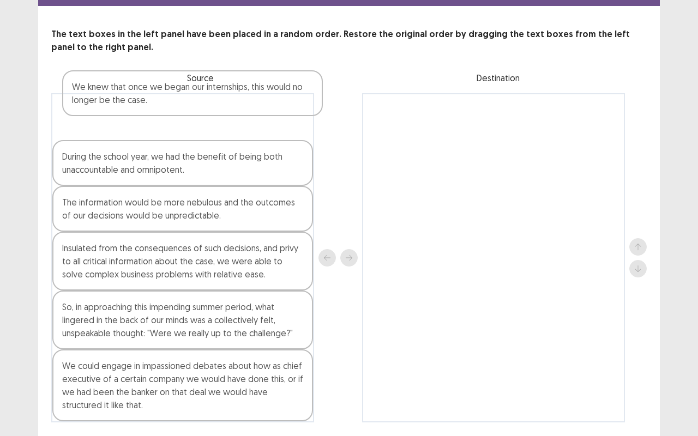
scroll to position [37, 0]
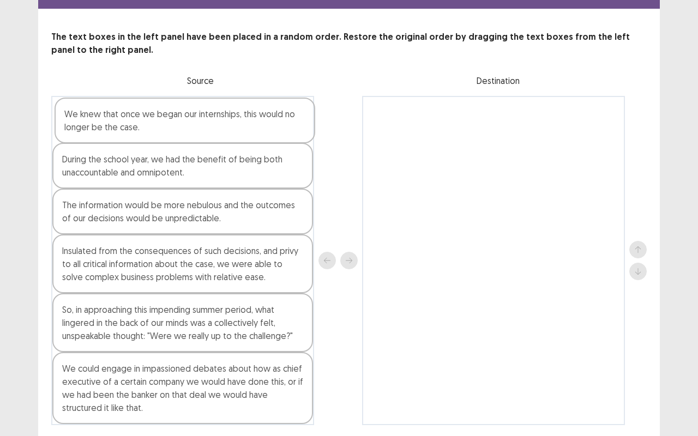
drag, startPoint x: 209, startPoint y: 324, endPoint x: 214, endPoint y: 119, distance: 205.6
click at [214, 119] on div "During the school year, we had the benefit of being both unaccountable and omni…" at bounding box center [182, 260] width 263 height 329
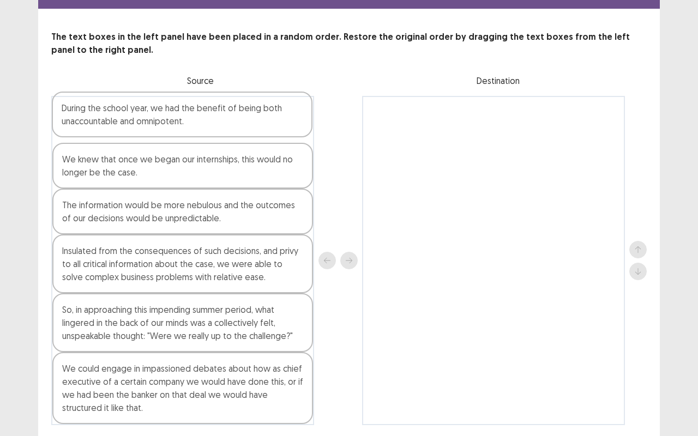
drag, startPoint x: 269, startPoint y: 166, endPoint x: 268, endPoint y: 112, distance: 53.4
click at [268, 112] on div "We knew that once we began our internships, this would no longer be the case. D…" at bounding box center [182, 260] width 263 height 329
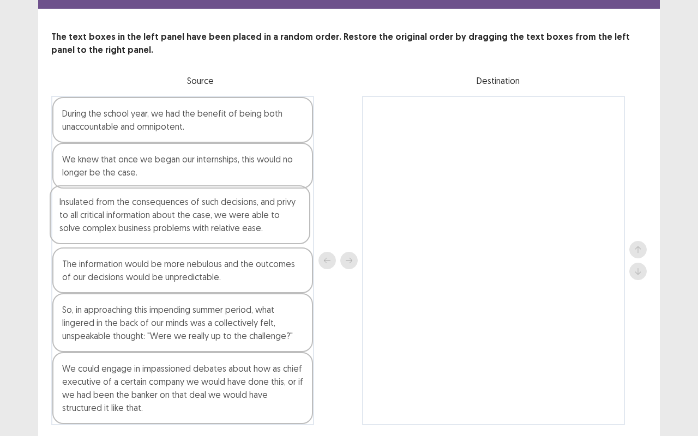
drag, startPoint x: 236, startPoint y: 276, endPoint x: 233, endPoint y: 220, distance: 55.7
click at [233, 220] on div "During the school year, we had the benefit of being both unaccountable and omni…" at bounding box center [182, 260] width 263 height 329
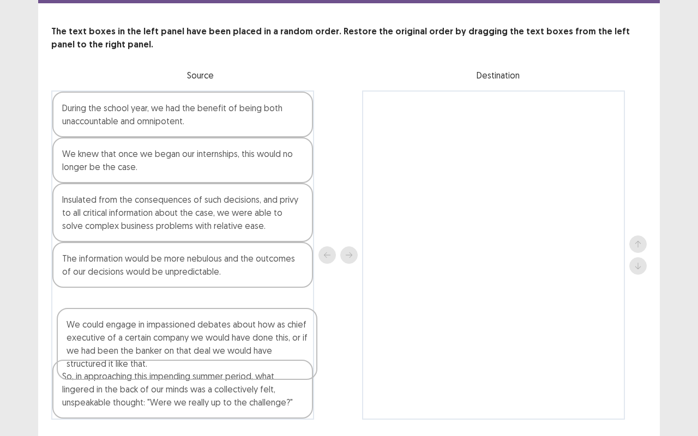
scroll to position [47, 0]
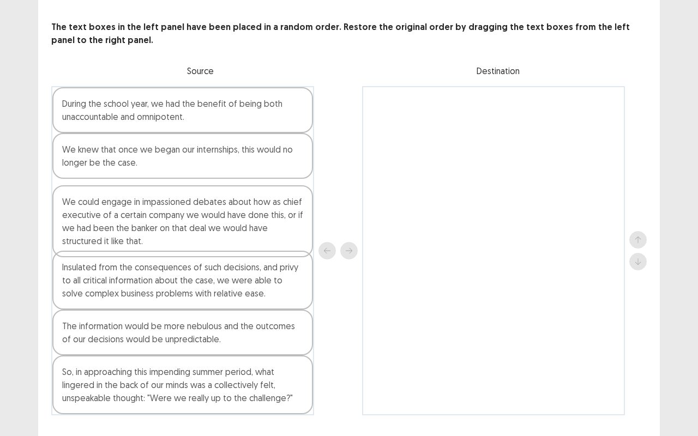
drag, startPoint x: 213, startPoint y: 394, endPoint x: 214, endPoint y: 221, distance: 172.3
click at [214, 221] on div "During the school year, we had the benefit of being both unaccountable and omni…" at bounding box center [182, 250] width 263 height 329
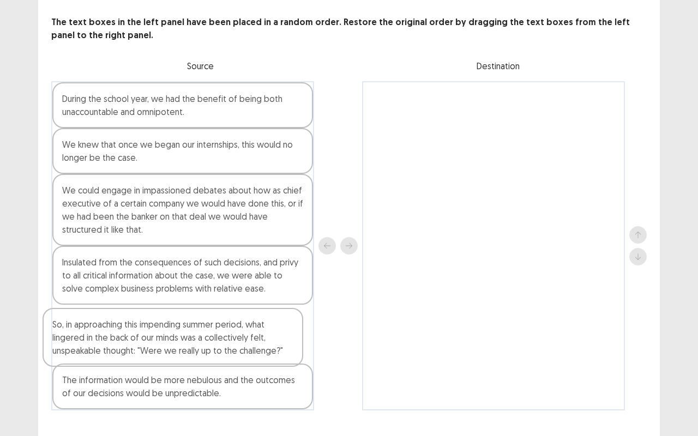
scroll to position [54, 0]
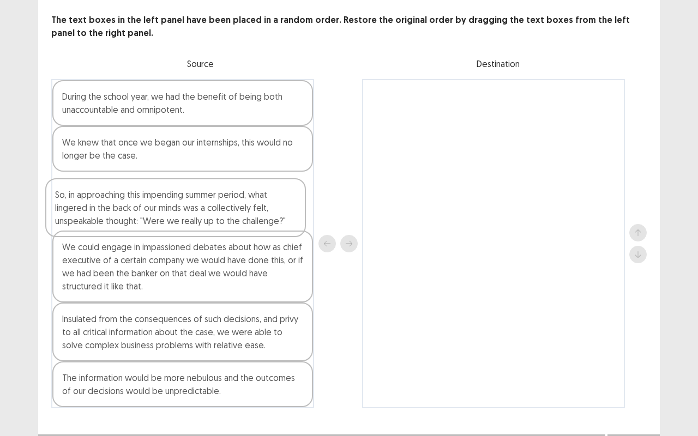
drag, startPoint x: 261, startPoint y: 407, endPoint x: 255, endPoint y: 220, distance: 186.6
click at [255, 220] on div "During the school year, we had the benefit of being both unaccountable and omni…" at bounding box center [182, 243] width 263 height 329
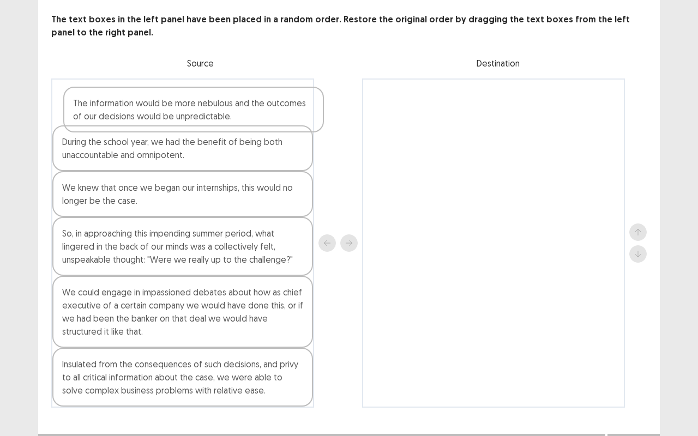
drag, startPoint x: 159, startPoint y: 385, endPoint x: 167, endPoint y: 103, distance: 283.1
click at [167, 103] on div "During the school year, we had the benefit of being both unaccountable and omni…" at bounding box center [182, 243] width 263 height 329
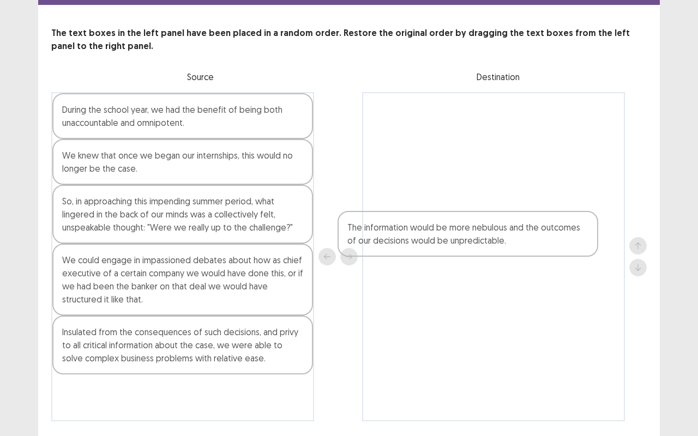
scroll to position [74, 0]
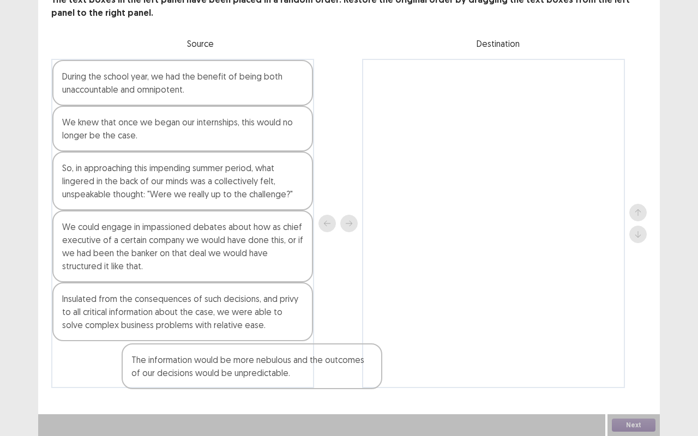
drag, startPoint x: 162, startPoint y: 108, endPoint x: 234, endPoint y: 371, distance: 272.3
click at [234, 362] on div "The information would be more nebulous and the outcomes of our decisions would …" at bounding box center [182, 223] width 263 height 329
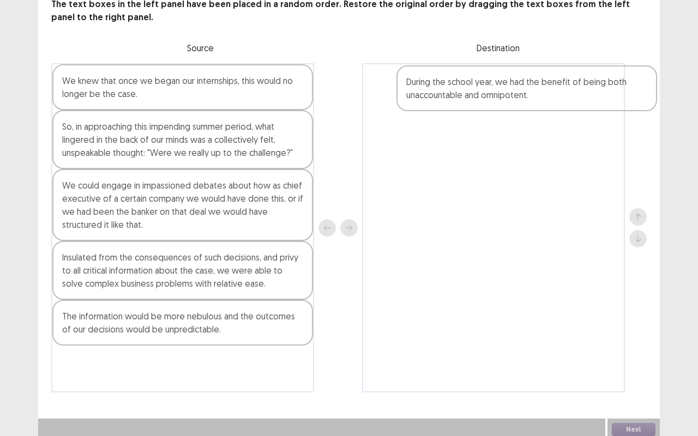
scroll to position [65, 0]
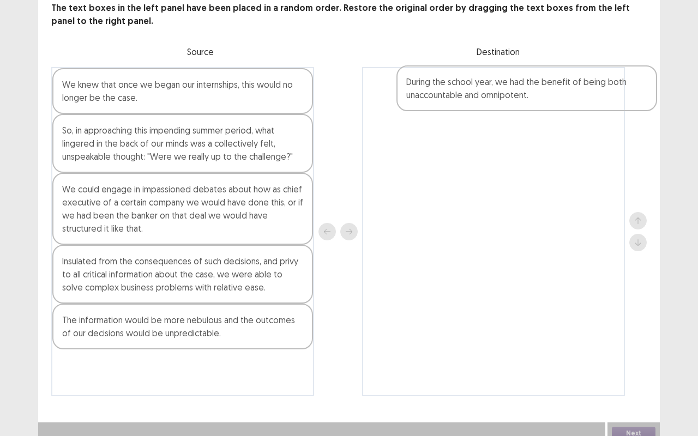
drag, startPoint x: 134, startPoint y: 101, endPoint x: 490, endPoint y: 104, distance: 356.1
click at [490, 104] on div "During the school year, we had the benefit of being both unaccountable and omni…" at bounding box center [348, 232] width 595 height 329
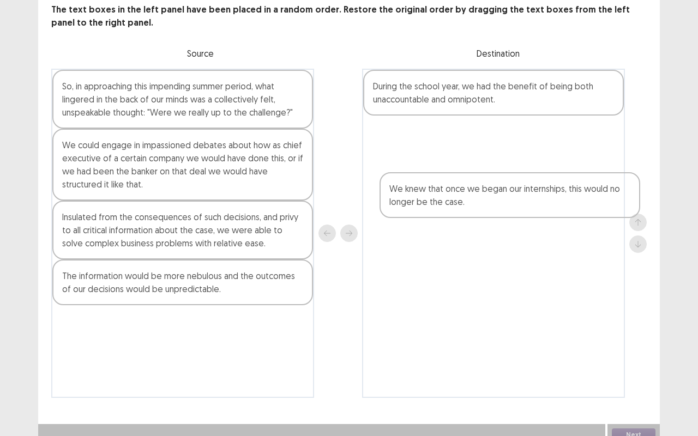
drag, startPoint x: 241, startPoint y: 103, endPoint x: 570, endPoint y: 198, distance: 342.5
click at [570, 198] on div "We knew that once we began our internships, this would no longer be the case. S…" at bounding box center [348, 233] width 595 height 329
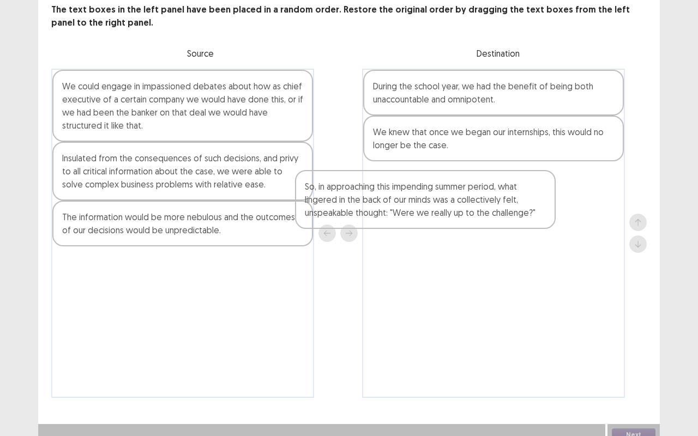
scroll to position [64, 0]
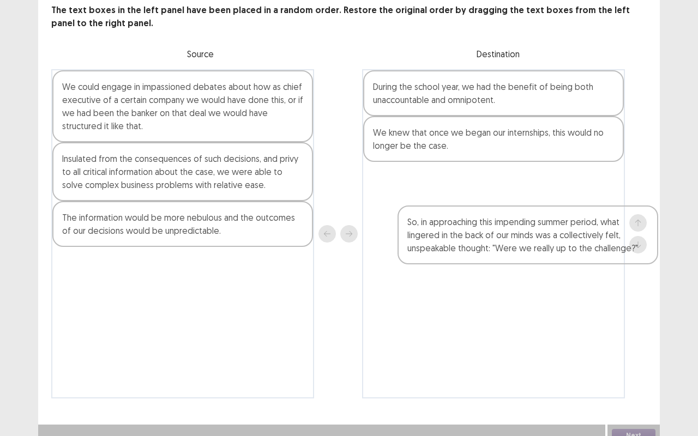
drag, startPoint x: 227, startPoint y: 93, endPoint x: 569, endPoint y: 215, distance: 362.5
click at [569, 215] on div "So, in approaching this impending summer period, what lingered in the back of o…" at bounding box center [348, 233] width 595 height 329
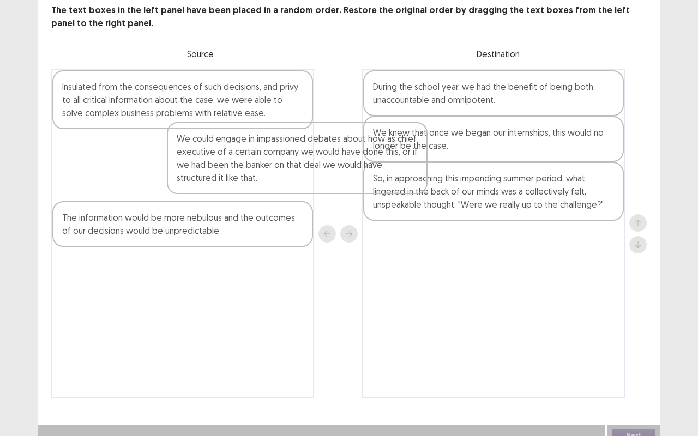
scroll to position [63, 0]
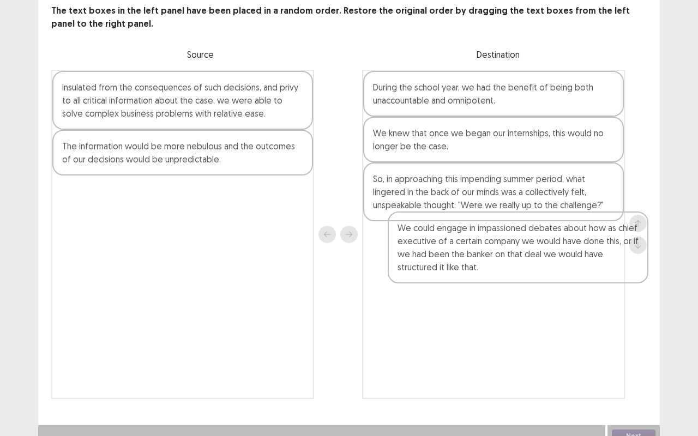
drag, startPoint x: 221, startPoint y: 104, endPoint x: 554, endPoint y: 245, distance: 361.5
click at [554, 245] on div "We could engage in impassioned debates about how as chief executive of a certai…" at bounding box center [348, 234] width 595 height 329
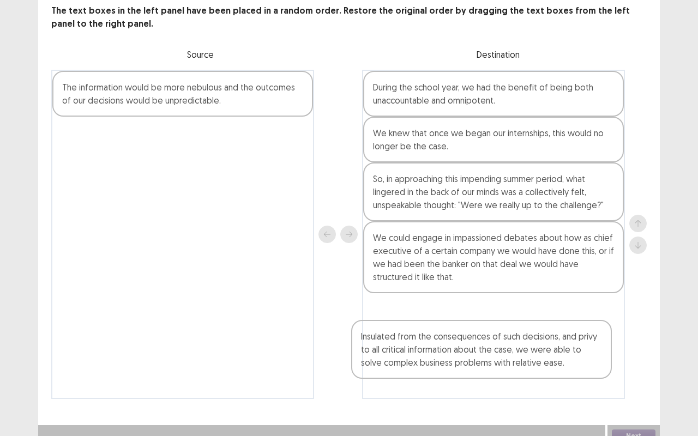
scroll to position [74, 0]
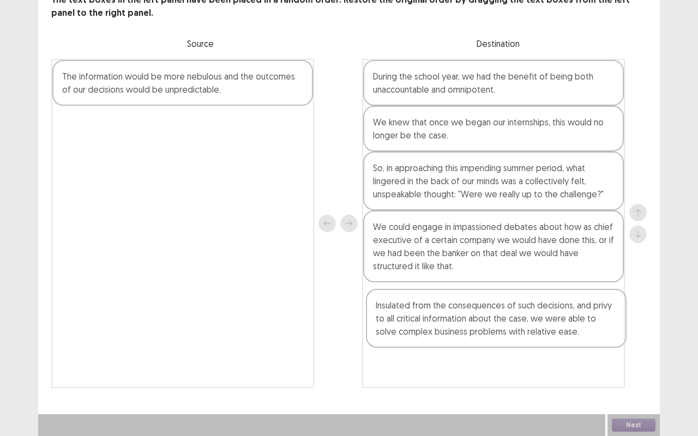
drag, startPoint x: 256, startPoint y: 114, endPoint x: 582, endPoint y: 336, distance: 394.1
click at [582, 336] on div "Insulated from the consequences of such decisions, and privy to all critical in…" at bounding box center [348, 223] width 595 height 329
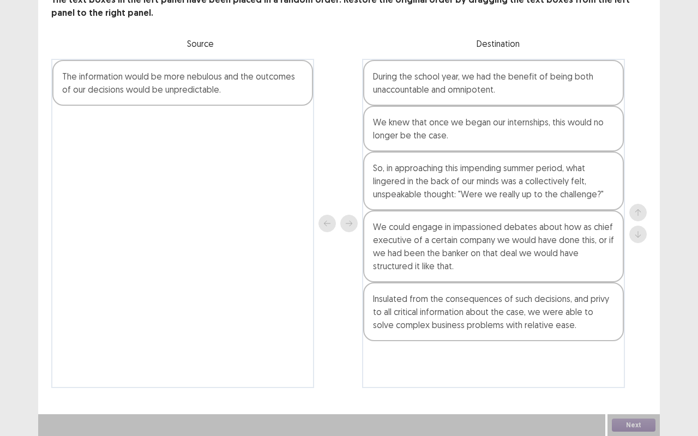
scroll to position [74, 0]
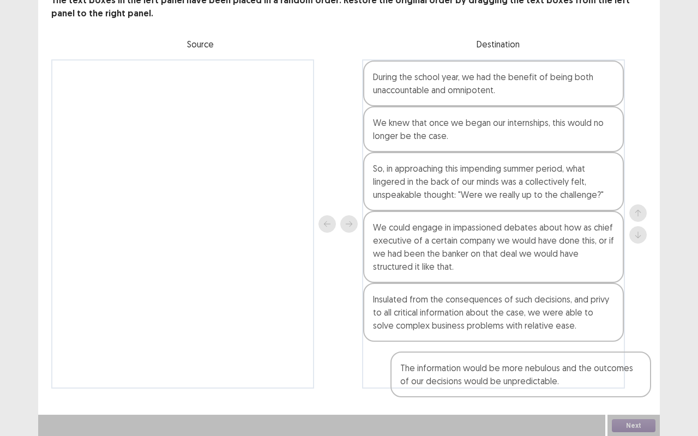
drag, startPoint x: 254, startPoint y: 97, endPoint x: 587, endPoint y: 377, distance: 435.3
click at [587, 362] on div "The information would be more nebulous and the outcomes of our decisions would …" at bounding box center [348, 223] width 595 height 329
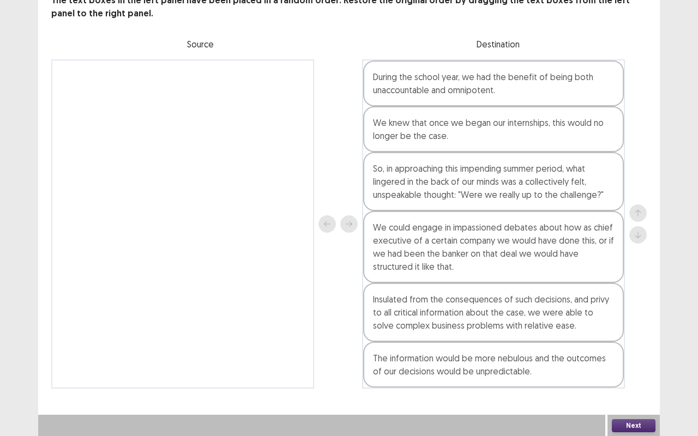
click at [637, 362] on button "Next" at bounding box center [634, 425] width 44 height 13
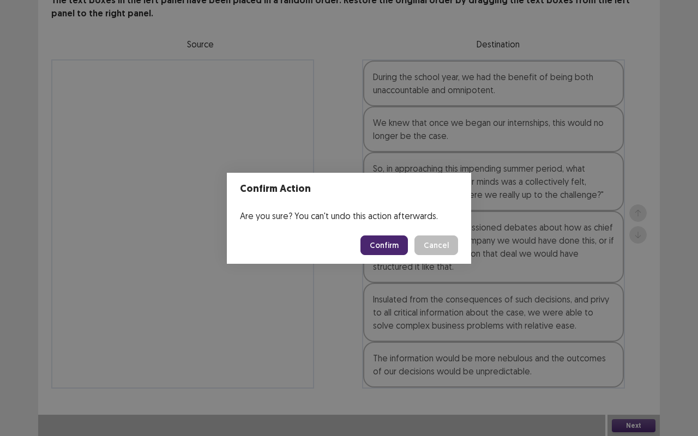
click at [402, 249] on button "Confirm" at bounding box center [383, 246] width 47 height 20
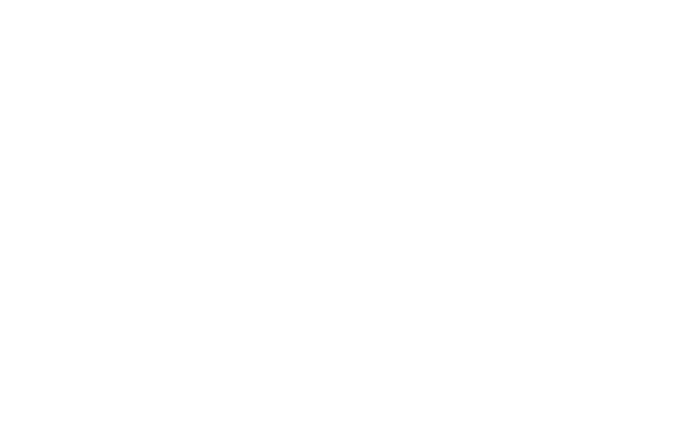
scroll to position [0, 0]
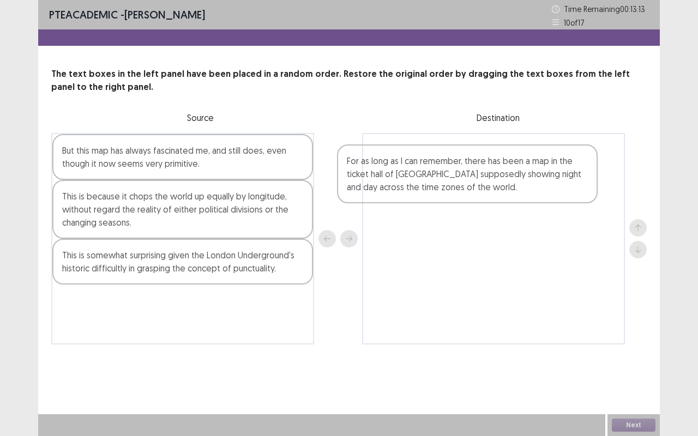
drag, startPoint x: 262, startPoint y: 203, endPoint x: 554, endPoint y: 164, distance: 294.3
click at [554, 164] on div "But this map has always fascinated me, and still does, even though it now seems…" at bounding box center [348, 239] width 595 height 212
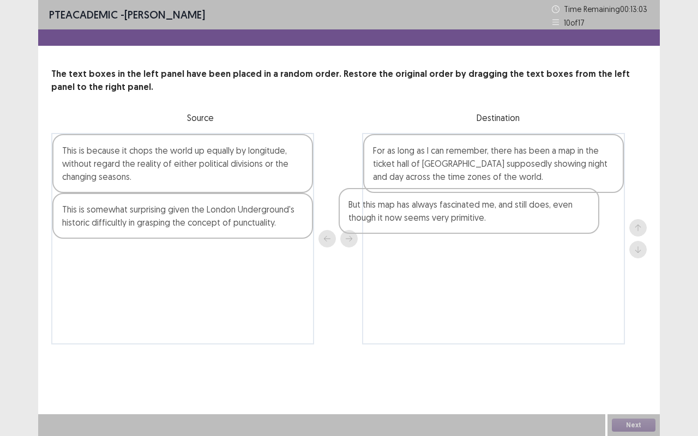
drag, startPoint x: 129, startPoint y: 159, endPoint x: 425, endPoint y: 210, distance: 300.5
click at [425, 210] on div "But this map has always fascinated me, and still does, even though it now seems…" at bounding box center [348, 239] width 595 height 212
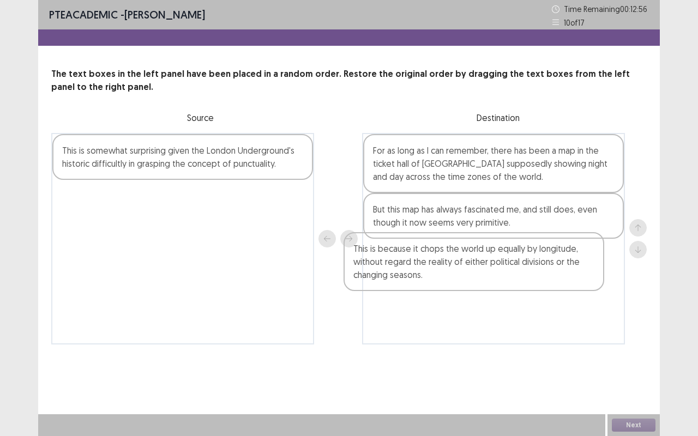
drag, startPoint x: 146, startPoint y: 170, endPoint x: 439, endPoint y: 268, distance: 309.8
click at [439, 268] on div "This is because it chops the world up equally by longitude, without regard the …" at bounding box center [348, 239] width 595 height 212
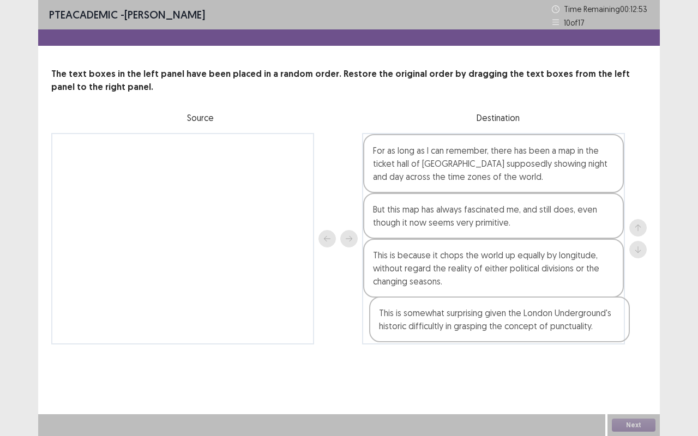
drag, startPoint x: 135, startPoint y: 162, endPoint x: 455, endPoint y: 326, distance: 359.4
click at [455, 326] on div "This is somewhat surprising given the London Underground's historic difficultly…" at bounding box center [348, 239] width 595 height 212
click at [647, 362] on button "Next" at bounding box center [634, 425] width 44 height 13
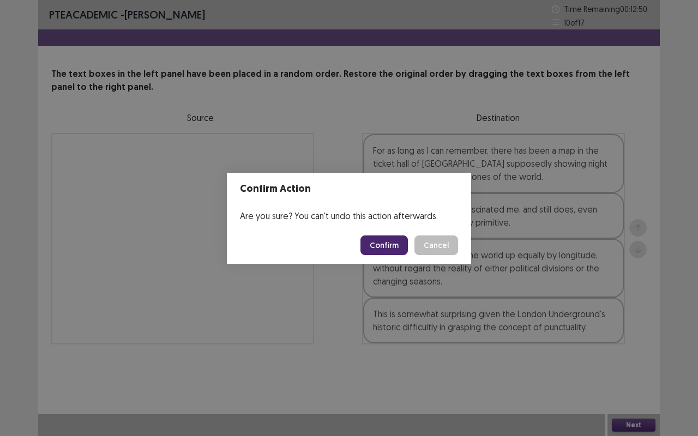
click at [399, 240] on button "Confirm" at bounding box center [383, 246] width 47 height 20
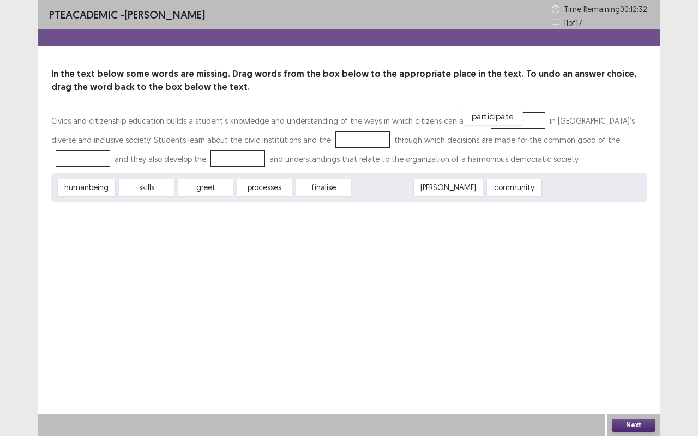
drag, startPoint x: 386, startPoint y: 188, endPoint x: 497, endPoint y: 118, distance: 131.6
drag, startPoint x: 454, startPoint y: 189, endPoint x: 295, endPoint y: 136, distance: 167.1
drag, startPoint x: 134, startPoint y: 190, endPoint x: 122, endPoint y: 156, distance: 35.9
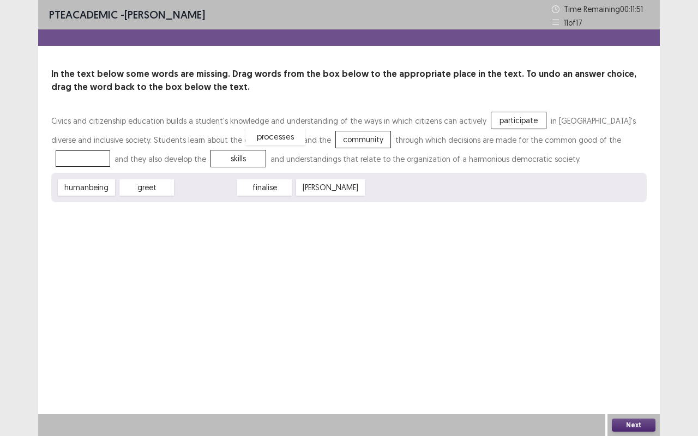
drag, startPoint x: 211, startPoint y: 192, endPoint x: 281, endPoint y: 141, distance: 86.6
drag, startPoint x: 332, startPoint y: 189, endPoint x: 561, endPoint y: 142, distance: 233.8
click at [633, 362] on button "Next" at bounding box center [634, 425] width 44 height 13
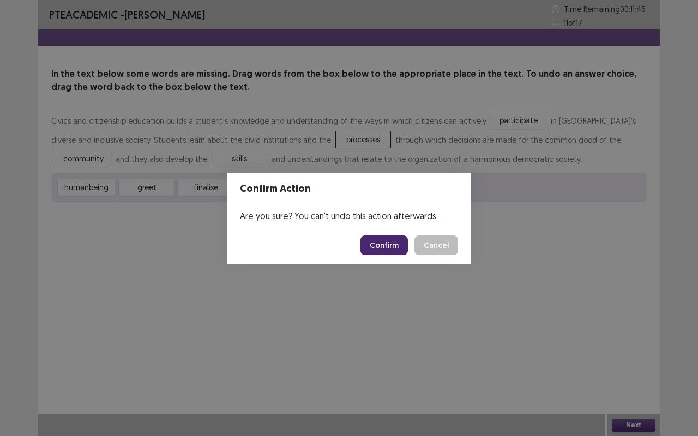
click at [397, 248] on button "Confirm" at bounding box center [383, 246] width 47 height 20
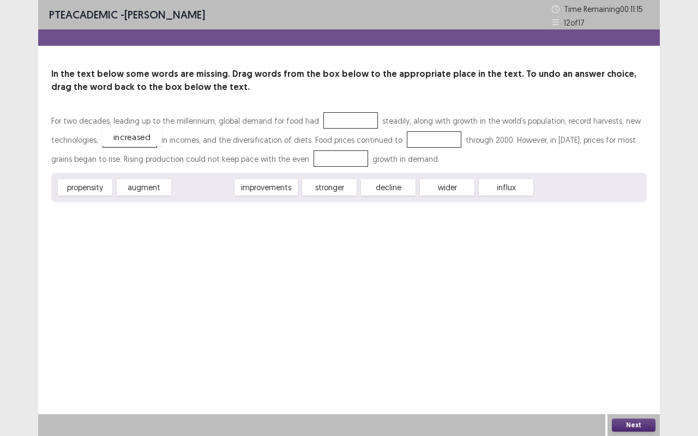
drag, startPoint x: 205, startPoint y: 188, endPoint x: 134, endPoint y: 137, distance: 87.2
drag, startPoint x: 340, startPoint y: 192, endPoint x: 444, endPoint y: 144, distance: 114.2
drag, startPoint x: 133, startPoint y: 138, endPoint x: 326, endPoint y: 158, distance: 194.1
drag, startPoint x: 326, startPoint y: 158, endPoint x: 358, endPoint y: 117, distance: 52.1
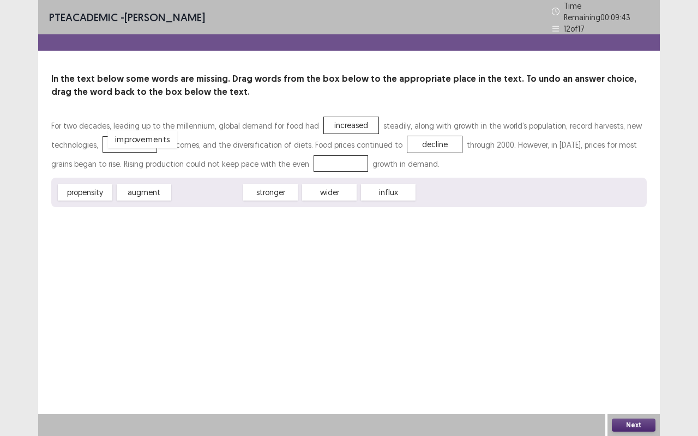
drag, startPoint x: 209, startPoint y: 185, endPoint x: 144, endPoint y: 133, distance: 83.4
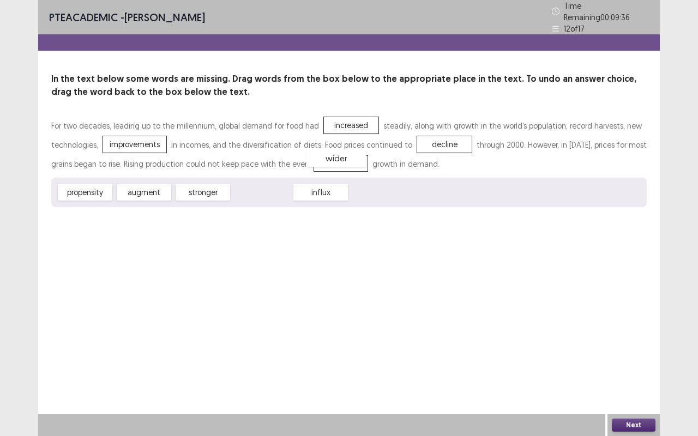
drag, startPoint x: 260, startPoint y: 184, endPoint x: 335, endPoint y: 150, distance: 82.0
click at [638, 362] on button "Next" at bounding box center [634, 425] width 44 height 13
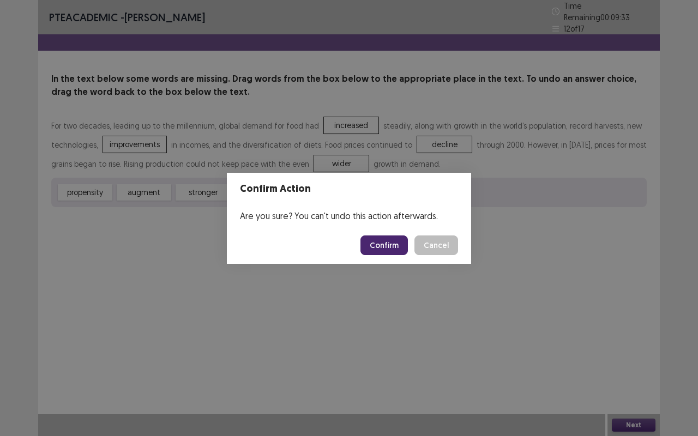
click at [382, 250] on button "Confirm" at bounding box center [383, 246] width 47 height 20
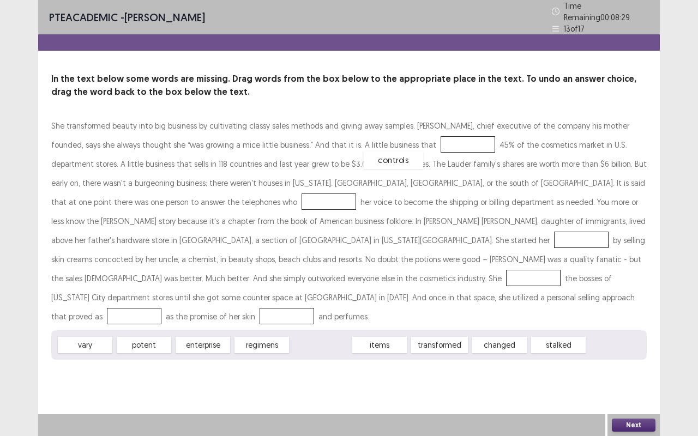
drag, startPoint x: 330, startPoint y: 320, endPoint x: 405, endPoint y: 137, distance: 197.1
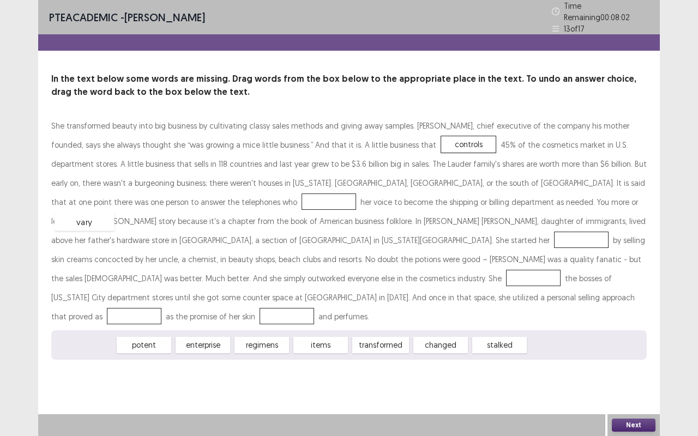
drag, startPoint x: 87, startPoint y: 319, endPoint x: 87, endPoint y: 194, distance: 124.9
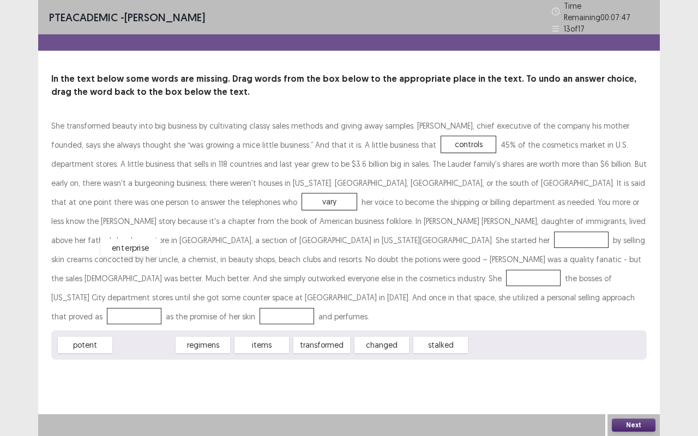
drag, startPoint x: 152, startPoint y: 321, endPoint x: 143, endPoint y: 230, distance: 90.9
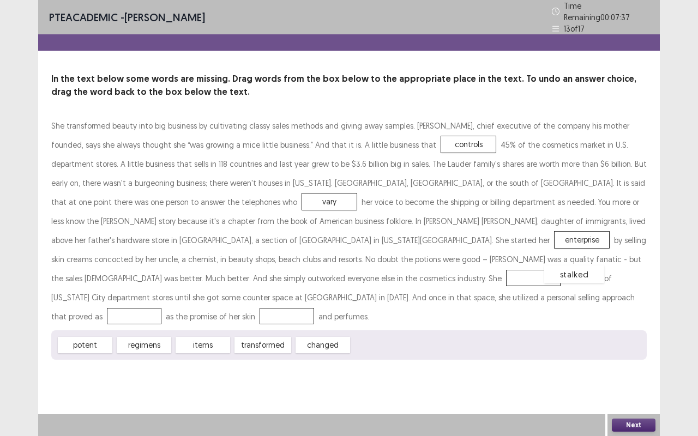
drag, startPoint x: 378, startPoint y: 321, endPoint x: 570, endPoint y: 250, distance: 204.6
drag, startPoint x: 88, startPoint y: 321, endPoint x: 88, endPoint y: 290, distance: 31.1
drag, startPoint x: 88, startPoint y: 323, endPoint x: 253, endPoint y: 294, distance: 167.7
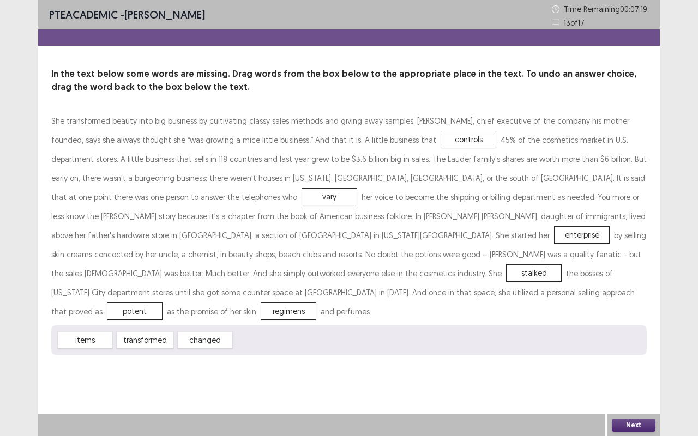
click at [629, 362] on button "Next" at bounding box center [634, 425] width 44 height 13
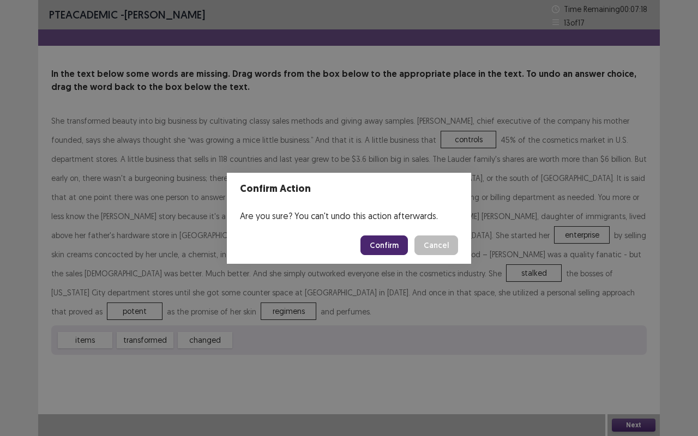
click at [393, 241] on button "Confirm" at bounding box center [383, 246] width 47 height 20
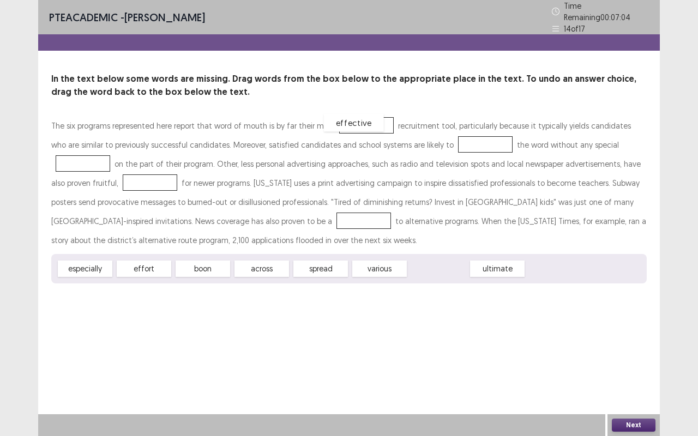
drag, startPoint x: 439, startPoint y: 261, endPoint x: 355, endPoint y: 116, distance: 167.6
drag, startPoint x: 310, startPoint y: 262, endPoint x: 427, endPoint y: 135, distance: 172.5
drag, startPoint x: 147, startPoint y: 266, endPoint x: 600, endPoint y: 140, distance: 469.6
drag, startPoint x: 92, startPoint y: 262, endPoint x: 91, endPoint y: 172, distance: 90.5
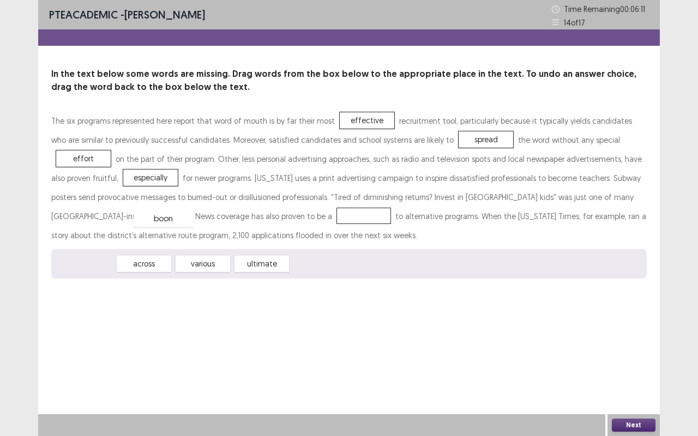
drag, startPoint x: 71, startPoint y: 264, endPoint x: 150, endPoint y: 217, distance: 91.9
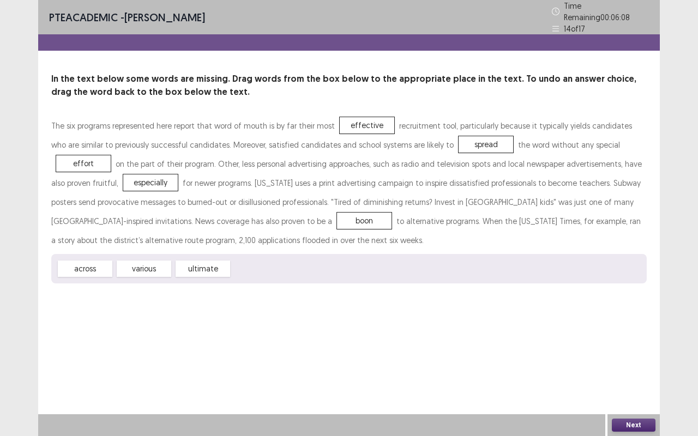
click at [635, 362] on button "Next" at bounding box center [634, 425] width 44 height 13
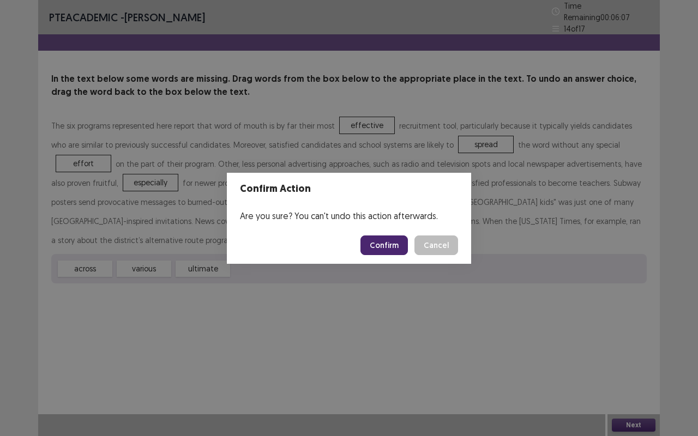
click at [382, 241] on button "Confirm" at bounding box center [383, 246] width 47 height 20
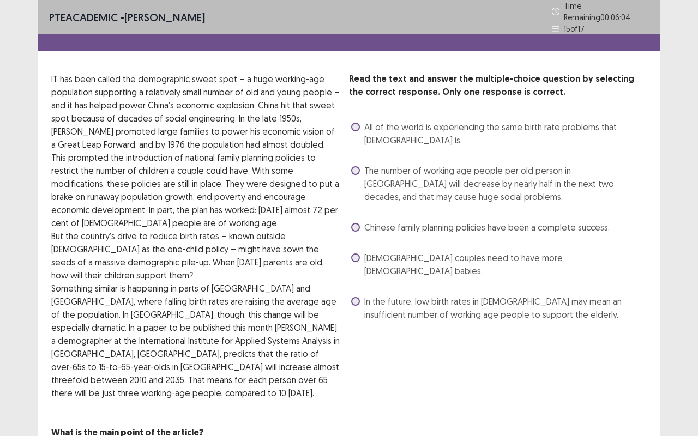
click at [382, 251] on span "Chinese couples need to have more female babies." at bounding box center [505, 264] width 282 height 26
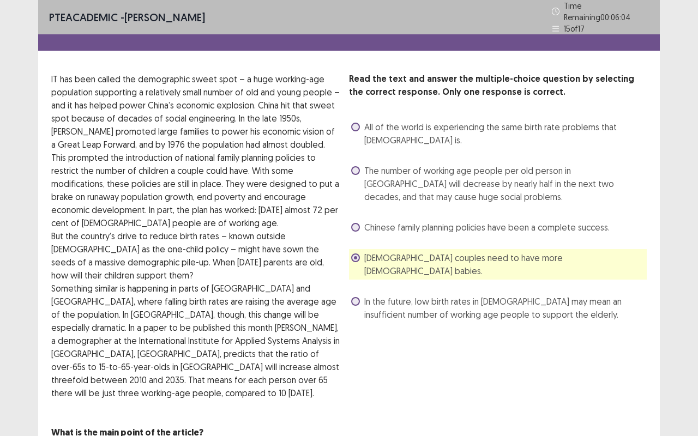
scroll to position [33, 0]
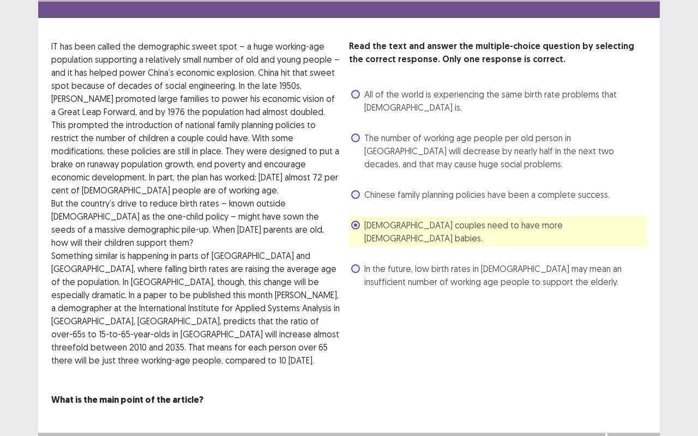
click at [626, 362] on button "Next" at bounding box center [634, 443] width 44 height 13
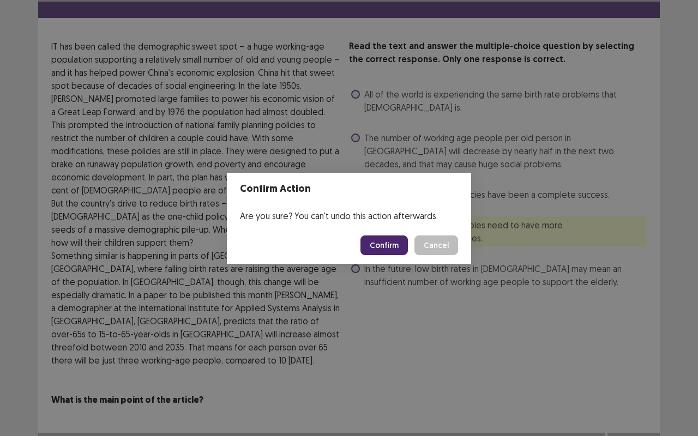
click at [434, 249] on button "Cancel" at bounding box center [436, 246] width 44 height 20
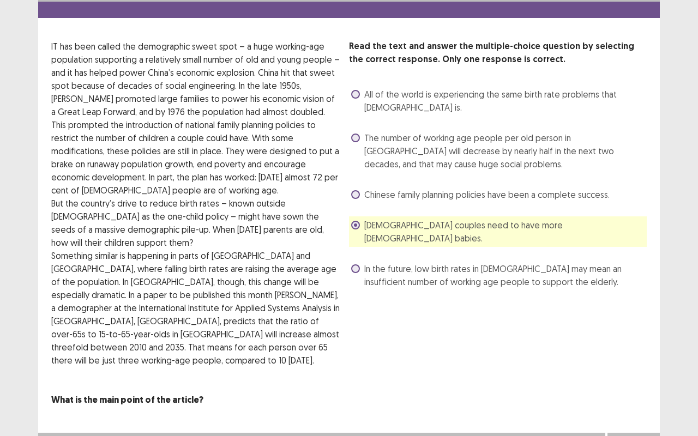
click at [419, 262] on span "In the future, low birth rates in China may mean an insufficient number of work…" at bounding box center [505, 275] width 282 height 26
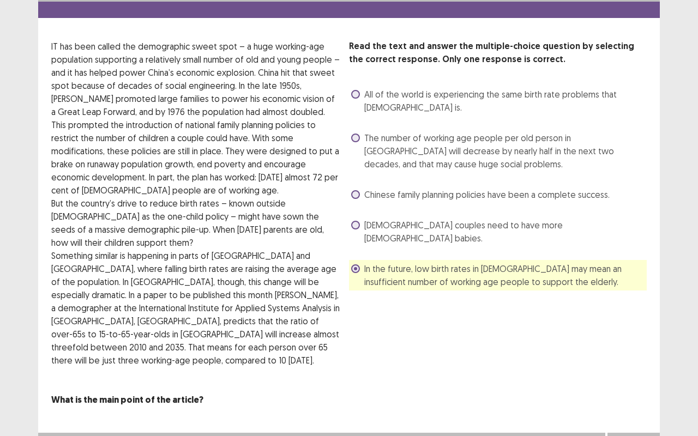
click at [642, 362] on button "Next" at bounding box center [634, 443] width 44 height 13
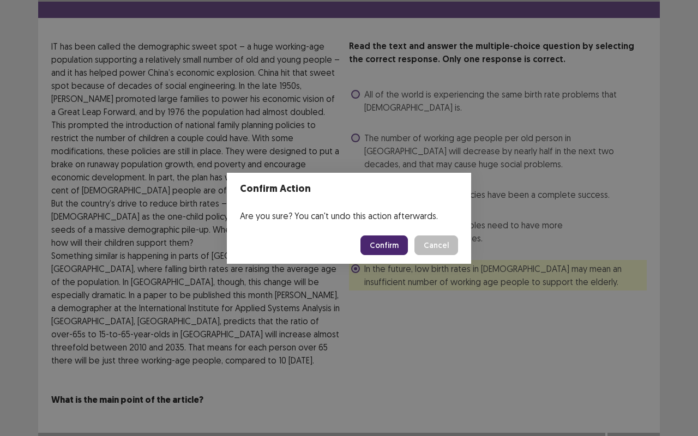
click at [391, 239] on button "Confirm" at bounding box center [383, 246] width 47 height 20
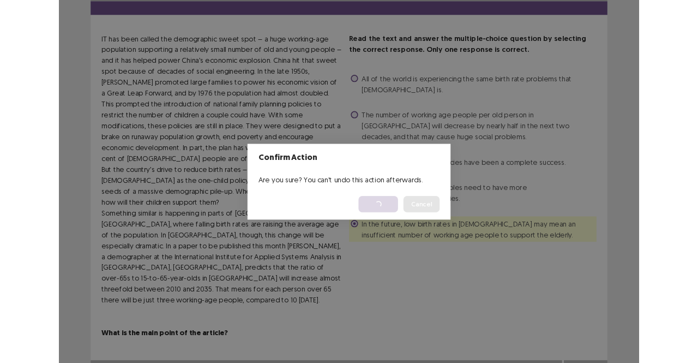
scroll to position [0, 0]
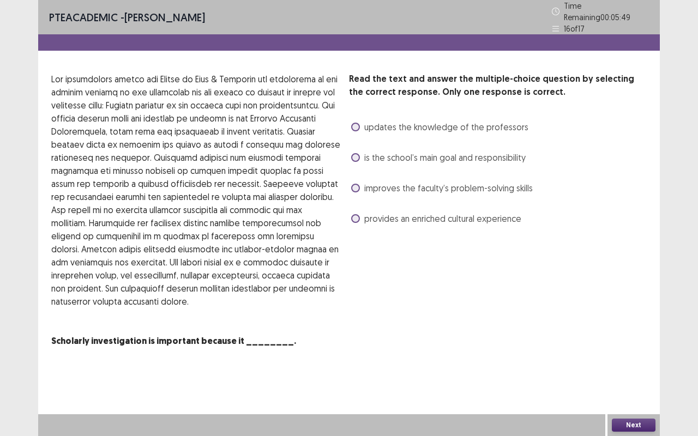
click at [432, 219] on span "provides an enriched cultural experience" at bounding box center [442, 218] width 157 height 13
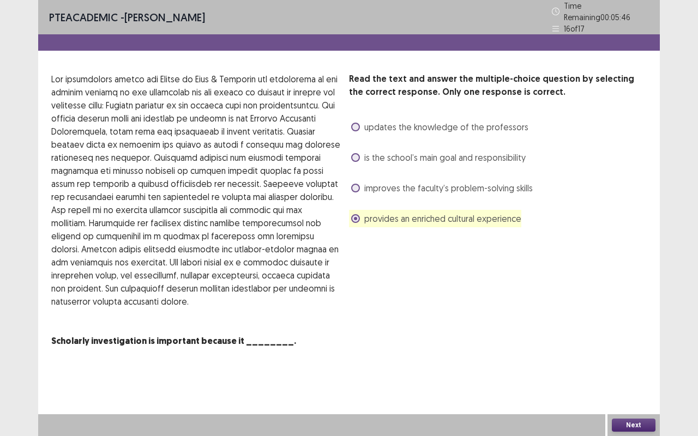
click at [632, 362] on button "Next" at bounding box center [634, 425] width 44 height 13
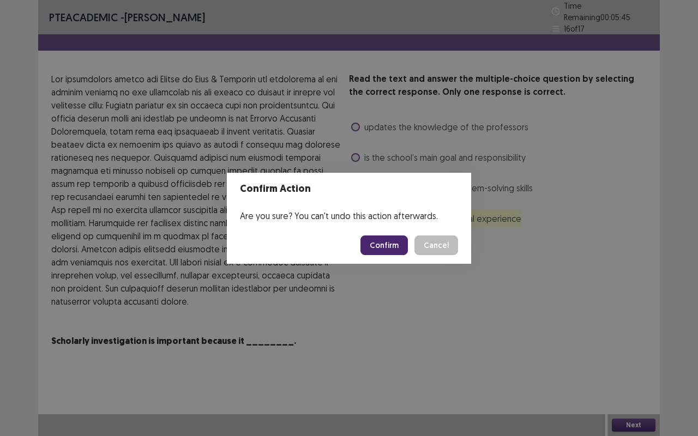
click at [383, 243] on button "Confirm" at bounding box center [383, 246] width 47 height 20
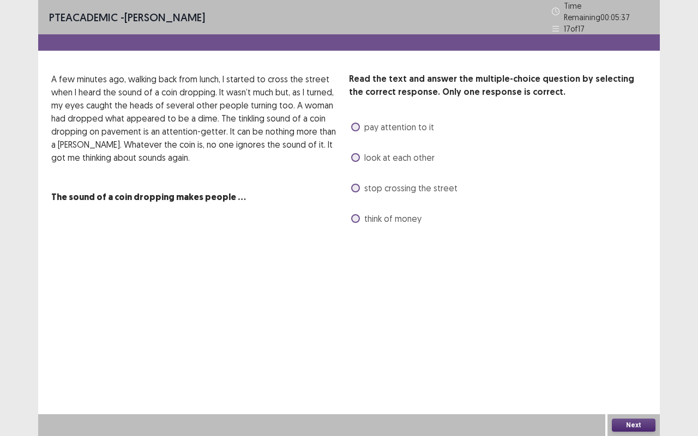
click at [381, 123] on span "pay attention to it" at bounding box center [399, 126] width 70 height 13
click at [630, 362] on button "Next" at bounding box center [634, 425] width 44 height 13
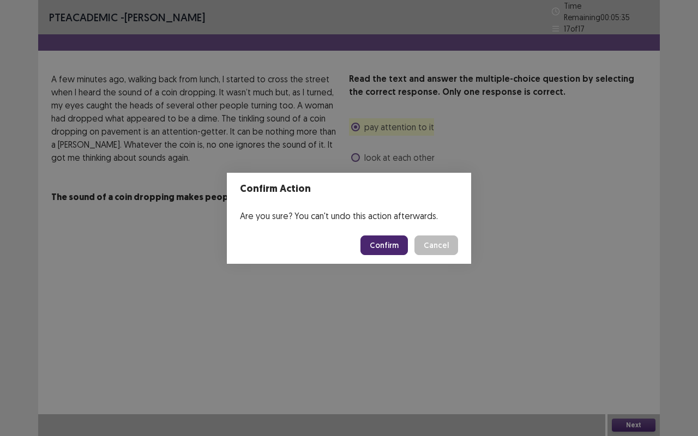
click at [390, 243] on button "Confirm" at bounding box center [383, 246] width 47 height 20
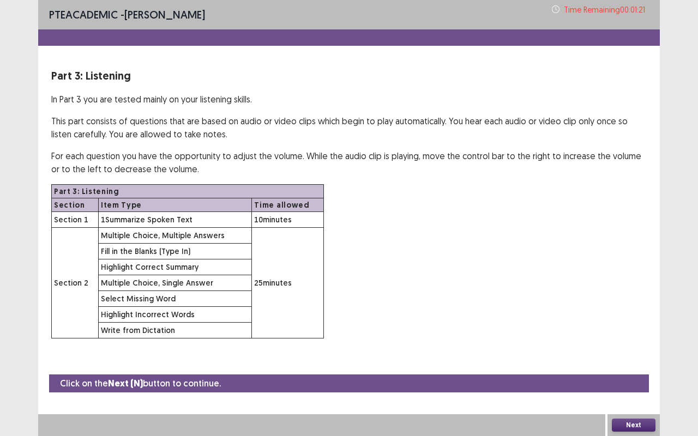
click at [641, 362] on div "Next" at bounding box center [633, 425] width 52 height 22
click at [642, 362] on button "Next" at bounding box center [634, 425] width 44 height 13
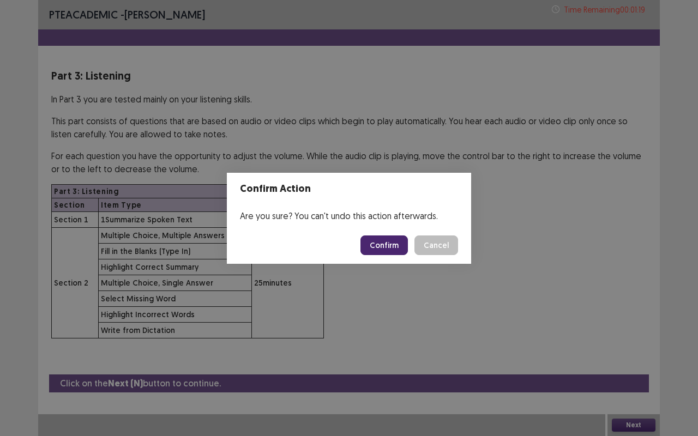
click at [400, 248] on button "Confirm" at bounding box center [383, 246] width 47 height 20
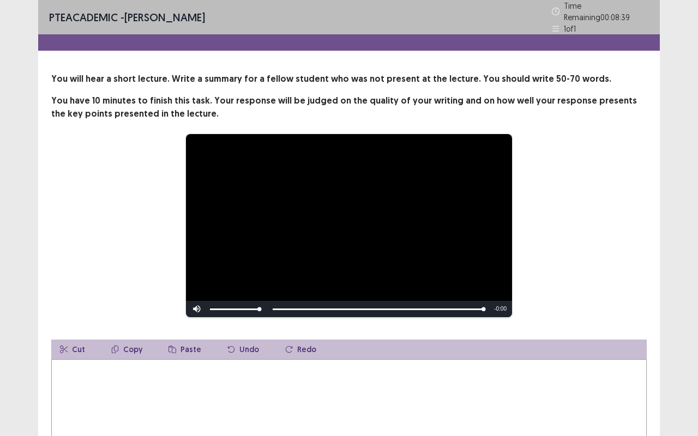
click at [357, 362] on textarea at bounding box center [348, 419] width 595 height 120
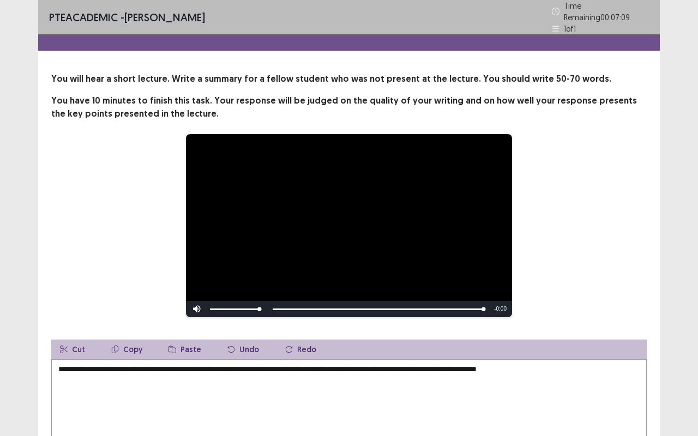
type textarea "**********"
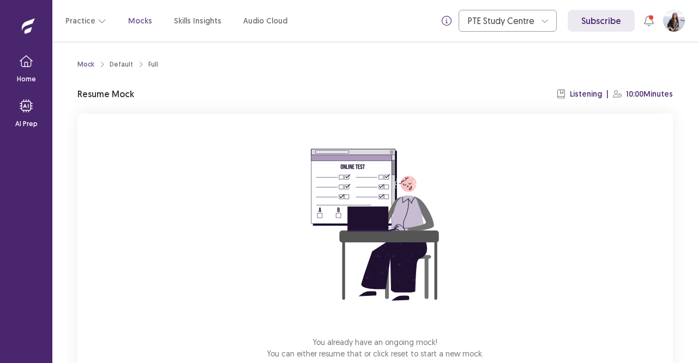
scroll to position [68, 0]
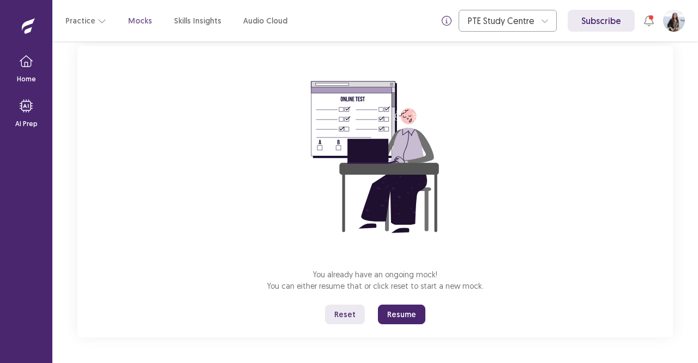
click at [406, 316] on button "Resume" at bounding box center [401, 314] width 47 height 20
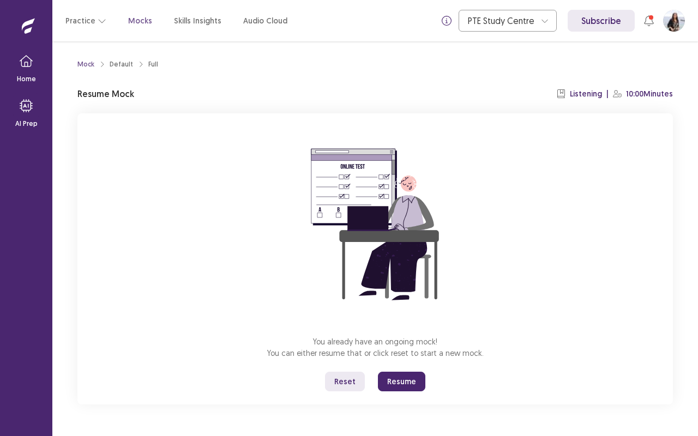
scroll to position [0, 0]
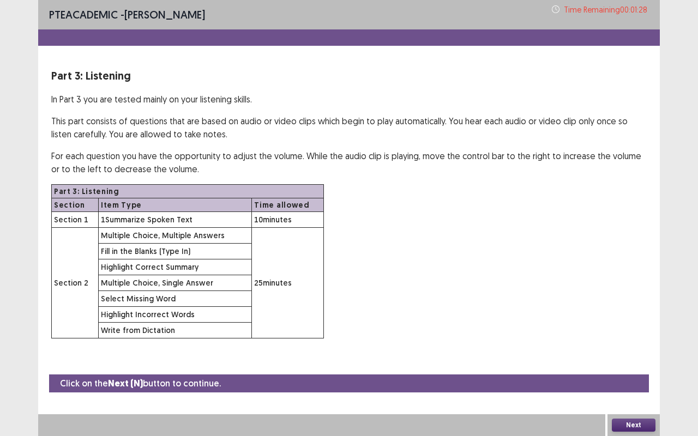
click at [648, 362] on button "Next" at bounding box center [634, 425] width 44 height 13
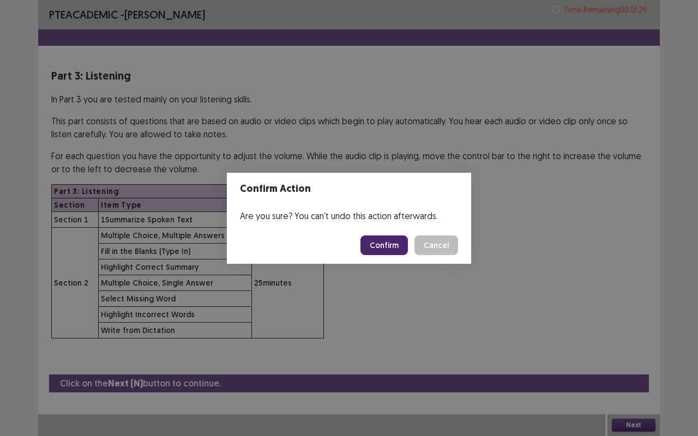
click at [385, 248] on button "Confirm" at bounding box center [383, 246] width 47 height 20
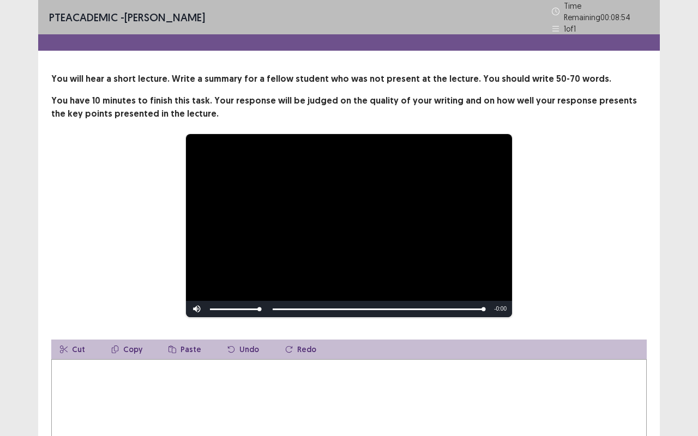
click at [306, 362] on textarea at bounding box center [348, 419] width 595 height 120
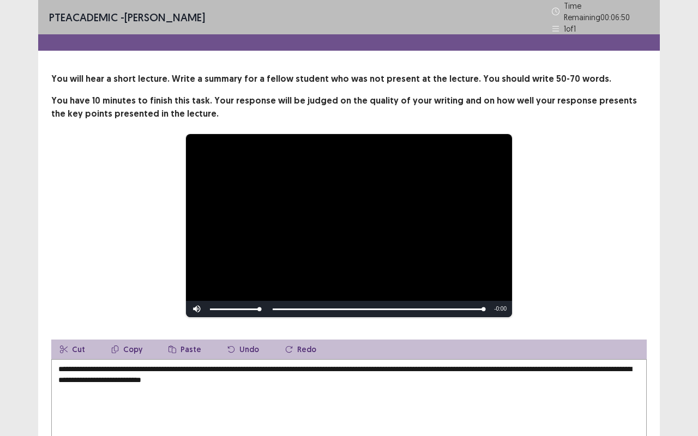
click at [255, 362] on textarea "**********" at bounding box center [348, 419] width 595 height 120
click at [312, 362] on textarea "**********" at bounding box center [348, 419] width 595 height 120
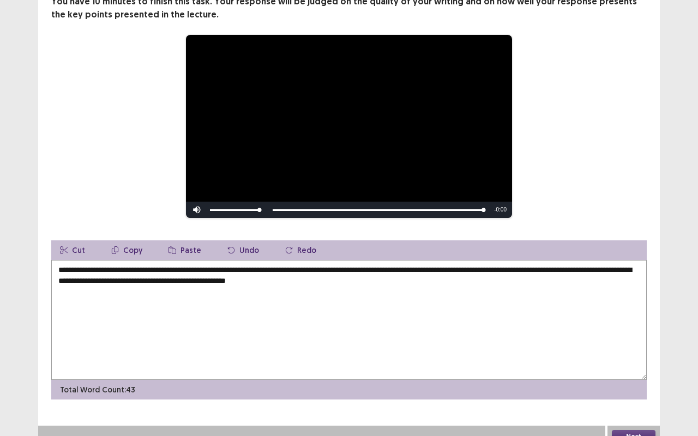
scroll to position [95, 0]
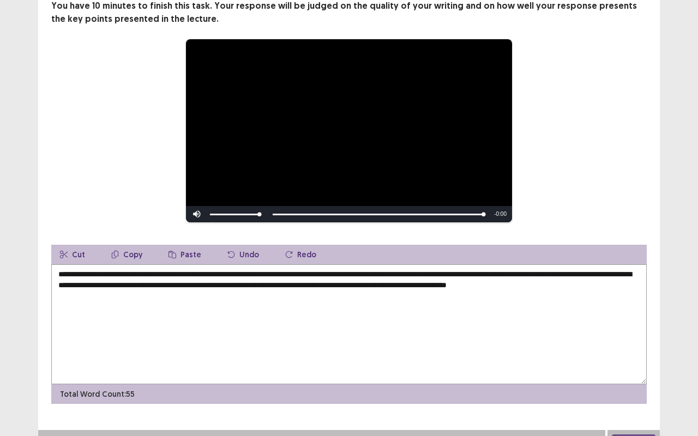
click at [77, 288] on textarea "**********" at bounding box center [348, 324] width 595 height 120
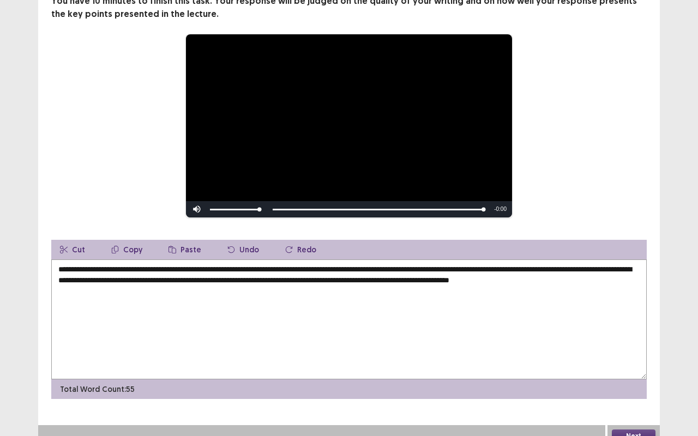
click at [130, 291] on textarea "**********" at bounding box center [348, 320] width 595 height 120
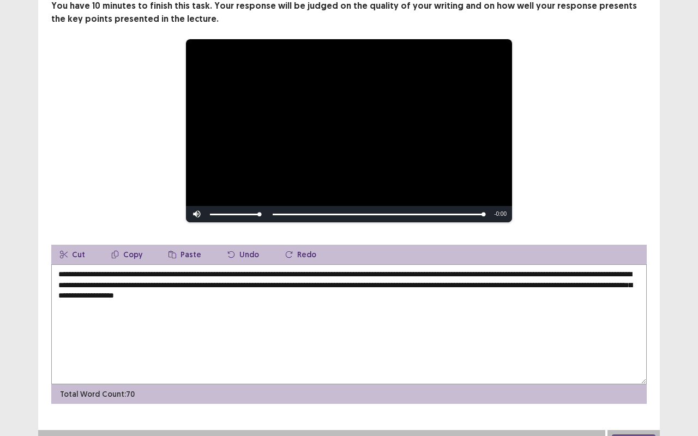
drag, startPoint x: 399, startPoint y: 291, endPoint x: 320, endPoint y: 290, distance: 78.5
click at [320, 290] on textarea "**********" at bounding box center [348, 324] width 595 height 120
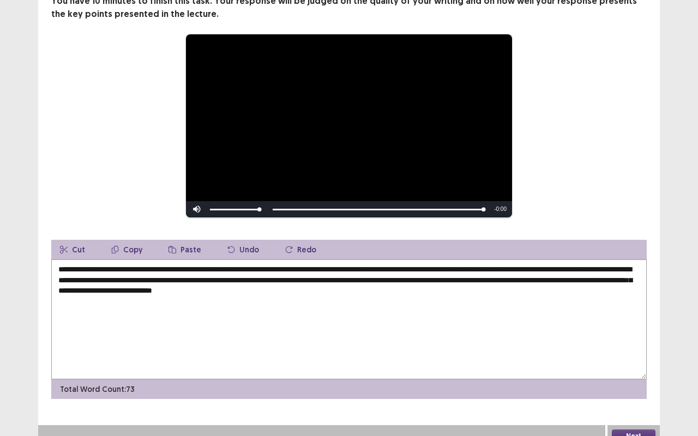
drag, startPoint x: 393, startPoint y: 290, endPoint x: 368, endPoint y: 291, distance: 24.6
click at [368, 291] on textarea "**********" at bounding box center [348, 320] width 595 height 120
click at [344, 350] on textarea "**********" at bounding box center [348, 320] width 595 height 120
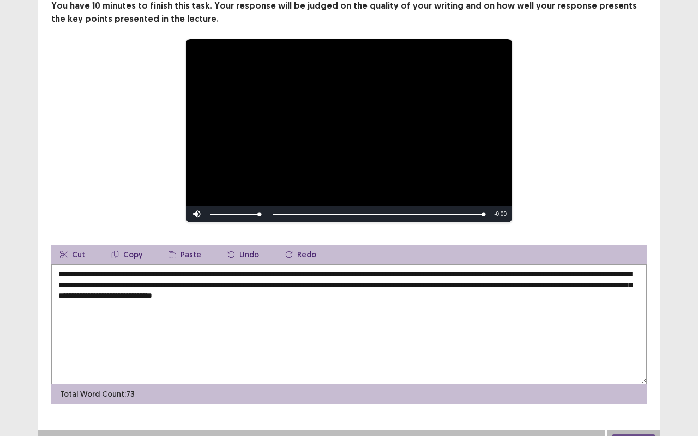
drag, startPoint x: 215, startPoint y: 269, endPoint x: 170, endPoint y: 267, distance: 44.7
click at [170, 267] on textarea "**********" at bounding box center [348, 324] width 595 height 120
click at [217, 270] on textarea "**********" at bounding box center [348, 324] width 595 height 120
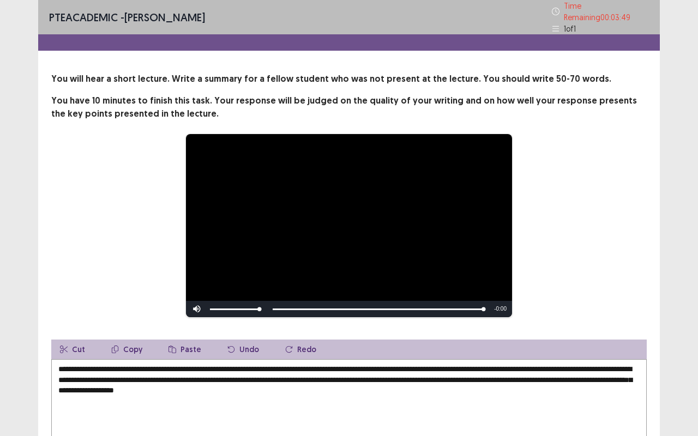
scroll to position [106, 0]
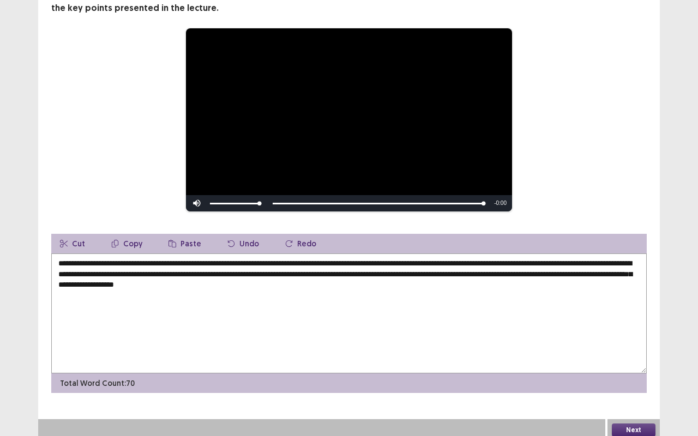
type textarea "**********"
click at [634, 362] on button "Next" at bounding box center [634, 430] width 44 height 13
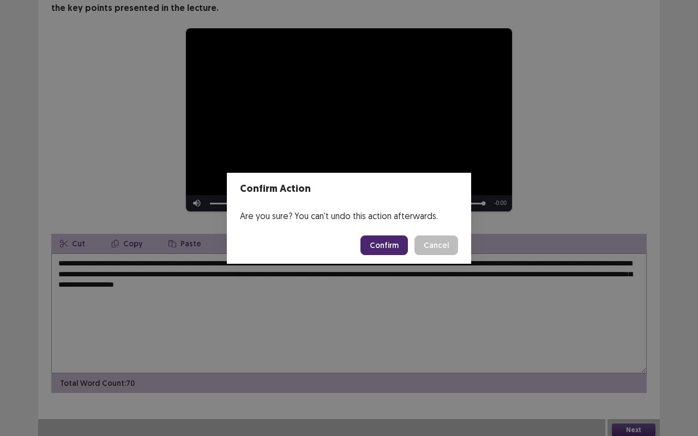
click at [377, 236] on button "Confirm" at bounding box center [383, 246] width 47 height 20
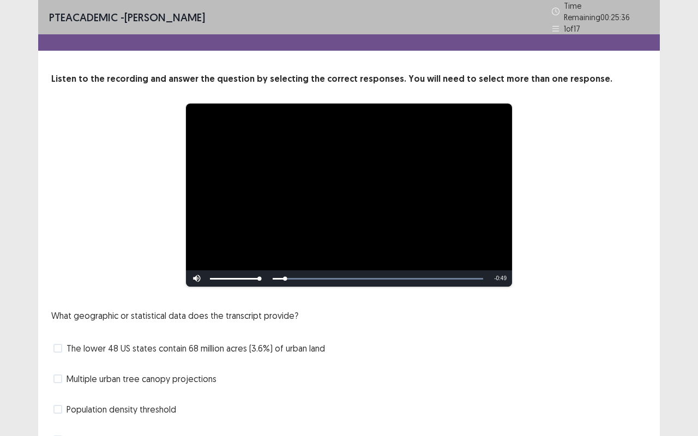
scroll to position [56, 0]
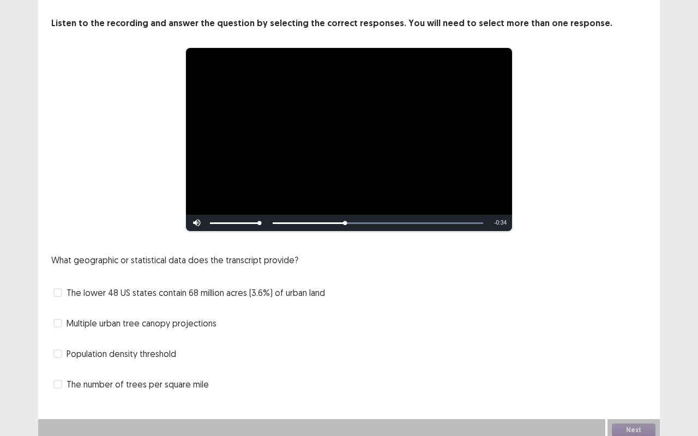
click at [177, 362] on span "The number of trees per square mile" at bounding box center [138, 384] width 142 height 13
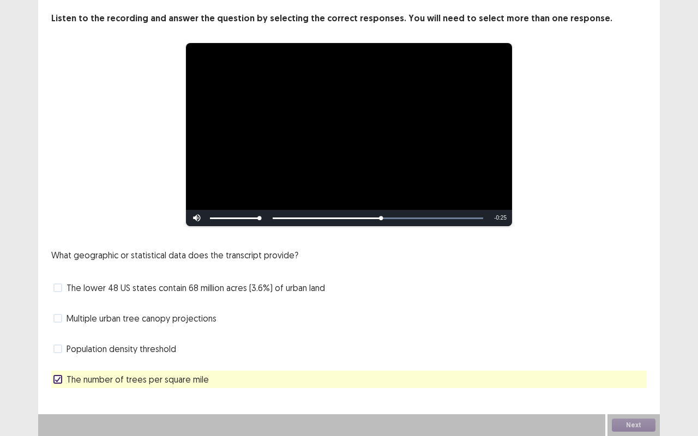
click at [136, 287] on span "The lower 48 US states contain 68 million acres (3.6%) of urban land" at bounding box center [196, 287] width 258 height 13
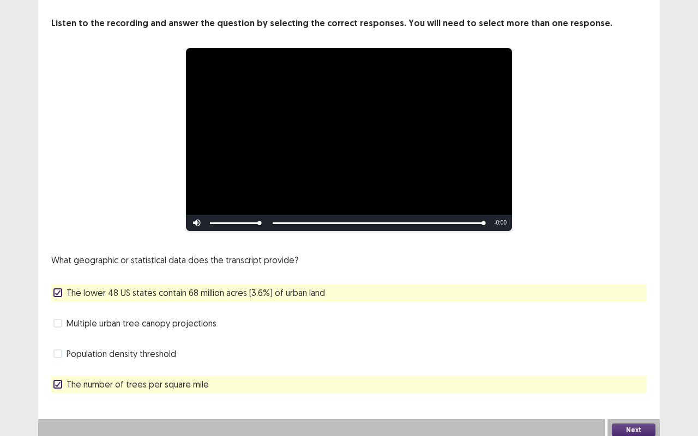
click at [637, 362] on button "Next" at bounding box center [634, 430] width 44 height 13
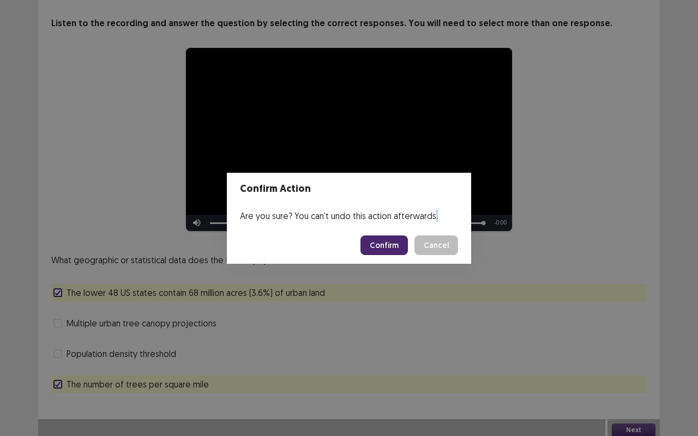
click at [637, 362] on div "Confirm Action Are you sure? You can't undo this action afterwards. Confirm Can…" at bounding box center [349, 218] width 698 height 436
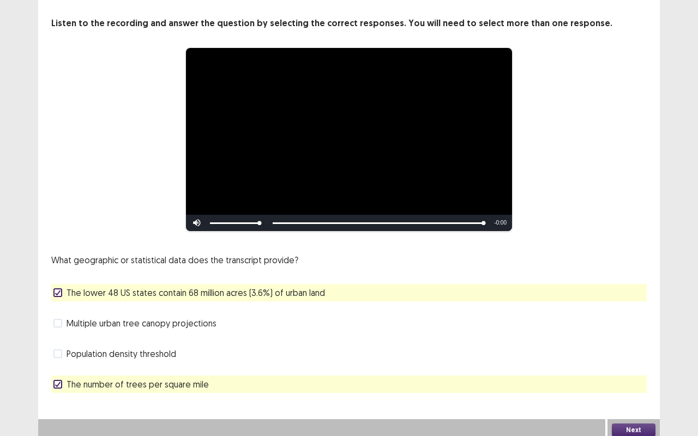
click at [645, 362] on button "Next" at bounding box center [634, 430] width 44 height 13
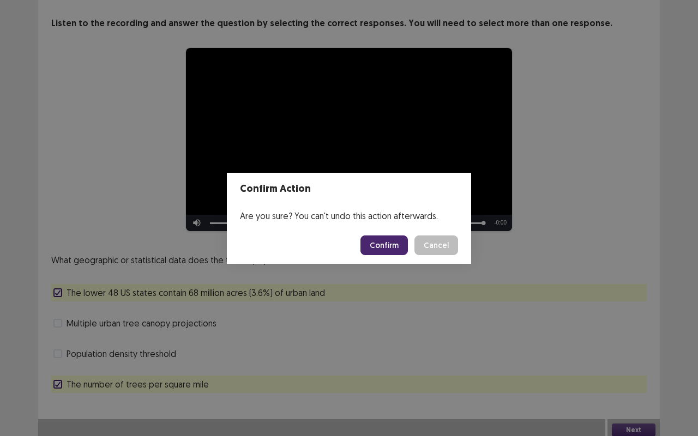
click at [391, 238] on button "Confirm" at bounding box center [383, 246] width 47 height 20
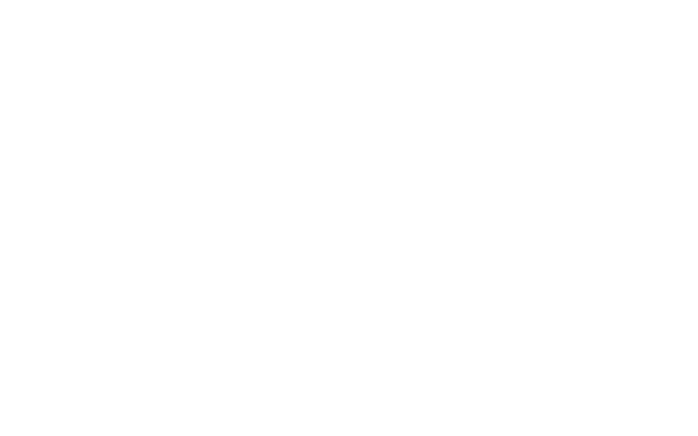
scroll to position [0, 0]
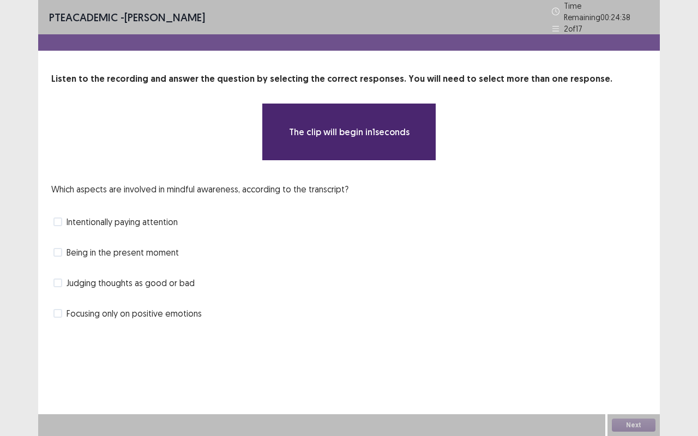
click at [144, 247] on span "Being in the present moment" at bounding box center [123, 252] width 112 height 13
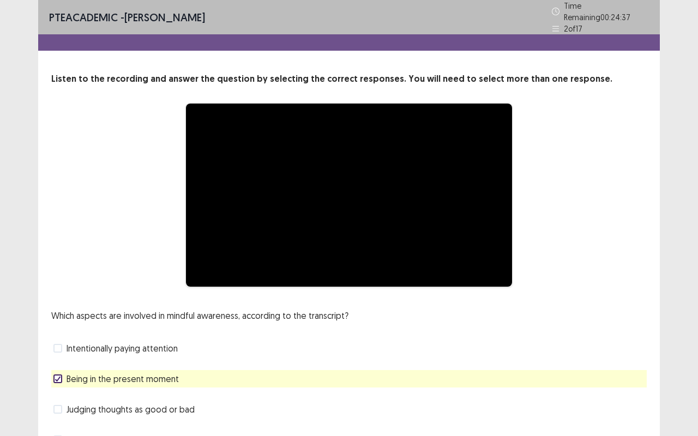
scroll to position [56, 0]
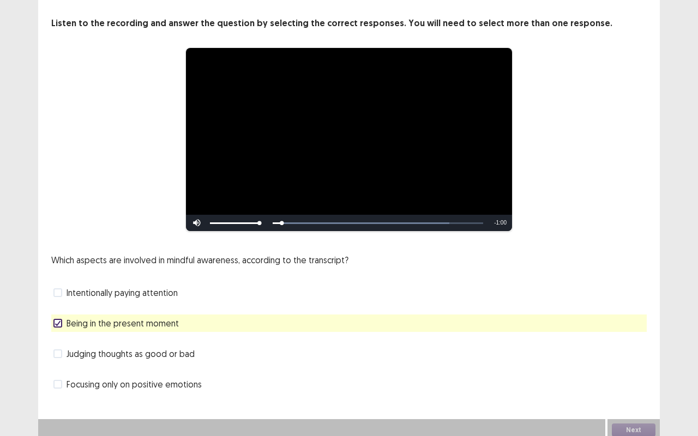
click at [128, 286] on span "Intentionally paying attention" at bounding box center [122, 292] width 111 height 13
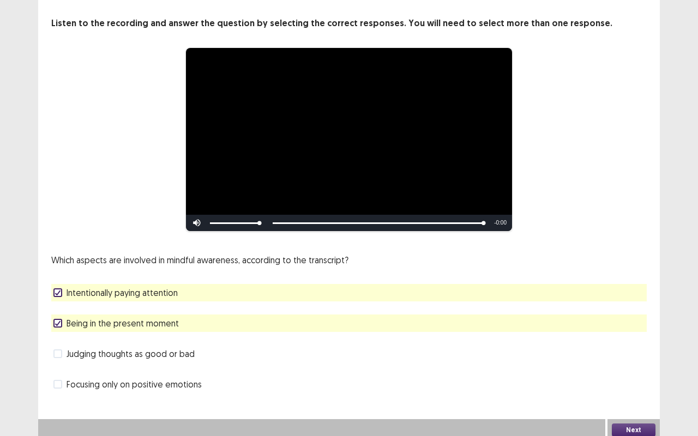
click at [624, 362] on button "Next" at bounding box center [634, 430] width 44 height 13
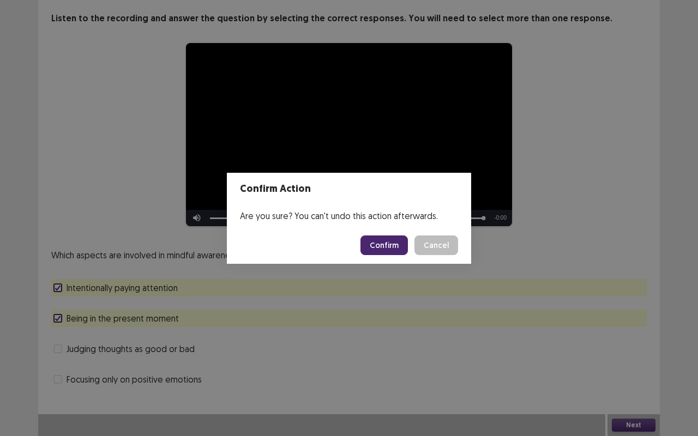
click at [385, 243] on button "Confirm" at bounding box center [383, 246] width 47 height 20
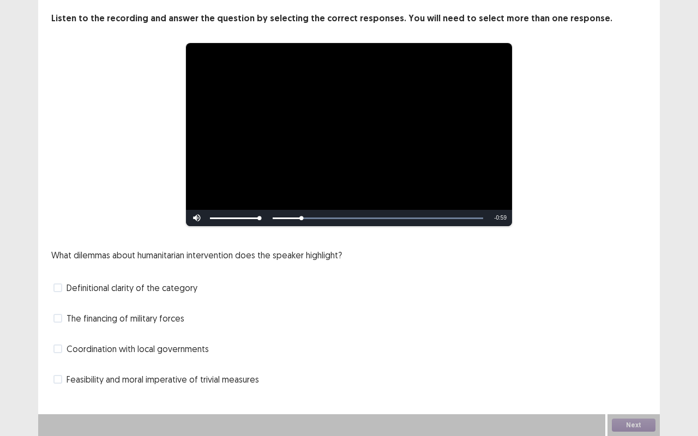
click at [142, 362] on span "Feasibility and moral imperative of trivial measures" at bounding box center [163, 379] width 192 height 13
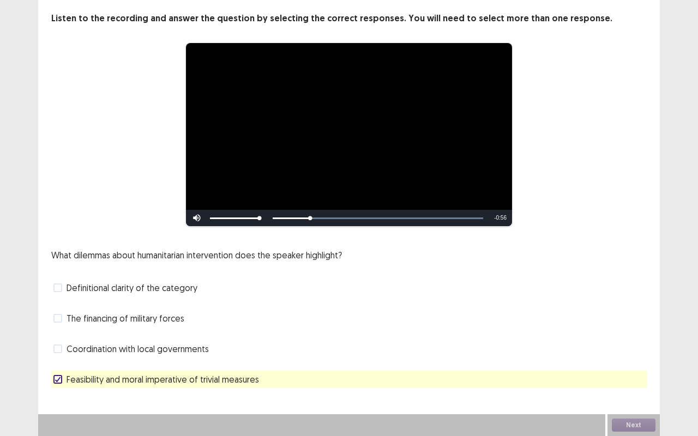
click at [142, 362] on span "Feasibility and moral imperative of trivial measures" at bounding box center [163, 379] width 192 height 13
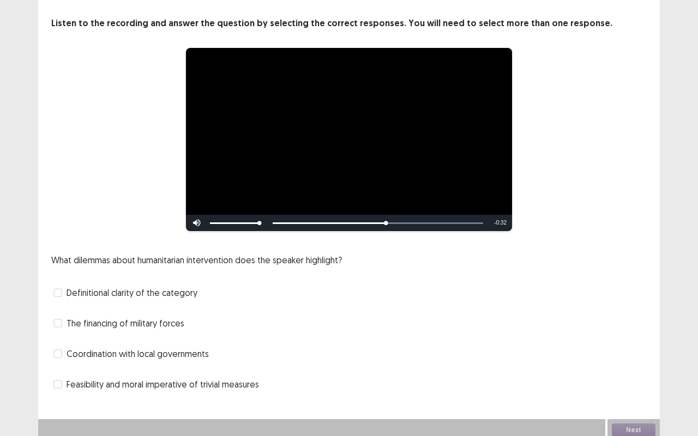
click at [128, 287] on span "Definitional clarity of the category" at bounding box center [132, 292] width 131 height 13
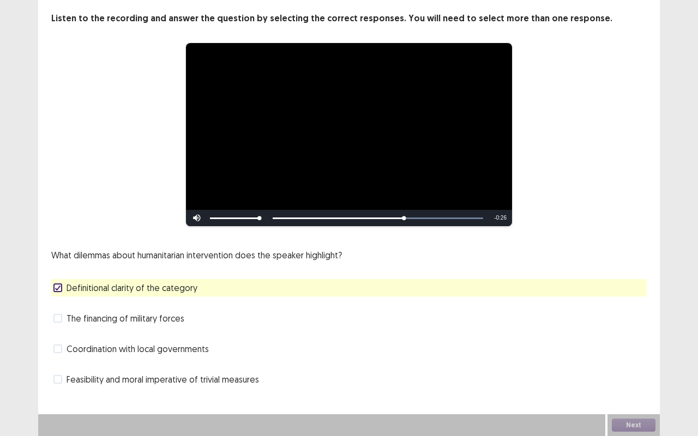
click at [147, 348] on span "Coordination with local governments" at bounding box center [138, 348] width 142 height 13
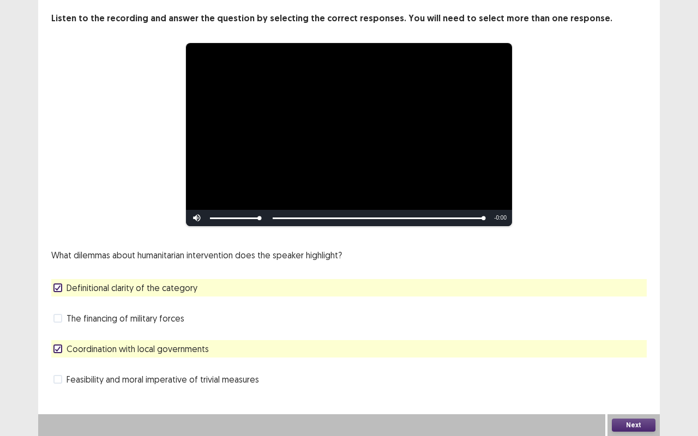
click at [623, 362] on button "Next" at bounding box center [634, 425] width 44 height 13
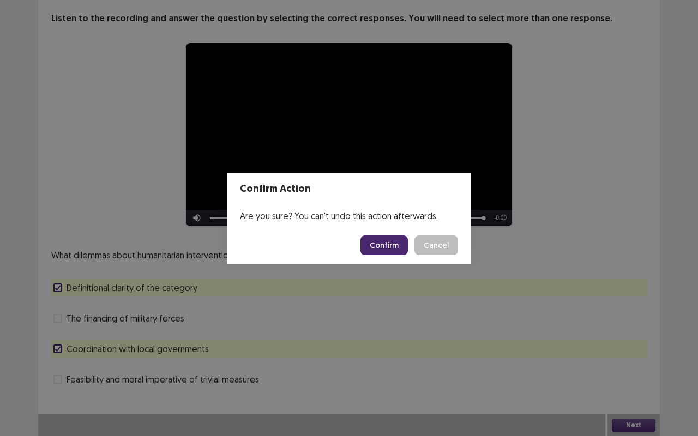
click at [397, 248] on button "Confirm" at bounding box center [383, 246] width 47 height 20
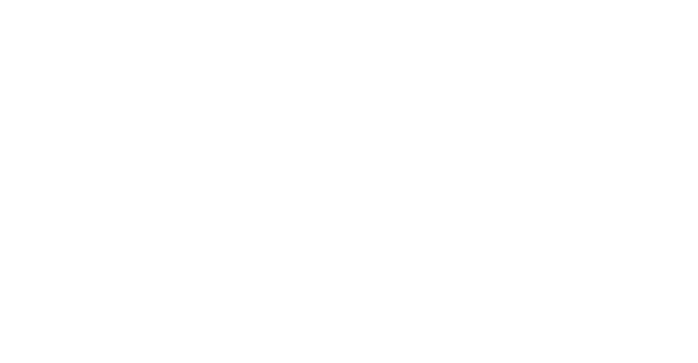
scroll to position [0, 0]
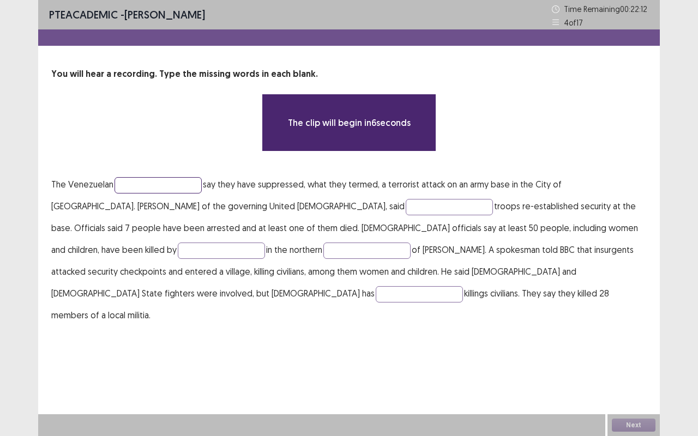
click at [146, 182] on input "text" at bounding box center [157, 185] width 87 height 16
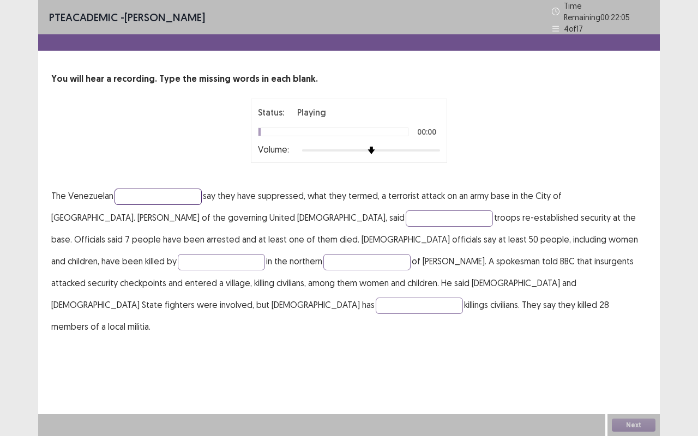
click at [154, 189] on input "text" at bounding box center [157, 197] width 87 height 16
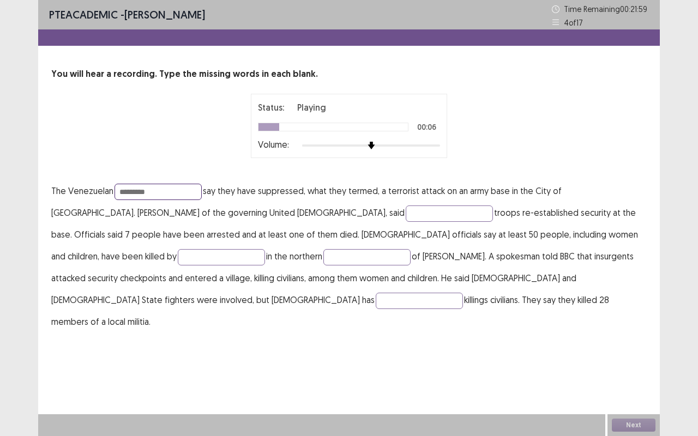
type input "*********"
type input "*****"
type input "**********"
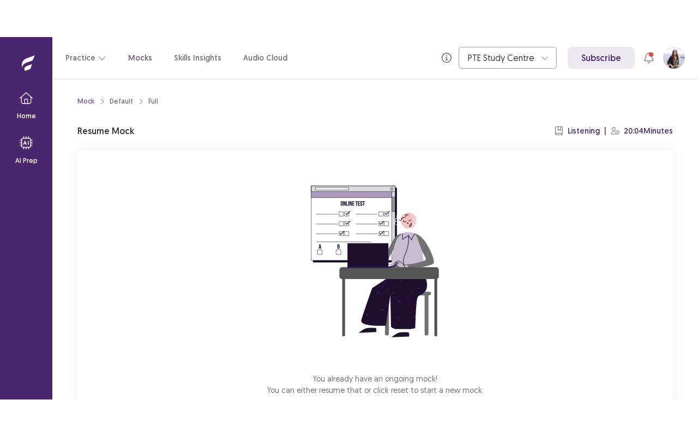
scroll to position [68, 0]
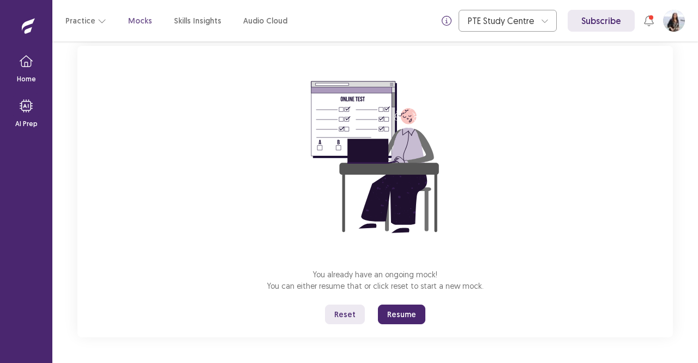
click at [417, 319] on button "Resume" at bounding box center [401, 314] width 47 height 20
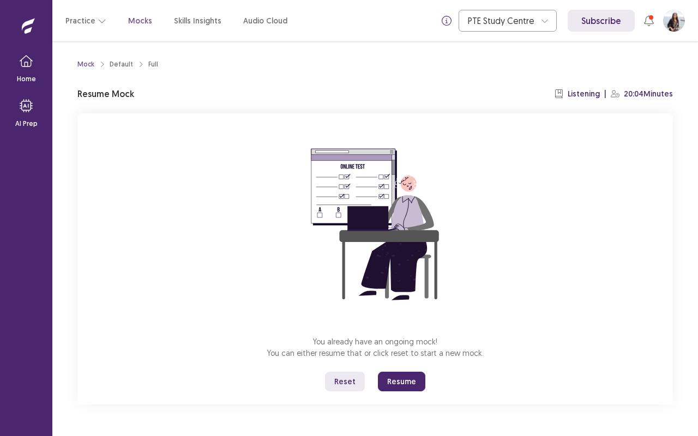
scroll to position [0, 0]
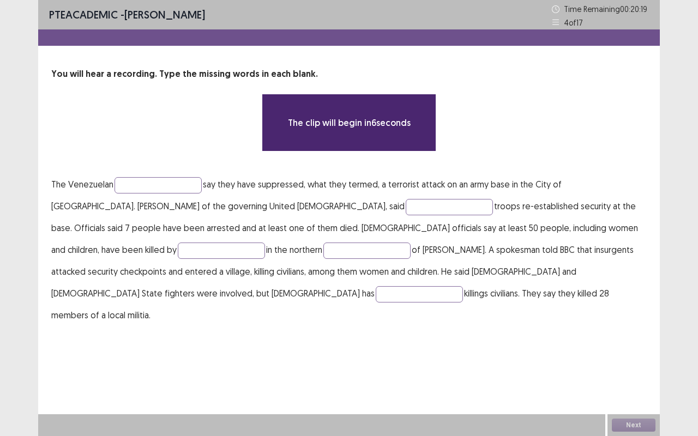
click at [587, 237] on p "The Venezuelan say they have suppressed, what they termed, a terrorist attack o…" at bounding box center [348, 249] width 595 height 153
click at [265, 243] on input "text" at bounding box center [221, 251] width 87 height 16
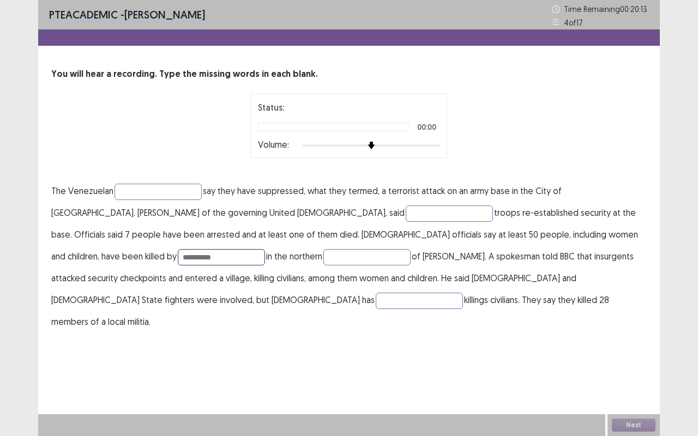
click at [265, 249] on input "**********" at bounding box center [221, 257] width 87 height 16
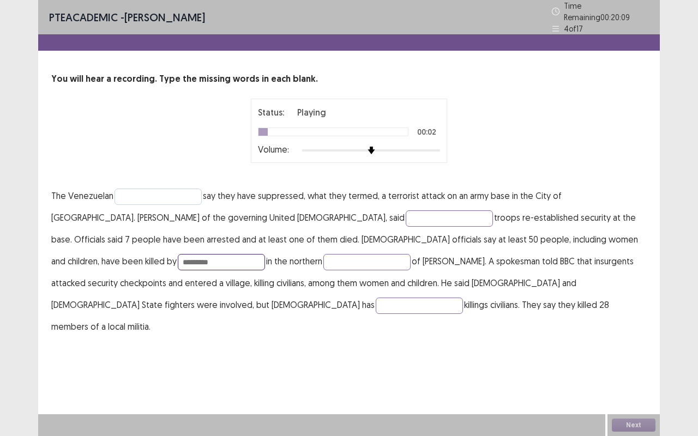
type input "*********"
click at [171, 195] on input "text" at bounding box center [157, 197] width 87 height 16
type input "*********"
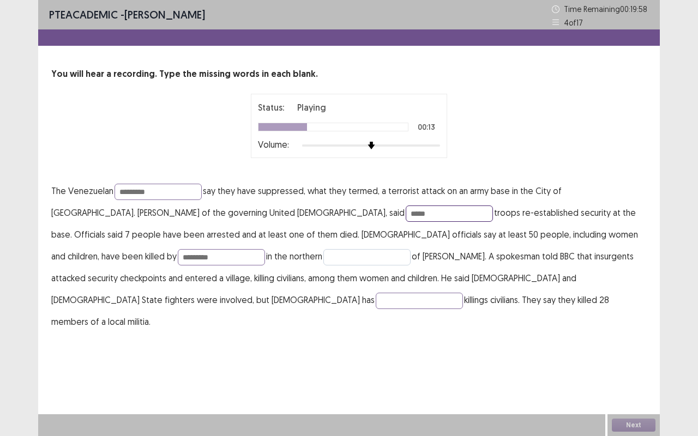
type input "*****"
click at [323, 257] on input "text" at bounding box center [366, 257] width 87 height 16
type input "********"
click at [463, 293] on input "text" at bounding box center [419, 301] width 87 height 16
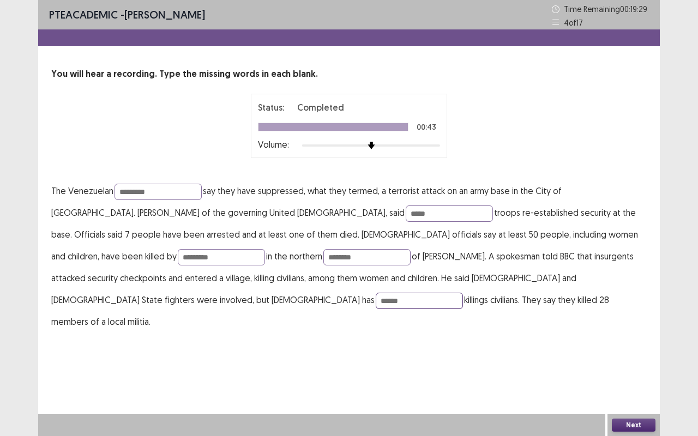
type input "******"
click at [629, 362] on button "Next" at bounding box center [634, 425] width 44 height 13
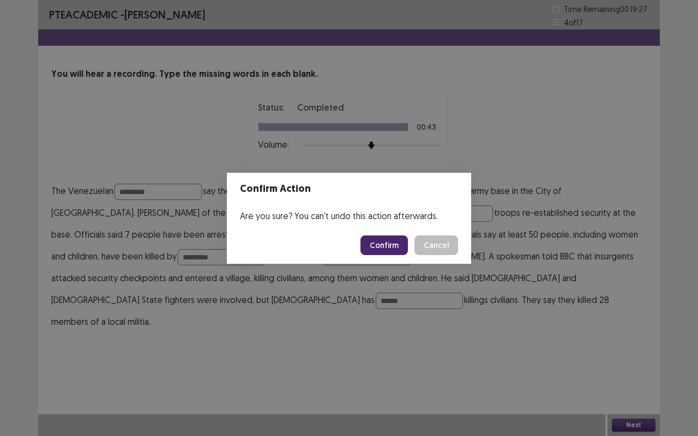
click at [390, 242] on button "Confirm" at bounding box center [383, 246] width 47 height 20
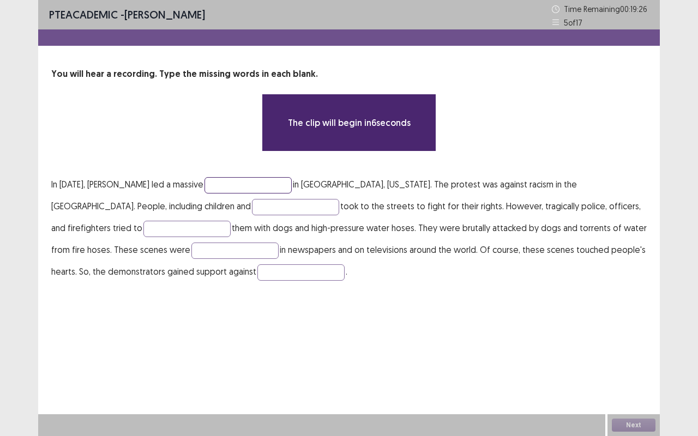
click at [246, 179] on input "text" at bounding box center [247, 185] width 87 height 16
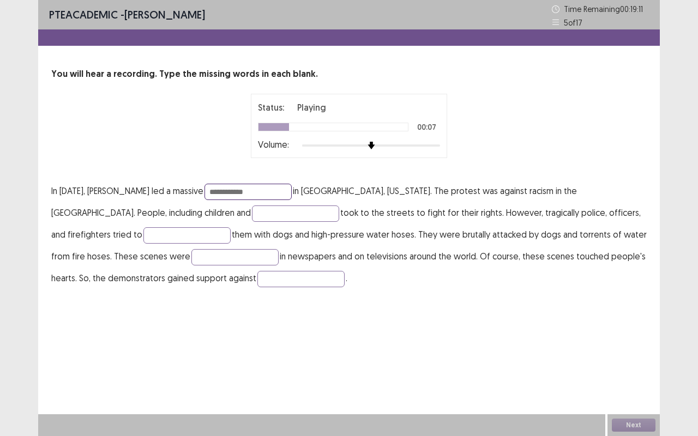
type input "**********"
click at [246, 183] on div "**********" at bounding box center [349, 178] width 622 height 221
click at [252, 212] on input "text" at bounding box center [295, 214] width 87 height 16
type input "********"
type input "****"
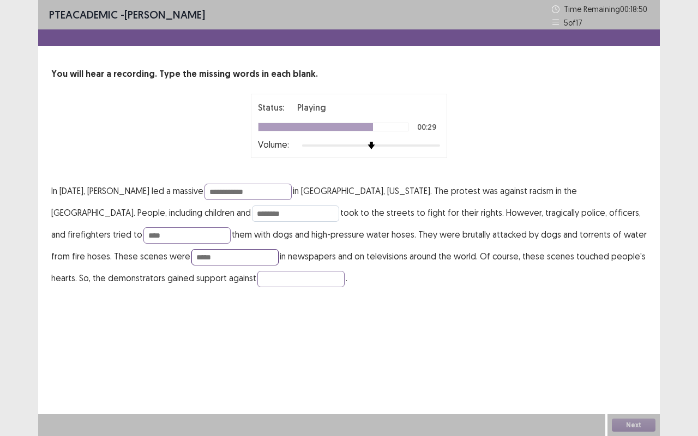
type input "*****"
type input "**********"
click at [270, 192] on input "**********" at bounding box center [247, 192] width 87 height 16
type input "**********"
drag, startPoint x: 192, startPoint y: 215, endPoint x: 110, endPoint y: 225, distance: 82.9
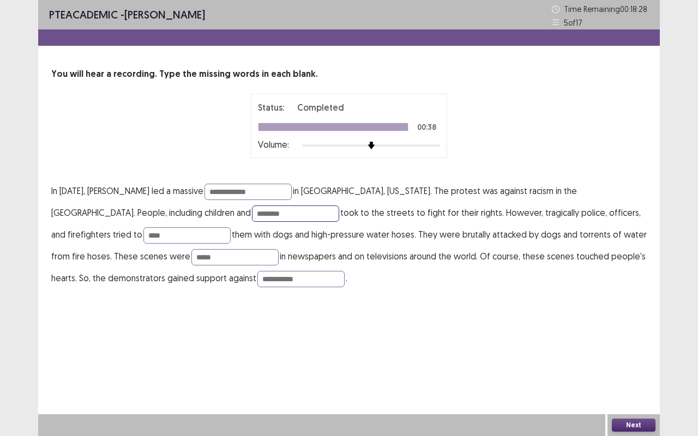
click at [110, 225] on p "**********" at bounding box center [348, 234] width 595 height 109
type input "*********"
click at [632, 362] on button "Next" at bounding box center [634, 425] width 44 height 13
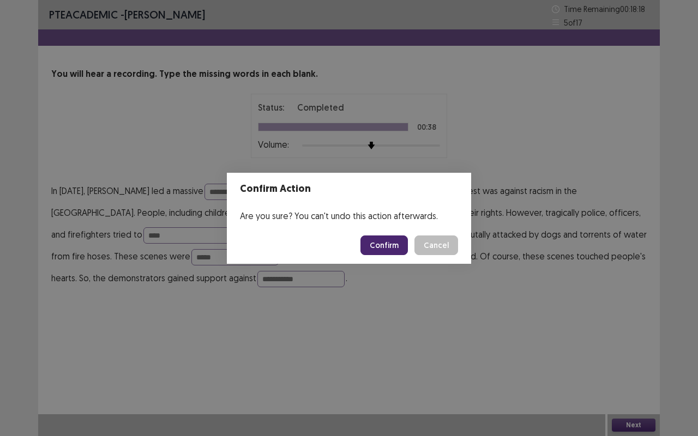
click at [391, 245] on button "Confirm" at bounding box center [383, 246] width 47 height 20
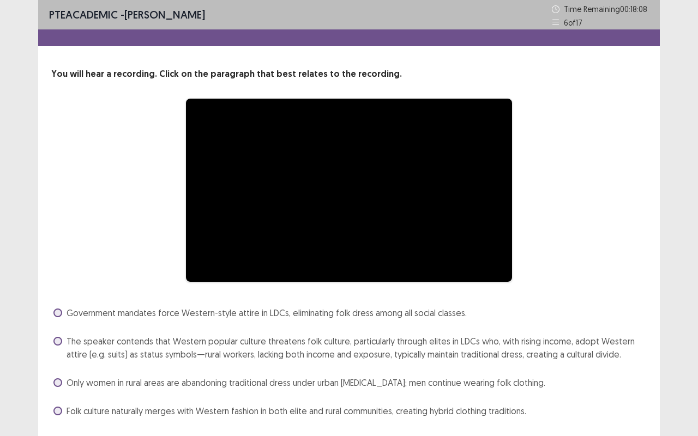
scroll to position [32, 0]
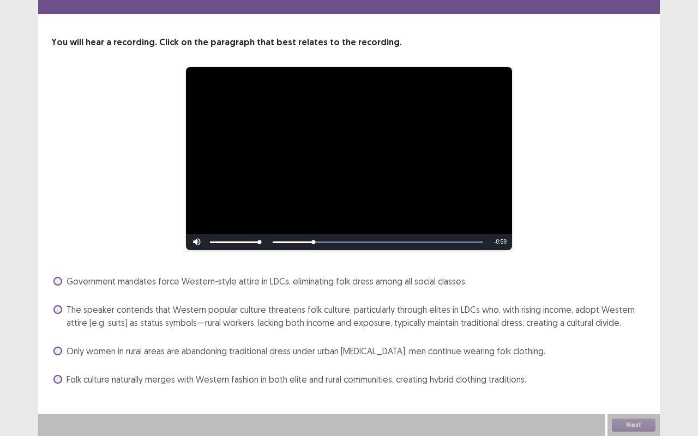
click at [225, 314] on span "The speaker contends that Western popular culture threatens folk culture, parti…" at bounding box center [357, 316] width 580 height 26
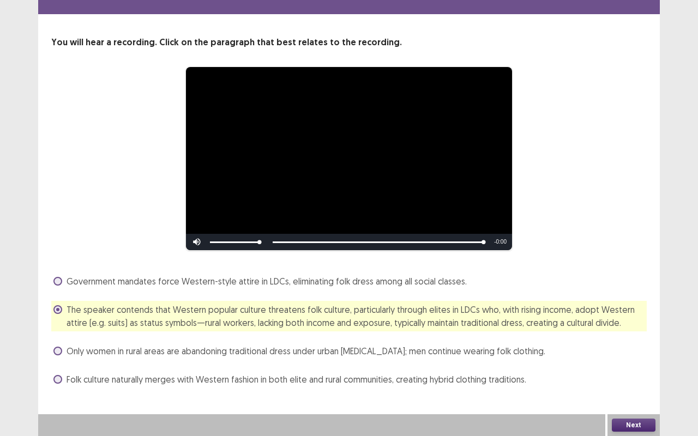
click at [607, 362] on div "Next" at bounding box center [633, 425] width 52 height 22
click at [624, 362] on button "Next" at bounding box center [634, 425] width 44 height 13
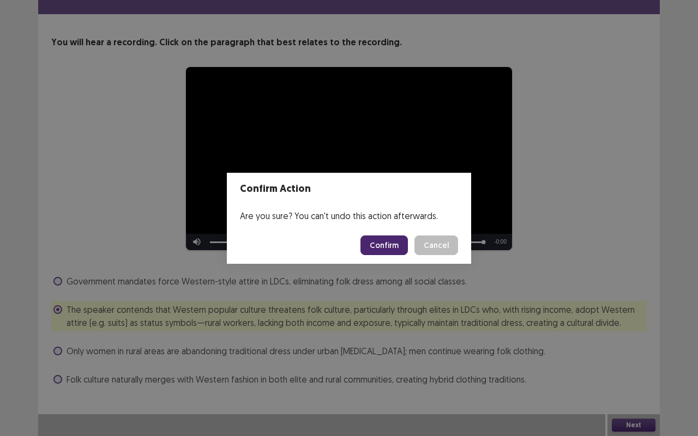
click at [377, 244] on button "Confirm" at bounding box center [383, 246] width 47 height 20
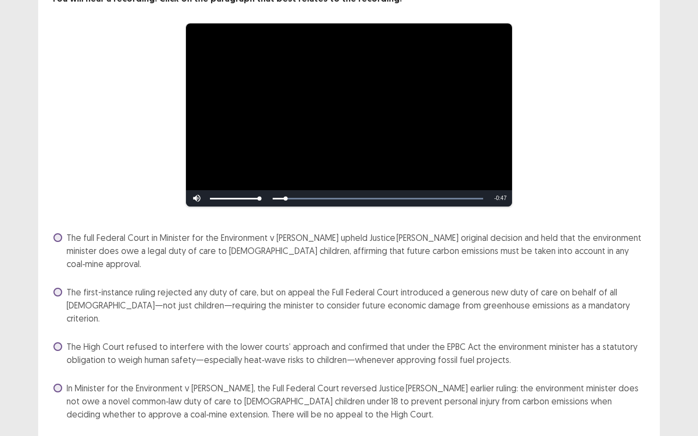
scroll to position [84, 0]
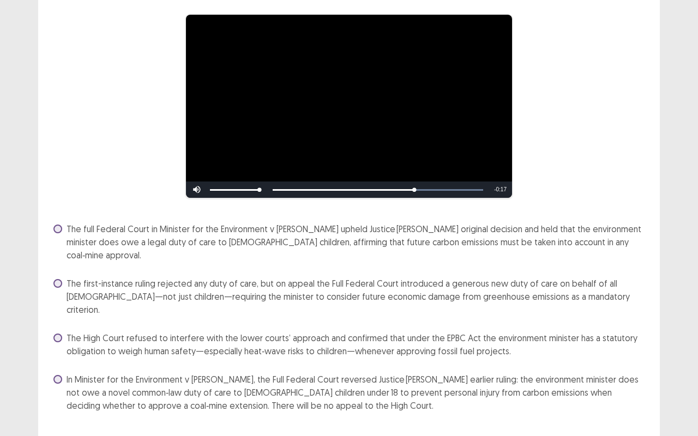
click at [287, 362] on span "In Minister for the Environment v [PERSON_NAME], the Full Federal Court reverse…" at bounding box center [357, 392] width 580 height 39
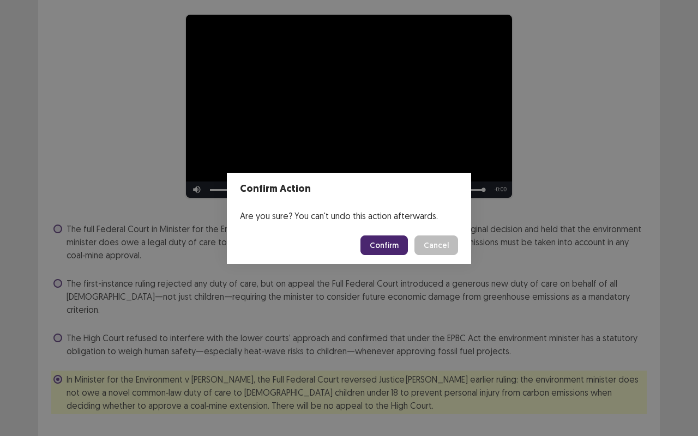
click at [389, 244] on button "Confirm" at bounding box center [383, 246] width 47 height 20
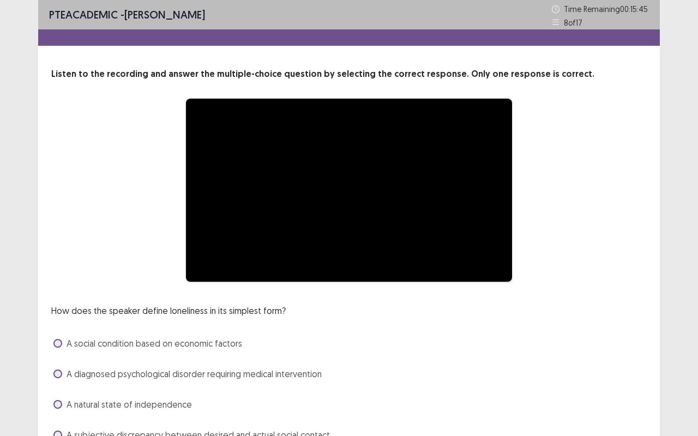
scroll to position [56, 0]
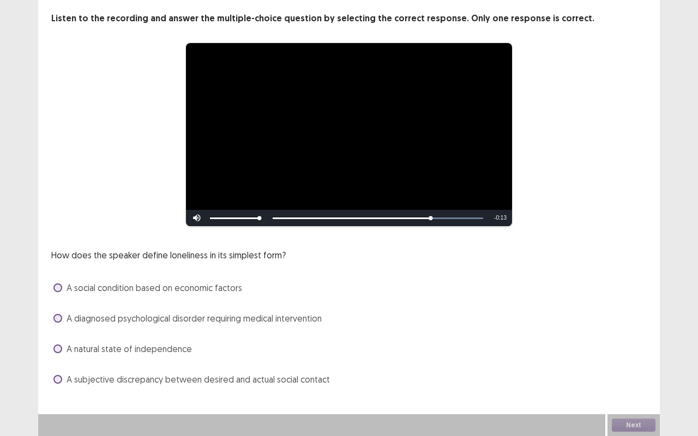
click at [258, 362] on span "A subjective discrepancy between desired and actual social contact" at bounding box center [198, 379] width 263 height 13
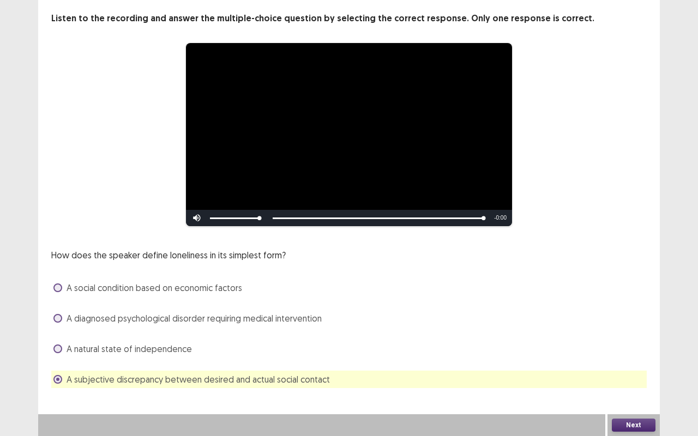
click at [641, 362] on button "Next" at bounding box center [634, 425] width 44 height 13
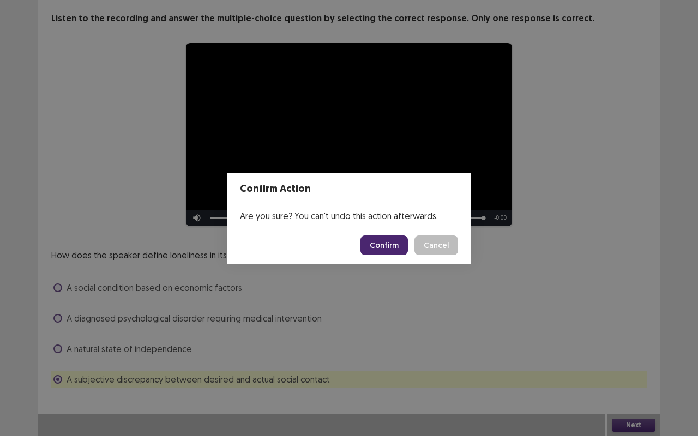
click at [387, 239] on button "Confirm" at bounding box center [383, 246] width 47 height 20
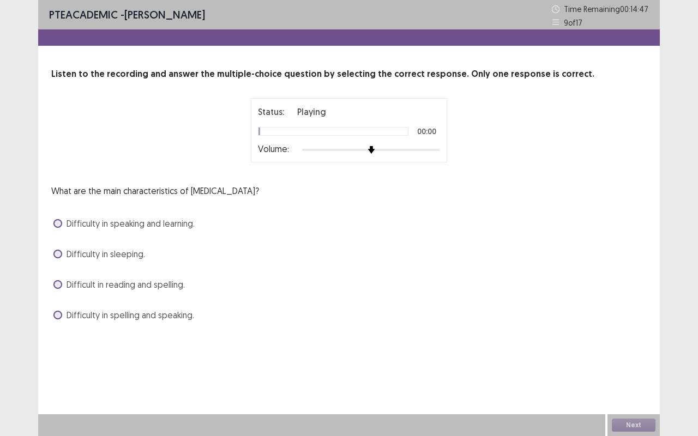
click at [173, 223] on span "Difficulty in speaking and learning." at bounding box center [131, 223] width 128 height 13
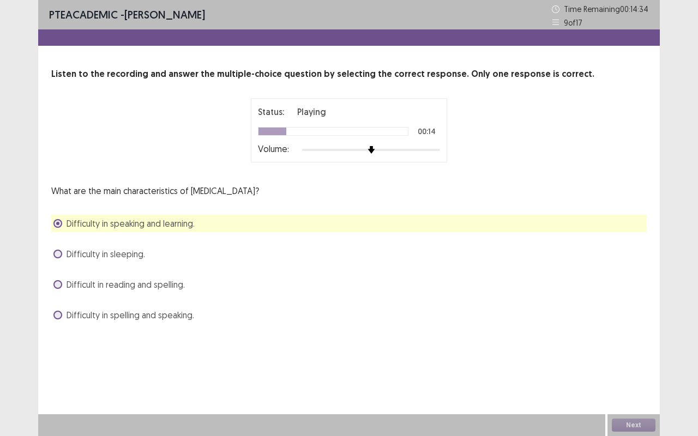
click at [189, 319] on span "Difficulty in spelling and speaking." at bounding box center [131, 315] width 128 height 13
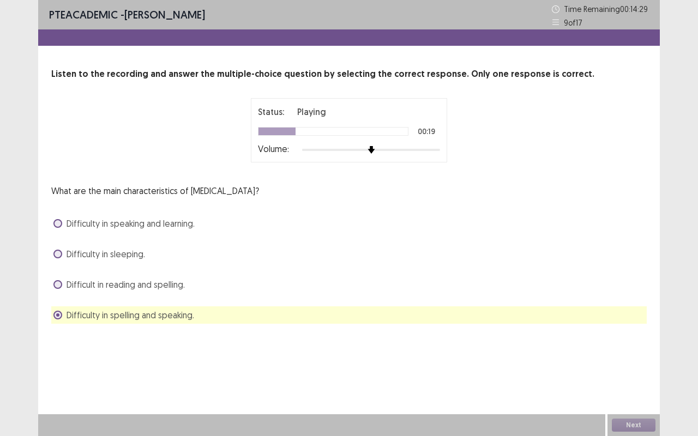
click at [179, 226] on span "Difficulty in speaking and learning." at bounding box center [131, 223] width 128 height 13
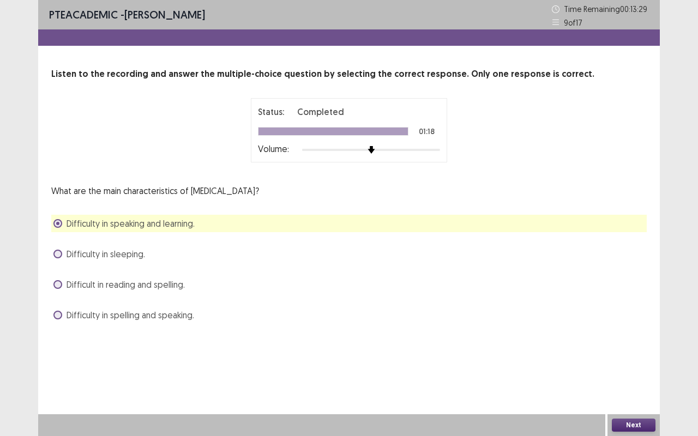
click at [632, 362] on button "Next" at bounding box center [634, 425] width 44 height 13
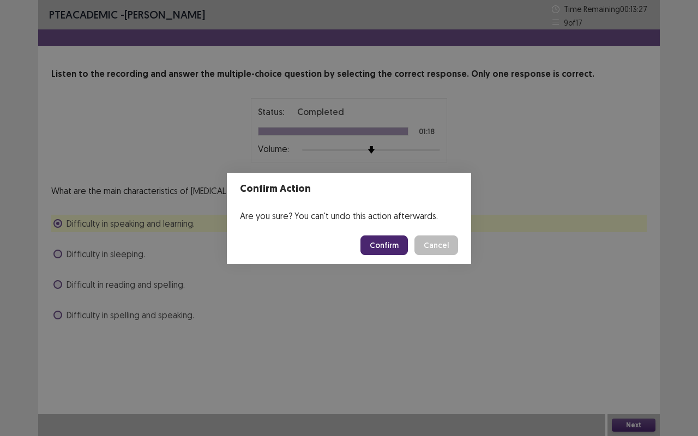
click at [385, 244] on button "Confirm" at bounding box center [383, 246] width 47 height 20
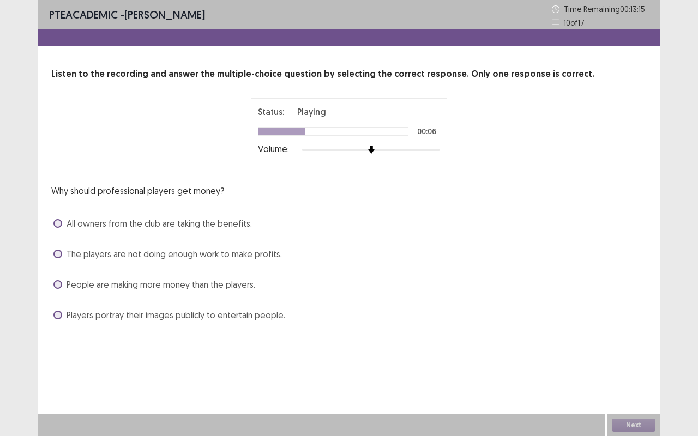
click at [181, 312] on span "Players portray their images publicly to entertain people." at bounding box center [176, 315] width 219 height 13
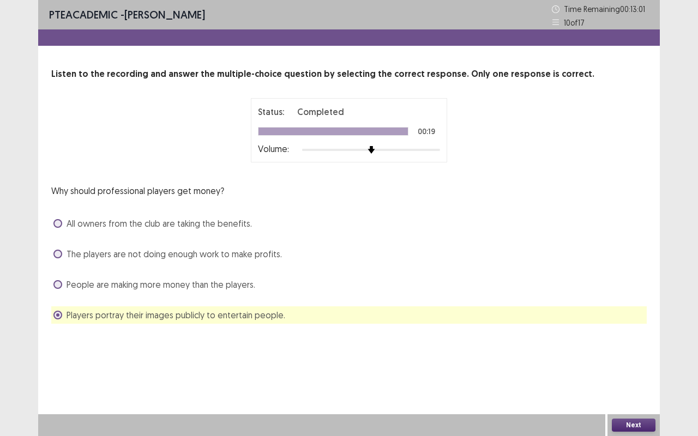
click at [635, 362] on button "Next" at bounding box center [634, 425] width 44 height 13
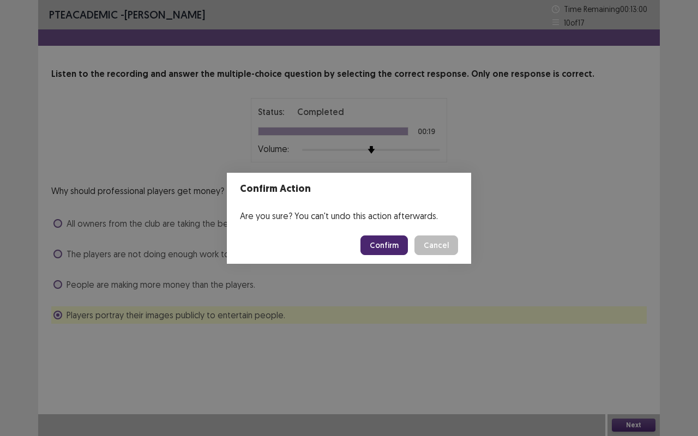
click at [401, 245] on button "Confirm" at bounding box center [383, 246] width 47 height 20
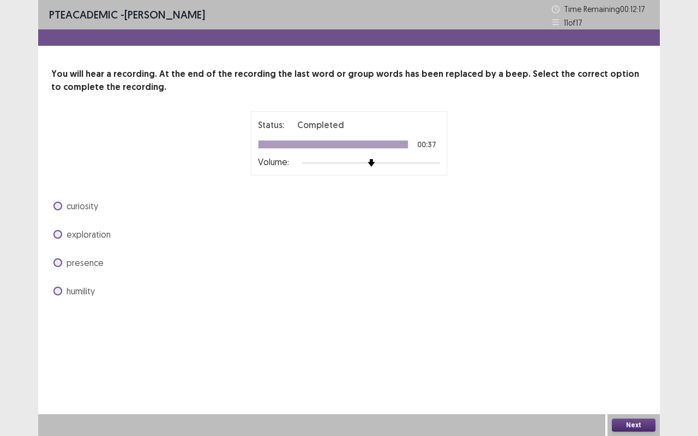
click at [81, 204] on span "curiosity" at bounding box center [83, 206] width 32 height 13
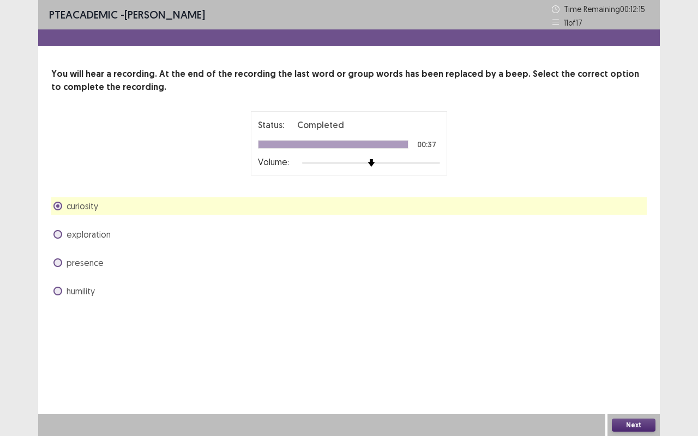
click at [636, 362] on button "Next" at bounding box center [634, 425] width 44 height 13
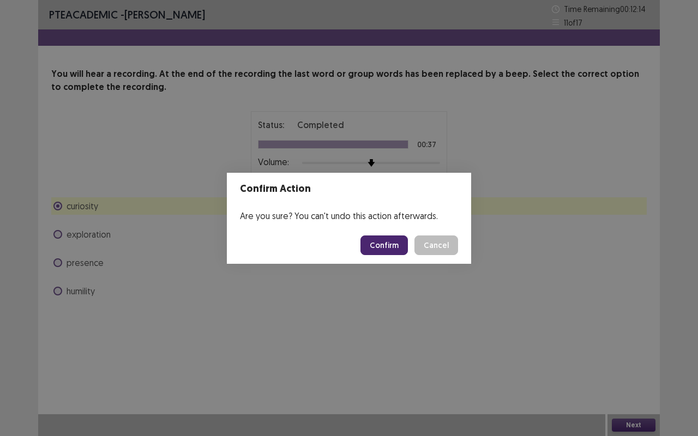
click at [388, 247] on button "Confirm" at bounding box center [383, 246] width 47 height 20
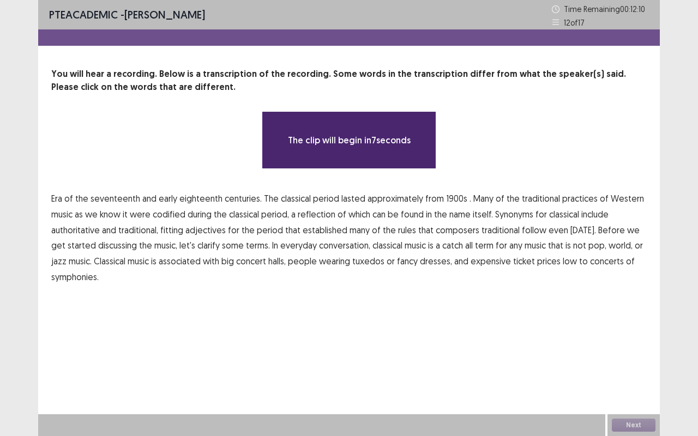
click at [446, 197] on span "1900s" at bounding box center [456, 198] width 21 height 13
click at [563, 260] on span "low" at bounding box center [570, 261] width 14 height 13
click at [495, 228] on div "**********" at bounding box center [349, 177] width 622 height 218
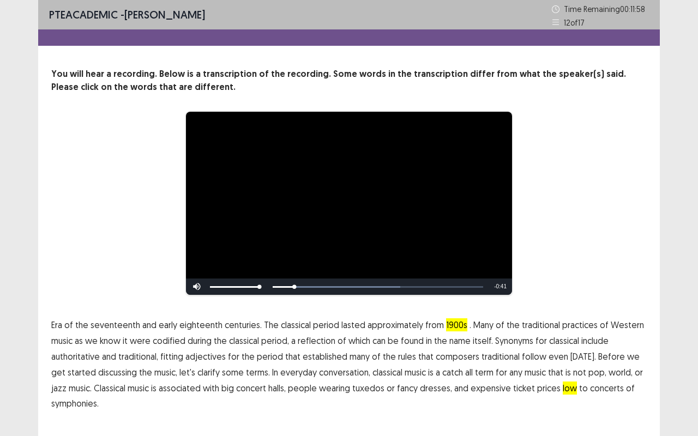
scroll to position [23, 0]
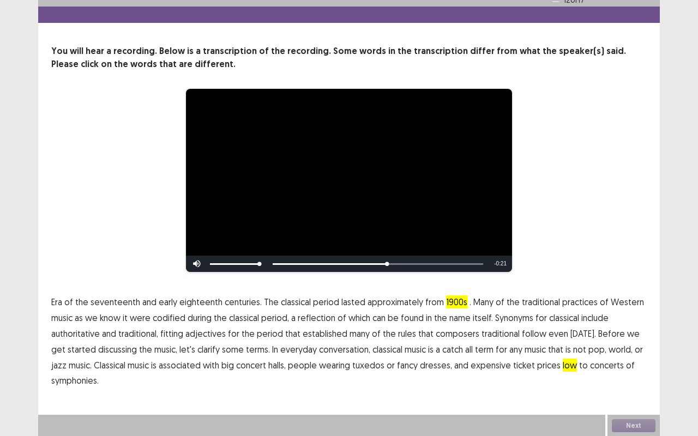
click at [496, 332] on span "traditional" at bounding box center [500, 333] width 38 height 13
click at [641, 362] on button "Next" at bounding box center [634, 425] width 44 height 13
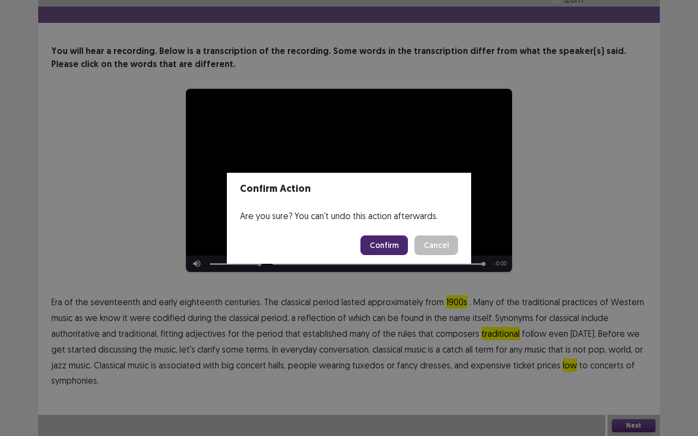
click at [391, 240] on button "Confirm" at bounding box center [383, 246] width 47 height 20
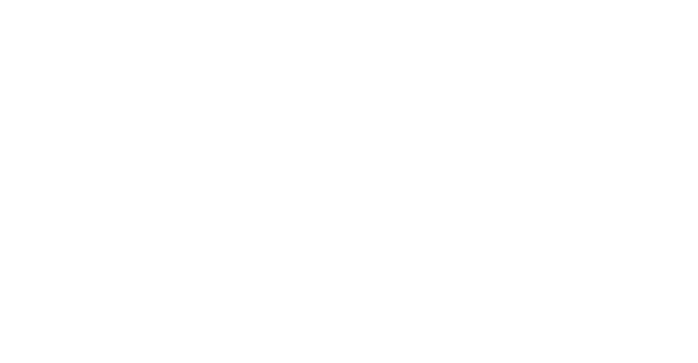
scroll to position [0, 0]
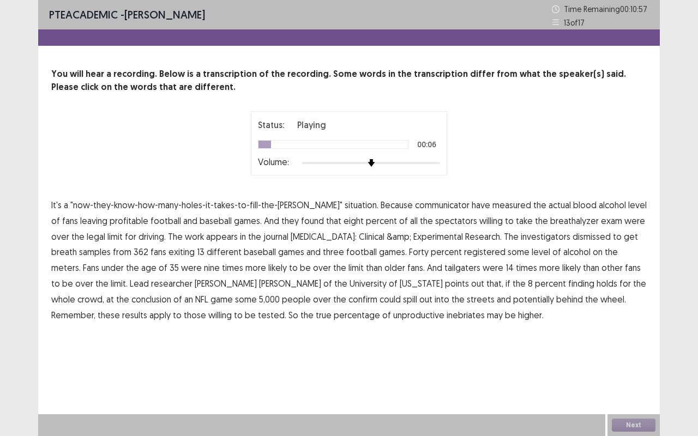
click at [427, 202] on span "communicator" at bounding box center [442, 204] width 55 height 13
click at [110, 220] on span "profitable" at bounding box center [129, 220] width 39 height 13
click at [572, 234] on span "dismissed" at bounding box center [591, 236] width 38 height 13
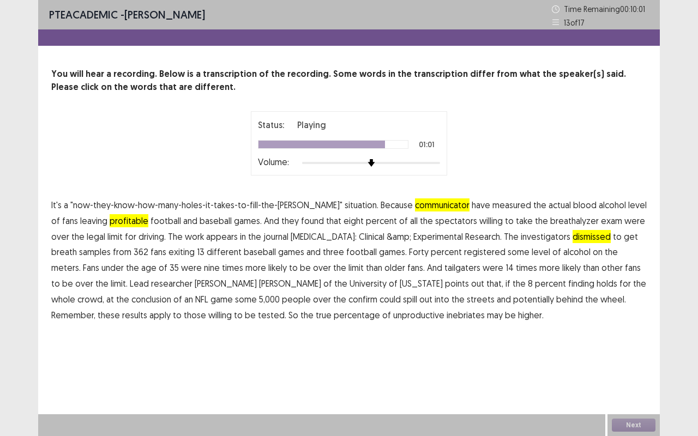
click at [348, 298] on span "confirm" at bounding box center [362, 299] width 29 height 13
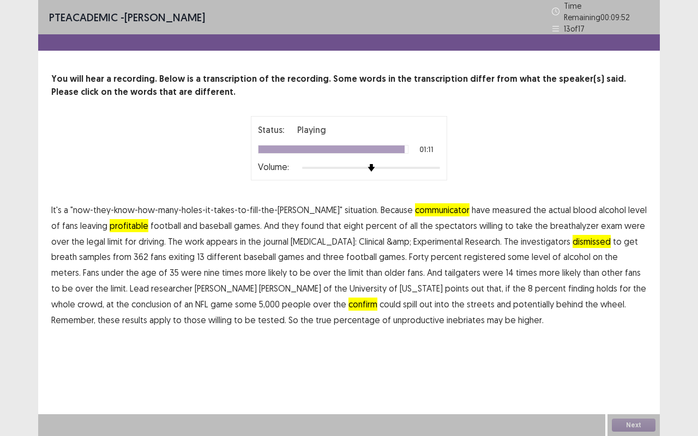
click at [393, 316] on span "unproductive" at bounding box center [418, 320] width 51 height 13
click at [638, 362] on button "Next" at bounding box center [634, 425] width 44 height 13
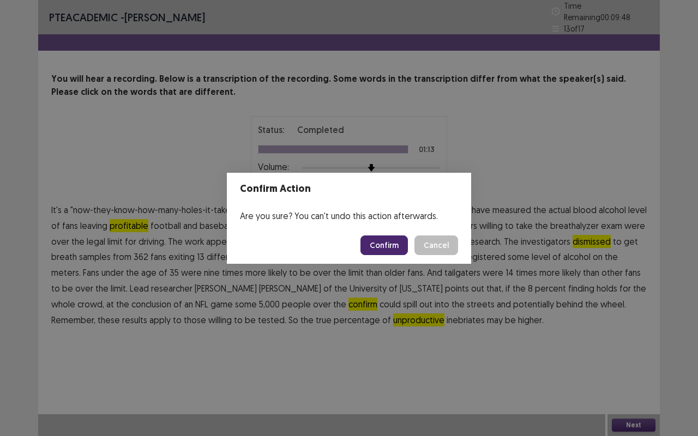
click at [379, 248] on button "Confirm" at bounding box center [383, 246] width 47 height 20
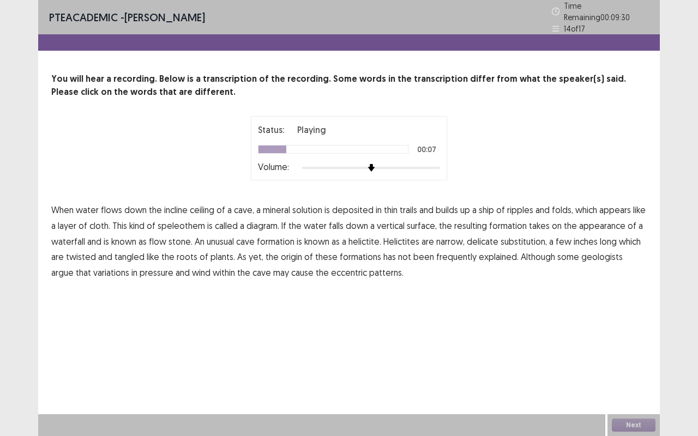
click at [488, 204] on span "ship" at bounding box center [486, 209] width 15 height 13
click at [264, 219] on span "diagram." at bounding box center [262, 225] width 33 height 13
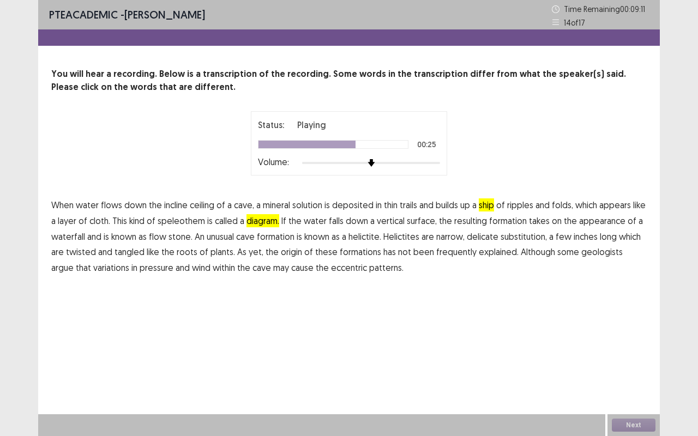
click at [534, 236] on span "substitution," at bounding box center [524, 236] width 46 height 13
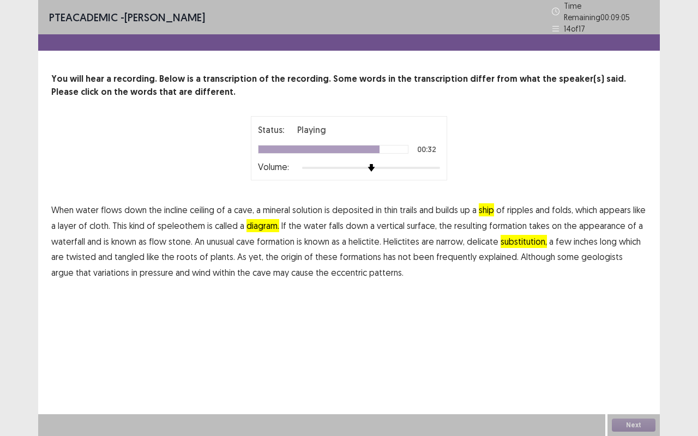
click at [446, 250] on span "frequently" at bounding box center [456, 256] width 40 height 13
click at [643, 362] on button "Next" at bounding box center [634, 425] width 44 height 13
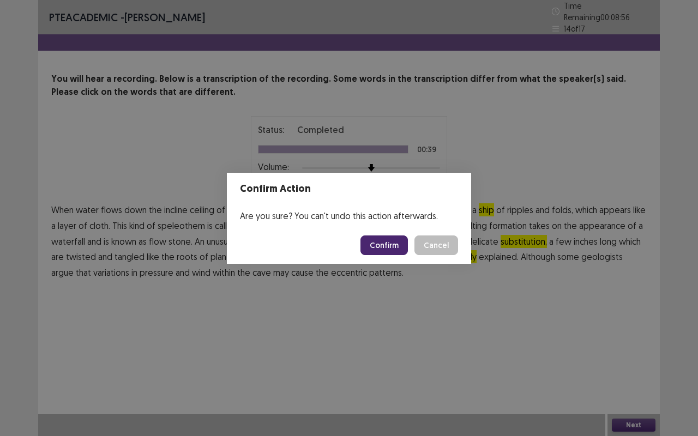
click at [388, 244] on button "Confirm" at bounding box center [383, 246] width 47 height 20
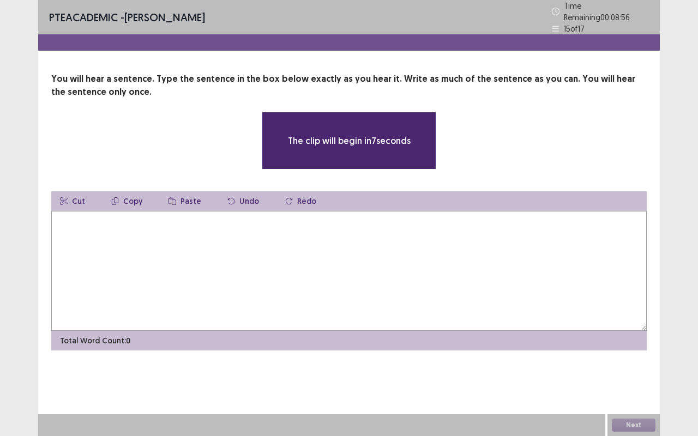
click at [388, 244] on textarea at bounding box center [348, 271] width 595 height 120
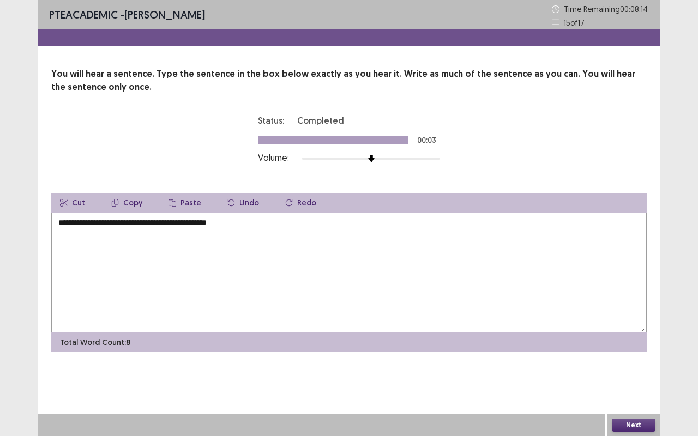
type textarea "**********"
click at [631, 362] on button "Next" at bounding box center [634, 425] width 44 height 13
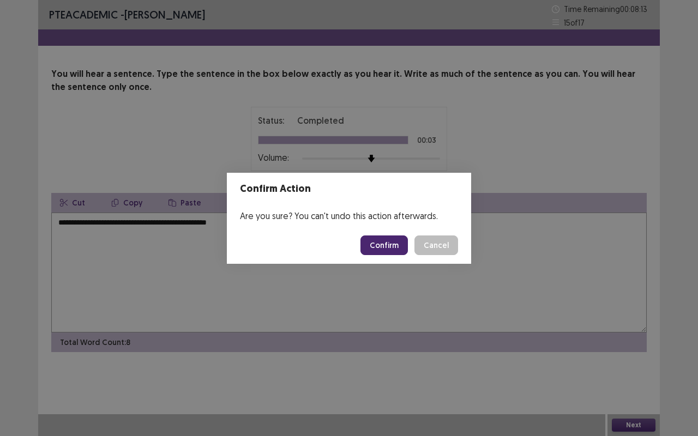
click at [391, 249] on button "Confirm" at bounding box center [383, 246] width 47 height 20
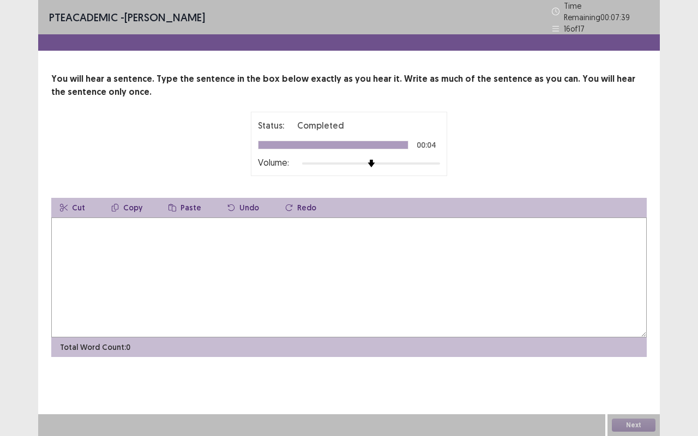
click at [397, 258] on textarea at bounding box center [348, 278] width 595 height 120
type textarea "**********"
click at [629, 362] on button "Next" at bounding box center [634, 425] width 44 height 13
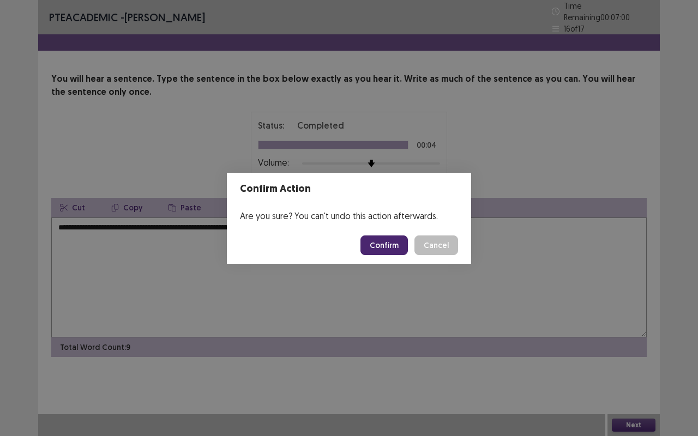
click at [393, 244] on button "Confirm" at bounding box center [383, 246] width 47 height 20
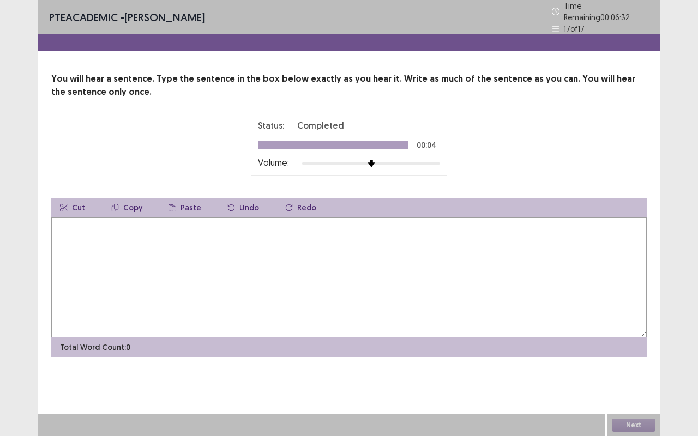
click at [323, 261] on textarea at bounding box center [348, 278] width 595 height 120
type textarea "**********"
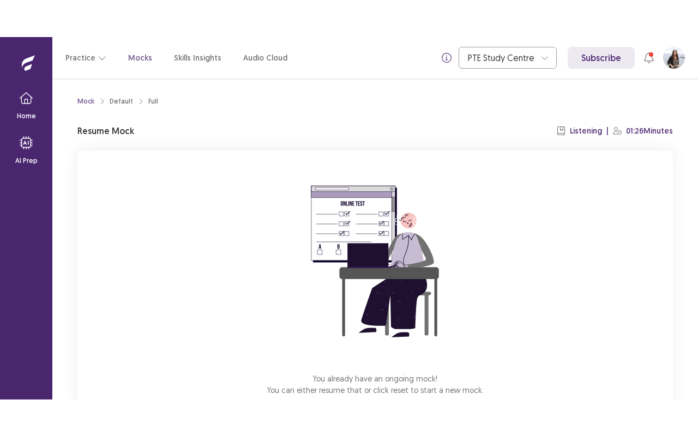
scroll to position [68, 0]
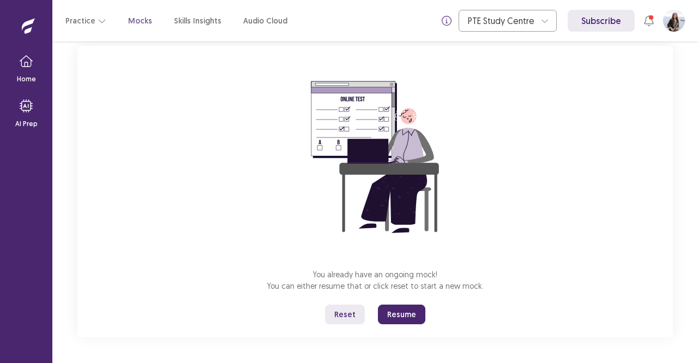
click at [401, 316] on button "Resume" at bounding box center [401, 314] width 47 height 20
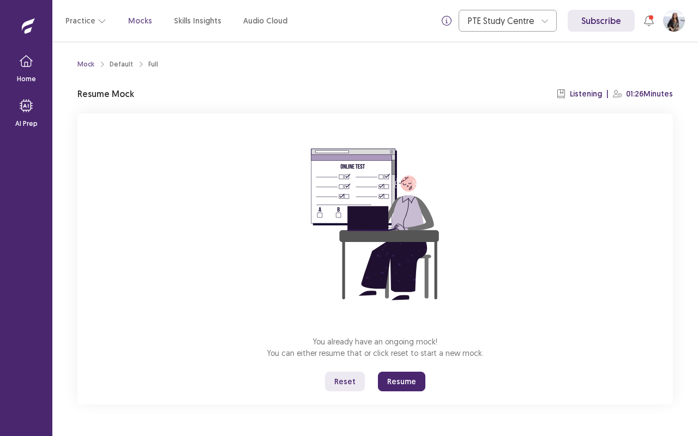
scroll to position [0, 0]
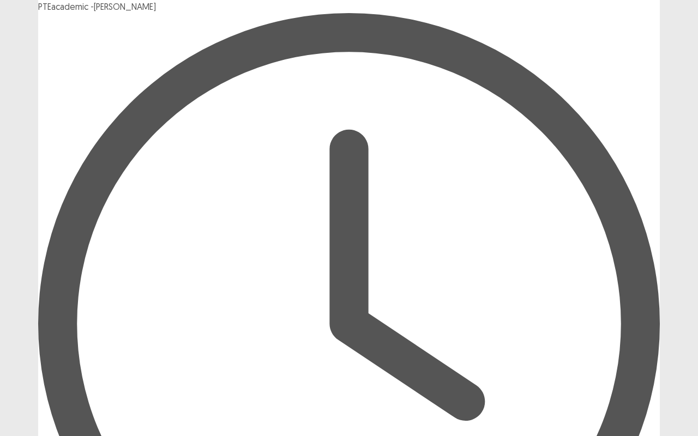
type textarea "**********"
